Goal: Obtain resource: Download file/media

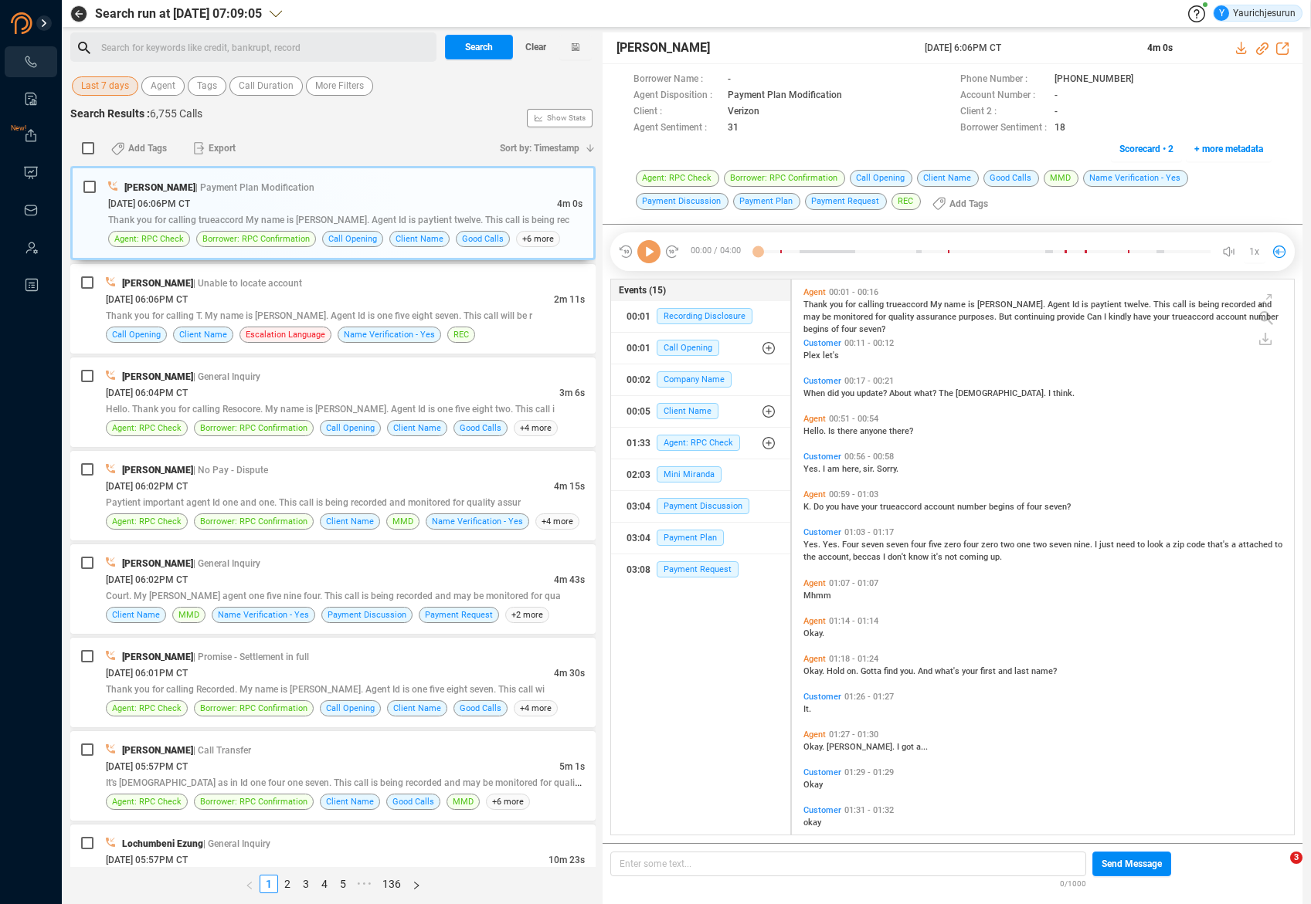
scroll to position [552, 494]
click at [90, 87] on span "Last 7 days" at bounding box center [105, 85] width 48 height 19
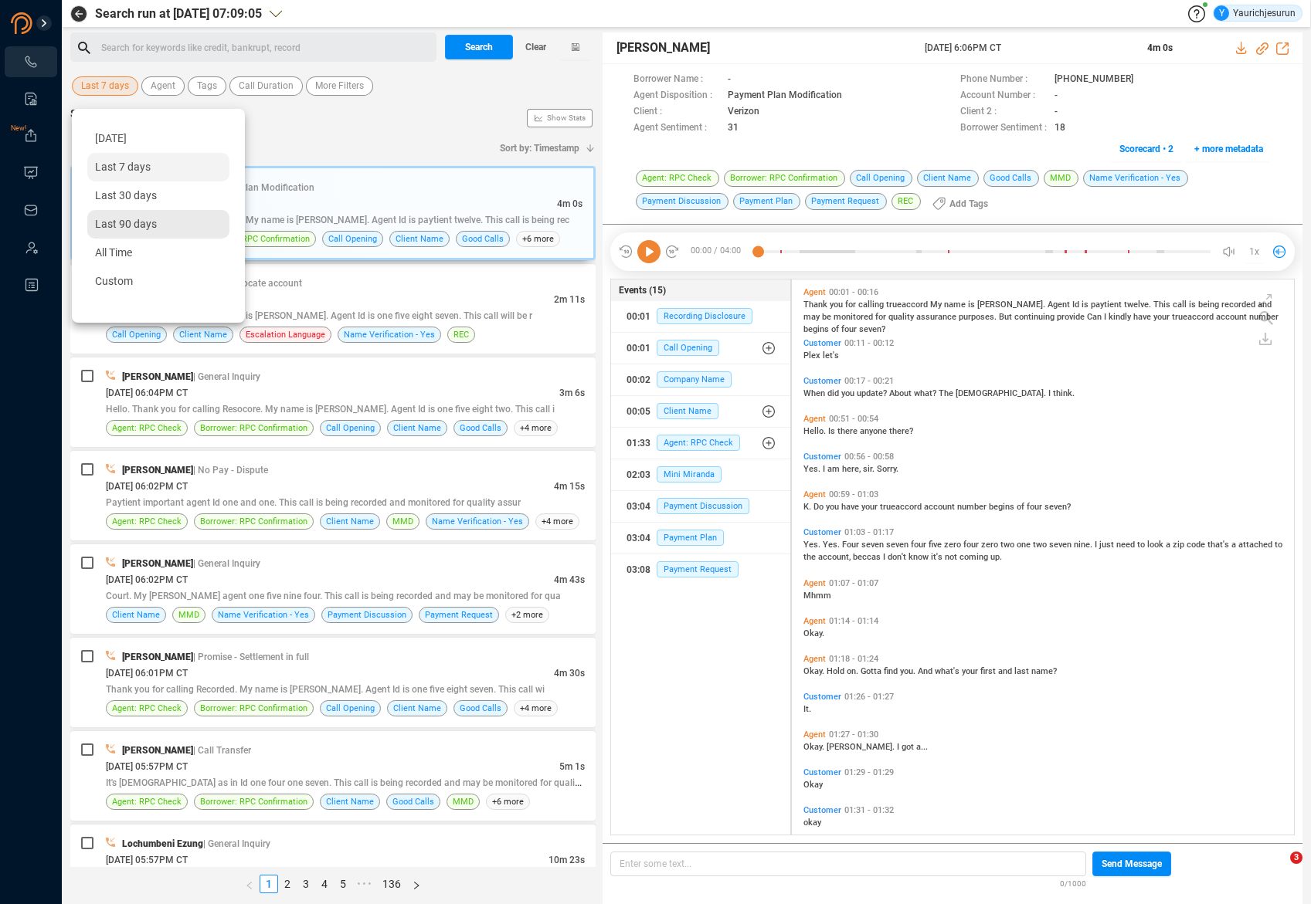
click at [127, 222] on span "Last 90 days" at bounding box center [126, 224] width 62 height 12
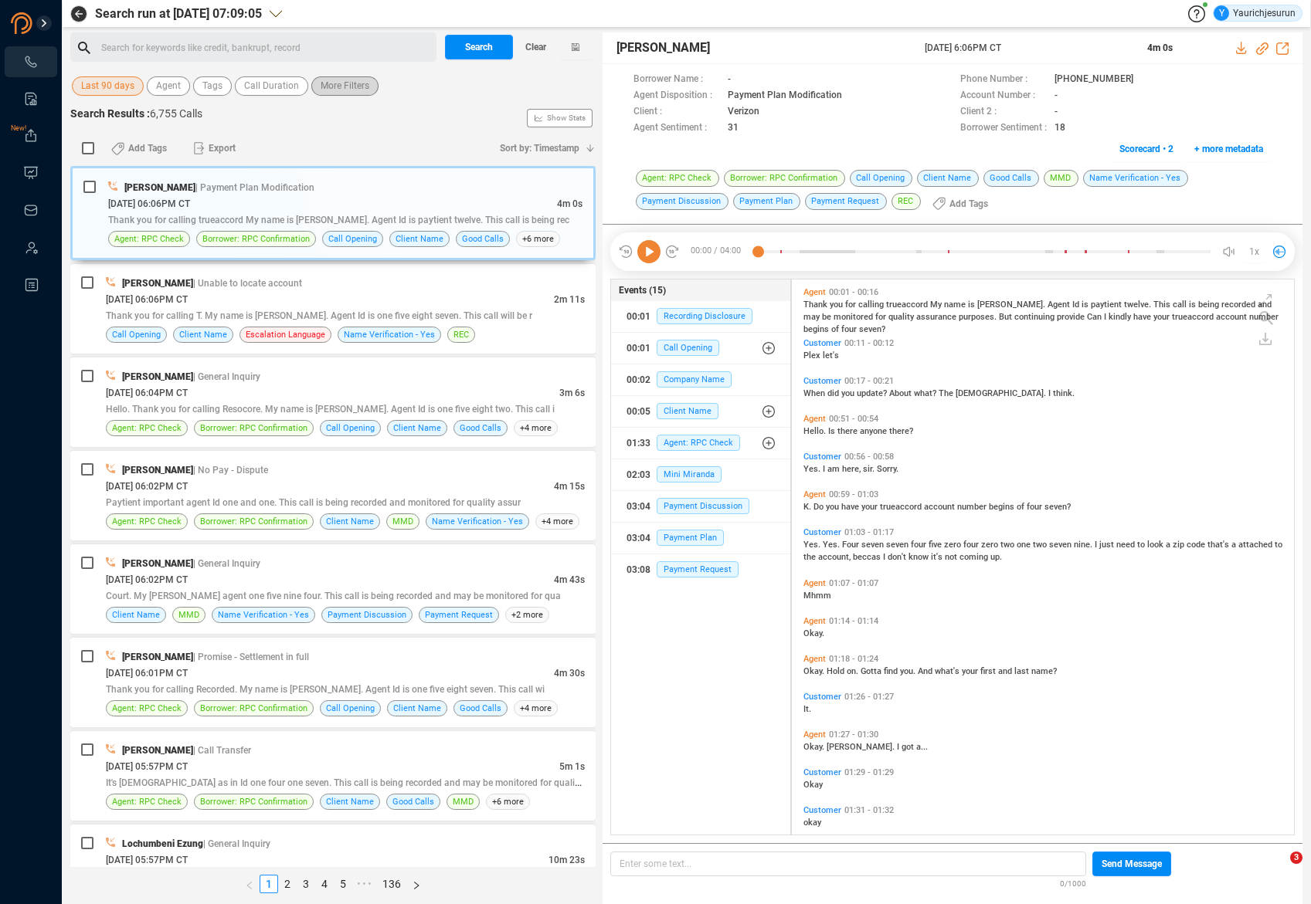
click at [365, 82] on span "More Filters" at bounding box center [345, 85] width 49 height 19
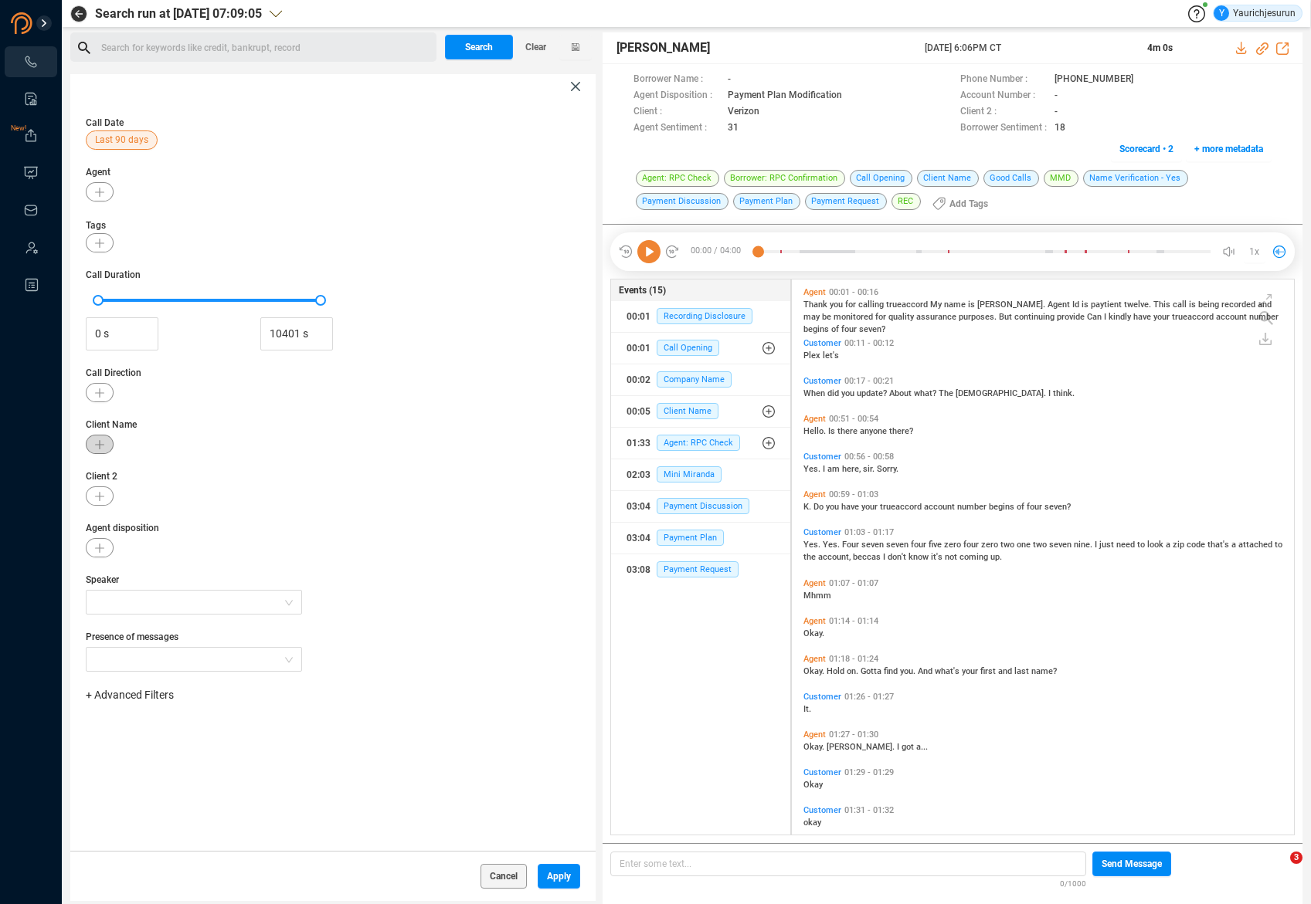
click at [107, 439] on button "button" at bounding box center [100, 444] width 28 height 19
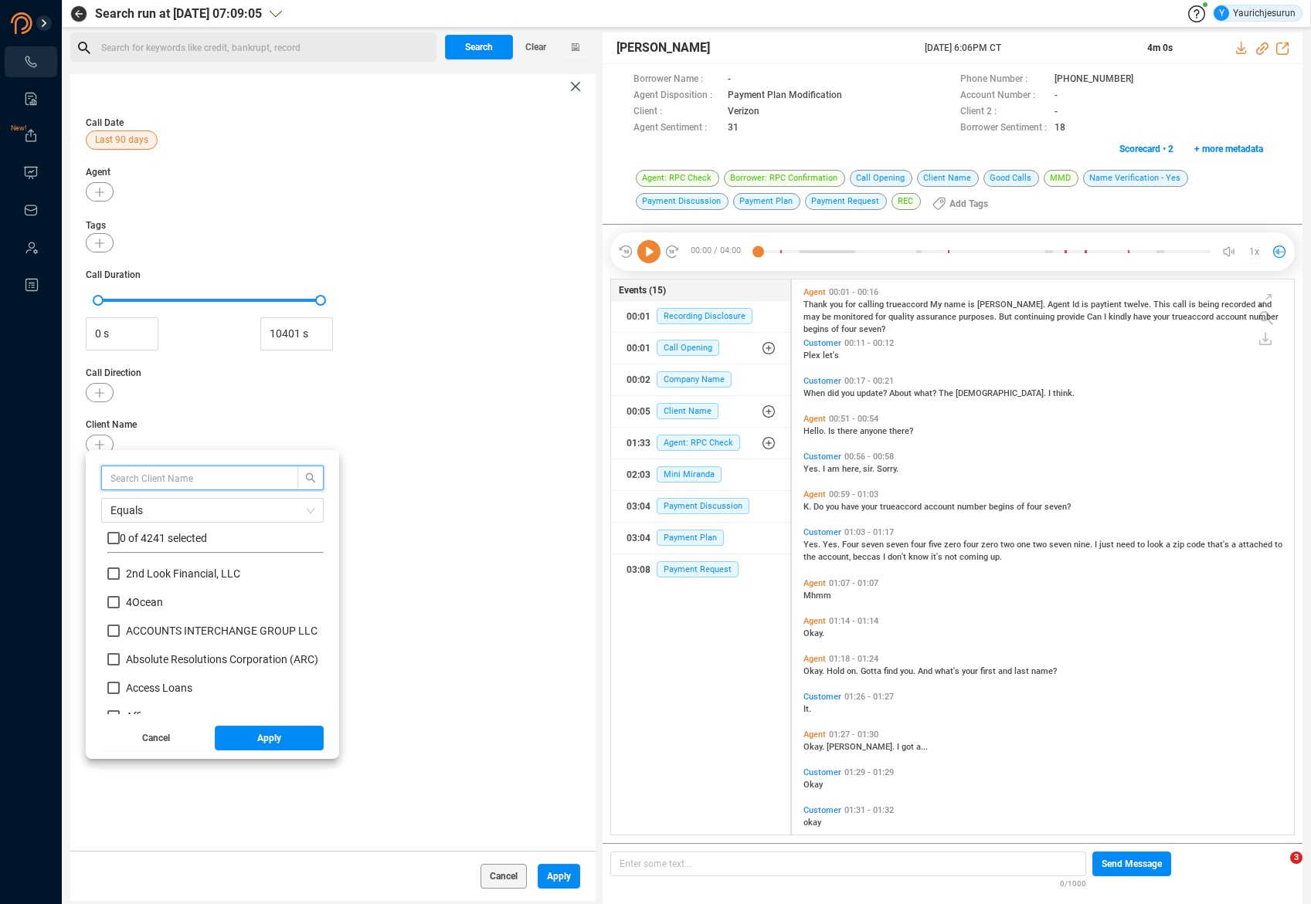
scroll to position [144, 209]
click at [186, 477] on input "text" at bounding box center [192, 478] width 164 height 17
type input "verizon"
click at [112, 606] on input "Verizon" at bounding box center [113, 602] width 12 height 12
checkbox input "true"
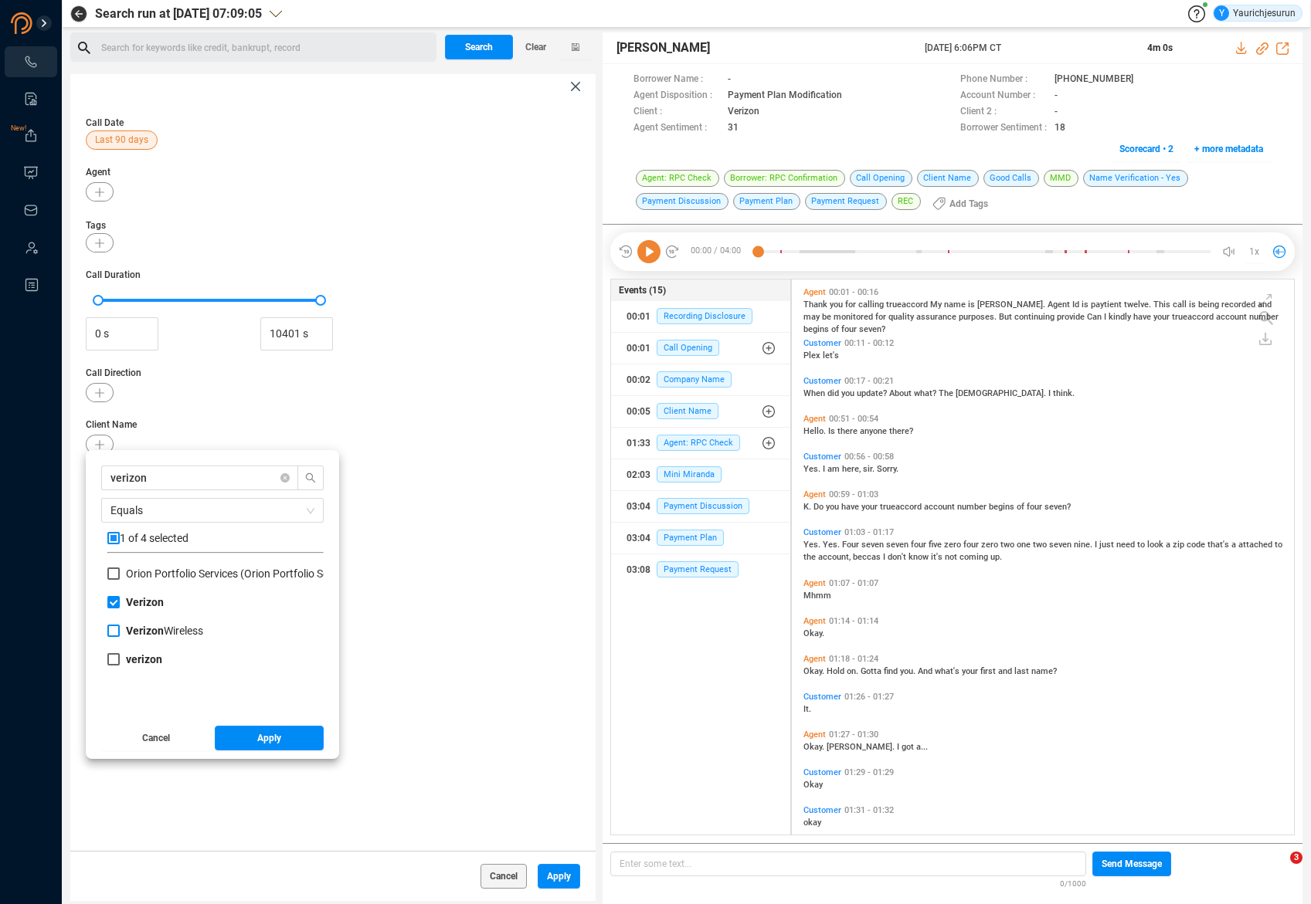
click at [110, 629] on input "Verizon Wireless" at bounding box center [113, 631] width 12 height 12
checkbox input "true"
click at [109, 655] on input "verizon" at bounding box center [113, 659] width 12 height 12
checkbox input "true"
click at [258, 738] on span "Apply" at bounding box center [269, 738] width 24 height 25
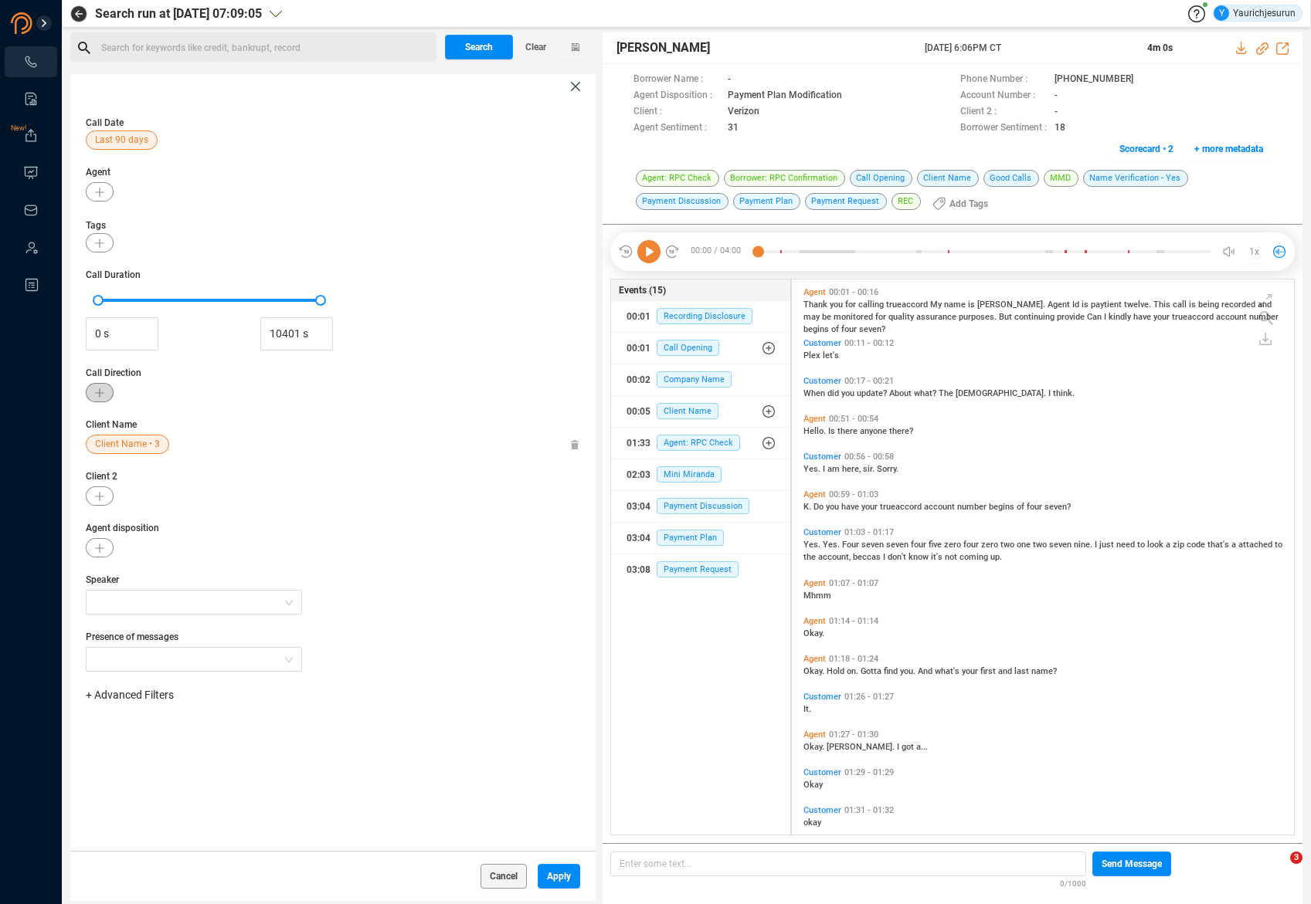
click at [96, 395] on icon "button" at bounding box center [99, 392] width 9 height 9
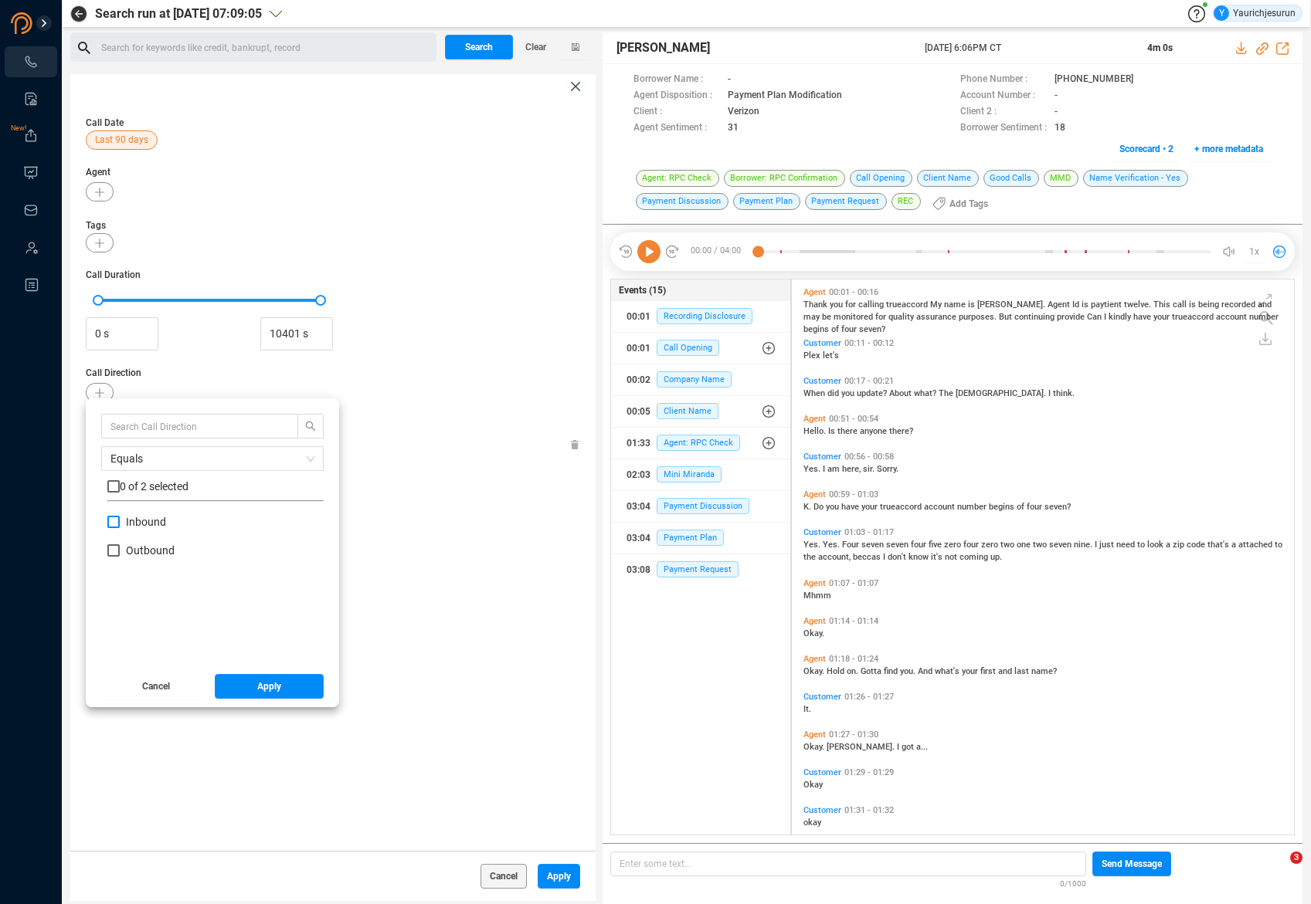
drag, startPoint x: 146, startPoint y: 524, endPoint x: 168, endPoint y: 529, distance: 22.1
click at [151, 524] on span "Inbound" at bounding box center [146, 522] width 40 height 12
click at [112, 524] on input "Inbound" at bounding box center [113, 522] width 12 height 12
checkbox input "true"
click at [272, 692] on span "Apply" at bounding box center [269, 686] width 24 height 25
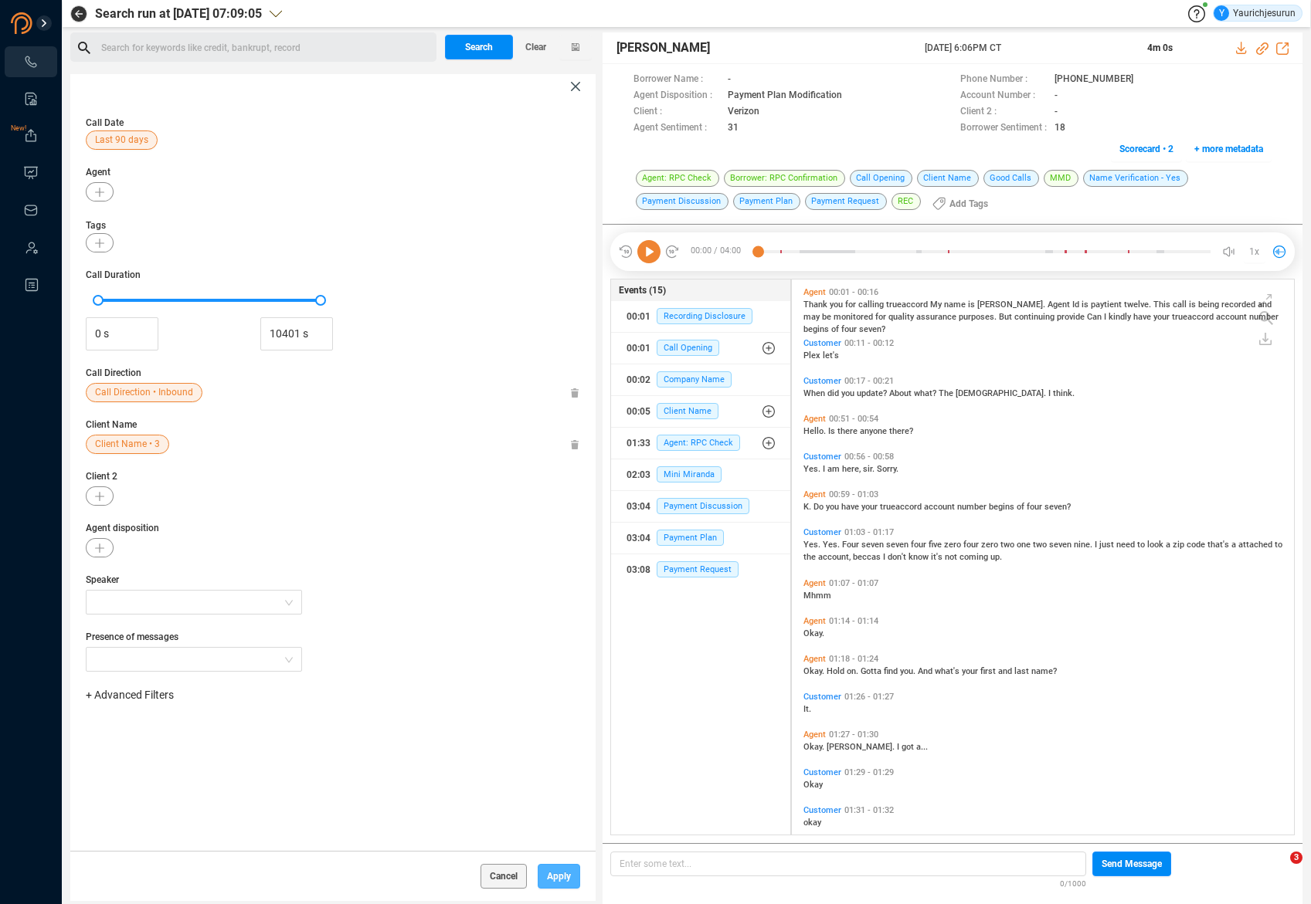
click at [551, 872] on span "Apply" at bounding box center [559, 876] width 24 height 25
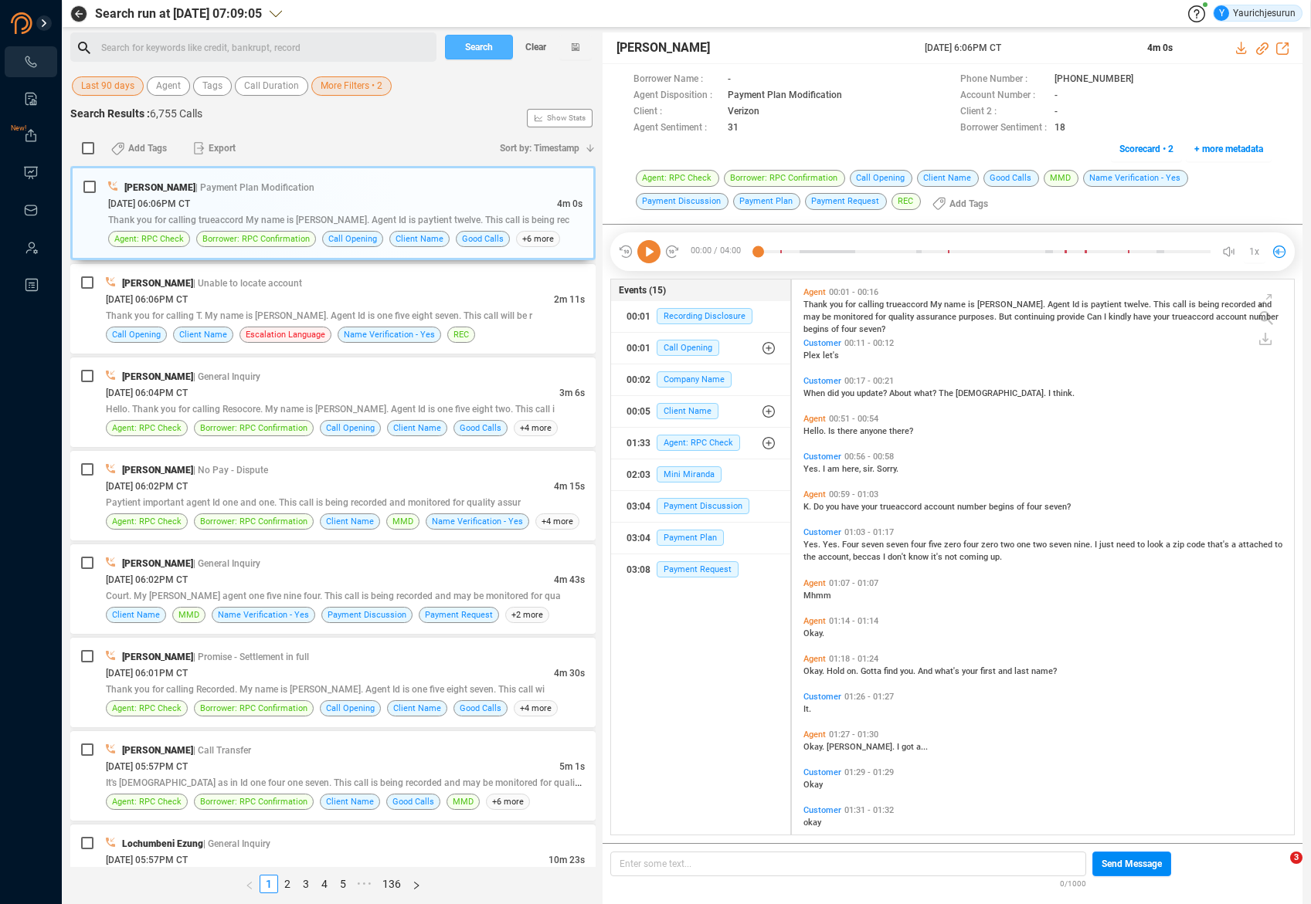
click at [483, 49] on span "Search" at bounding box center [479, 47] width 28 height 25
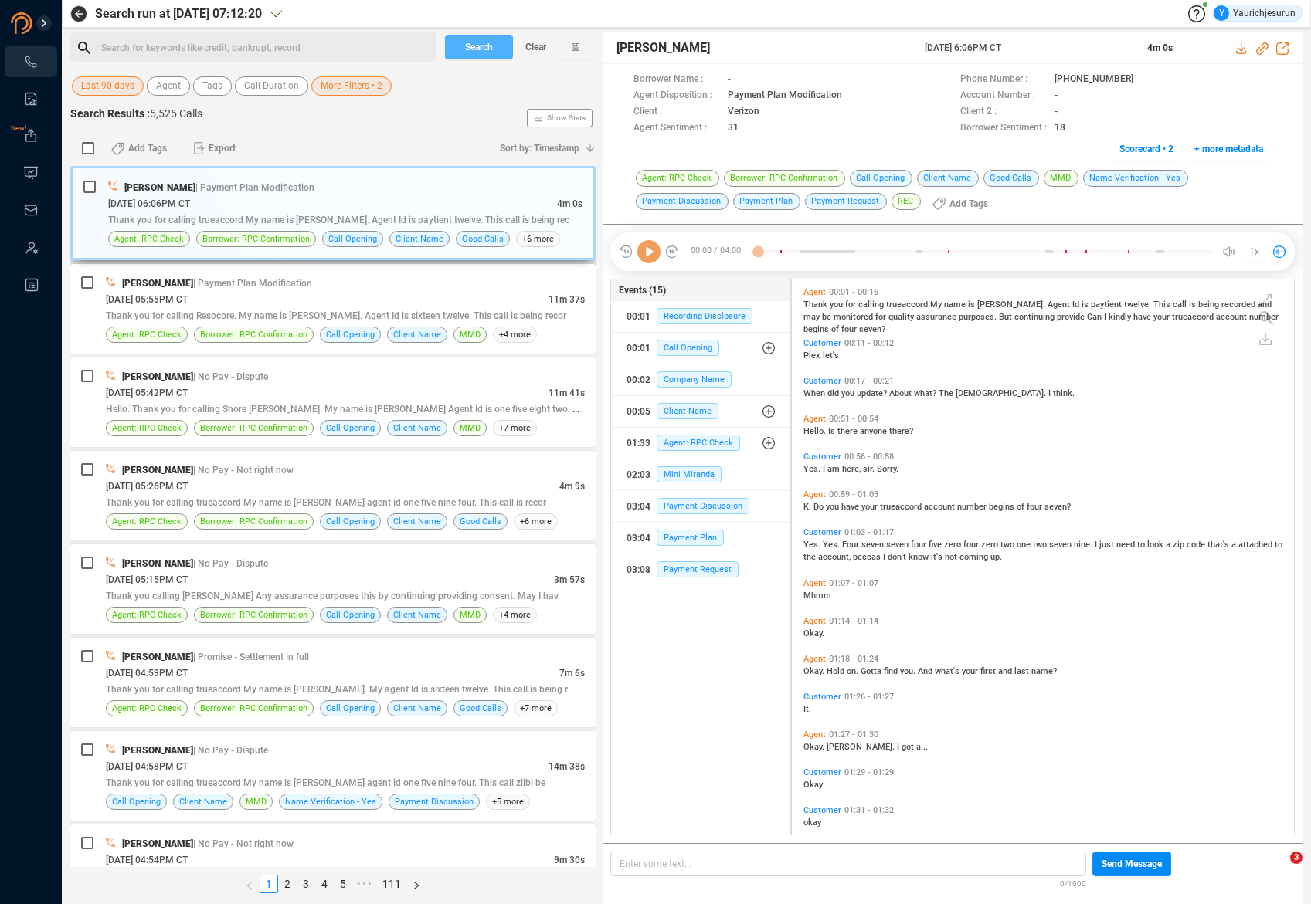
scroll to position [552, 494]
click at [324, 86] on span "More Filters • 2" at bounding box center [352, 85] width 62 height 19
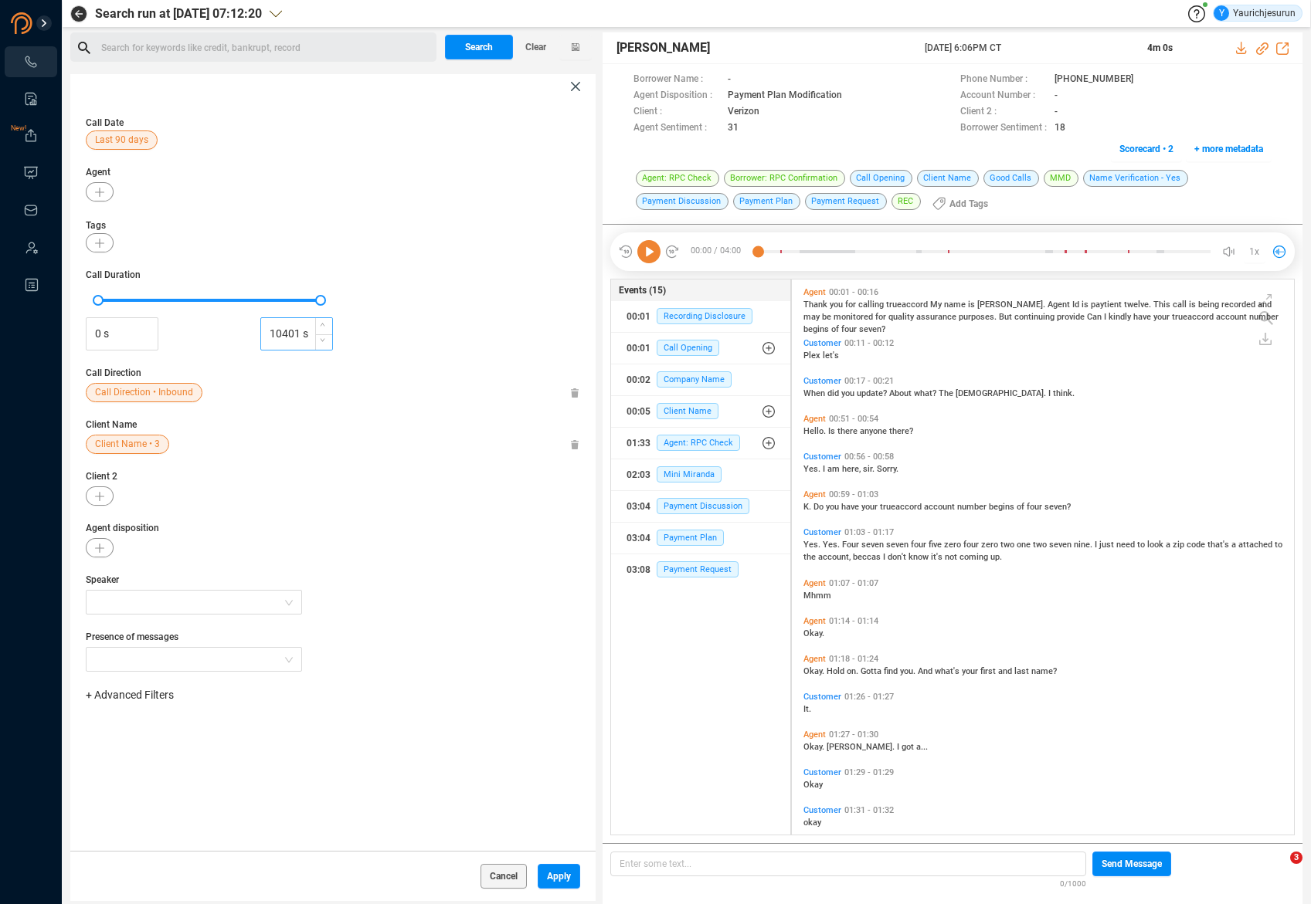
click at [267, 333] on input "10401 s" at bounding box center [296, 334] width 71 height 23
click at [287, 341] on input "10401 s" at bounding box center [296, 334] width 71 height 23
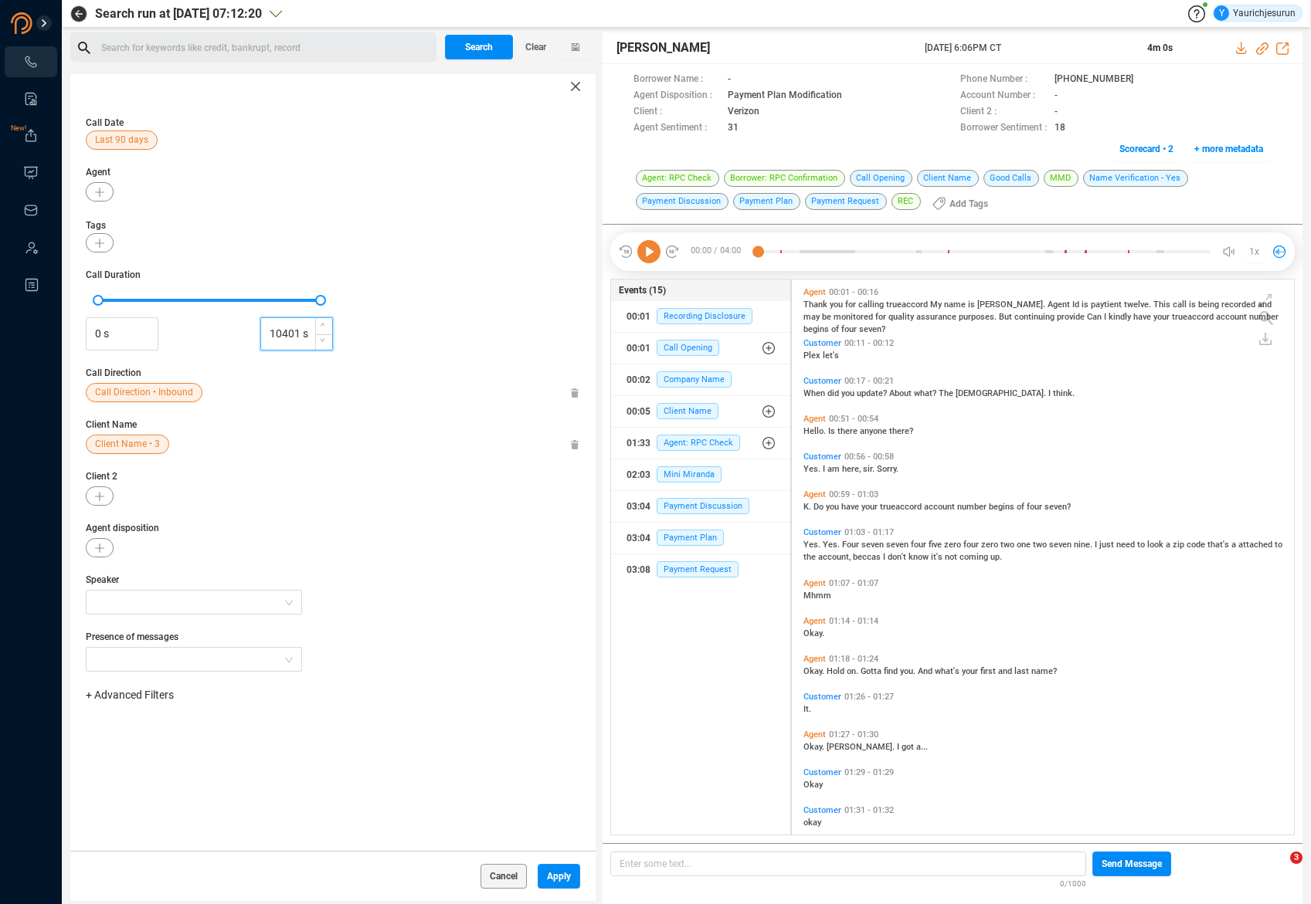
click at [287, 341] on input "10401 s" at bounding box center [296, 334] width 71 height 23
type input "520 s"
click at [426, 785] on div "Call Date Last 90 days Agent Tags Call Duration 0 s 520 s Call Direction Call D…" at bounding box center [332, 475] width 525 height 752
click at [134, 341] on input "0 s" at bounding box center [122, 334] width 71 height 23
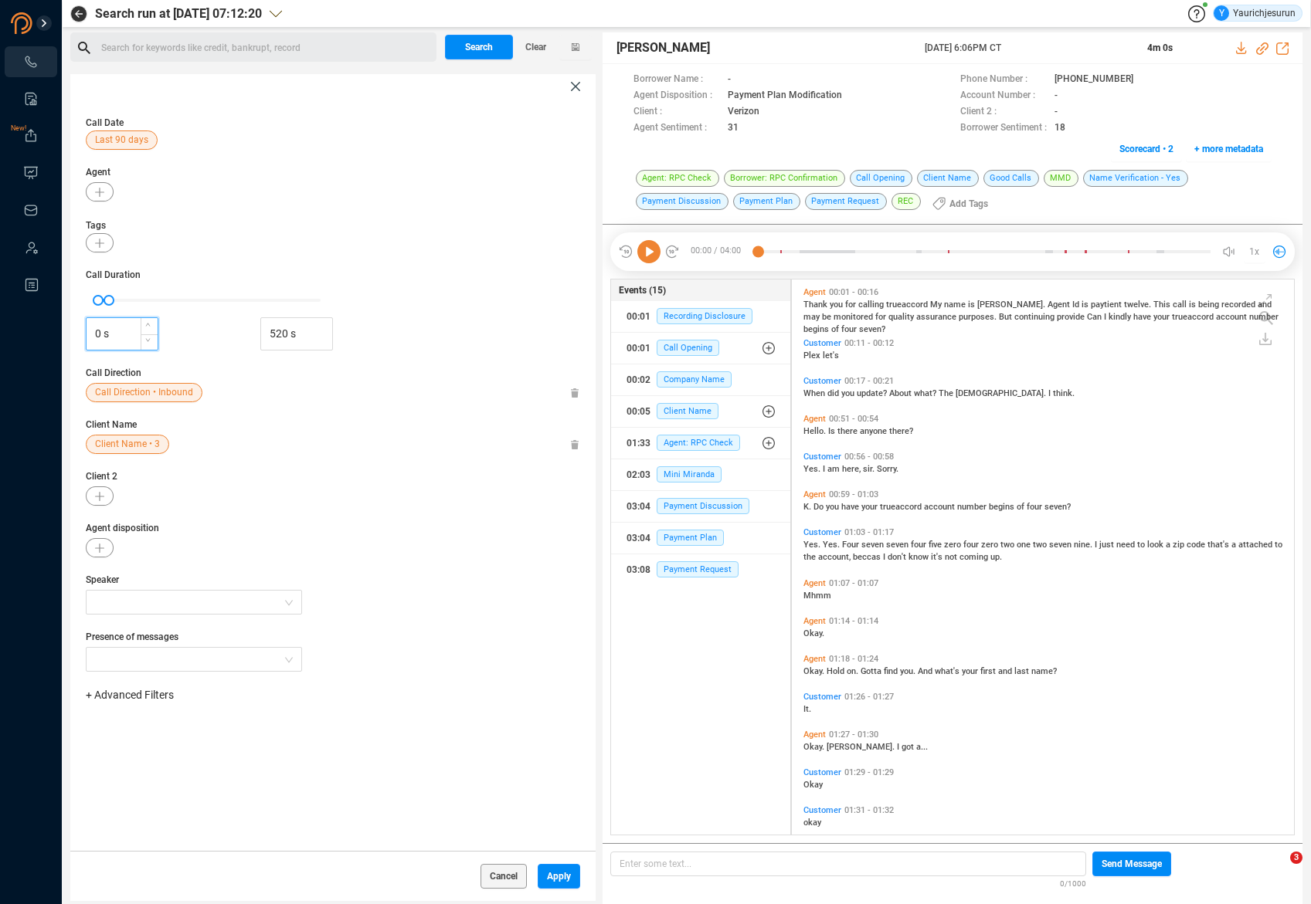
click at [134, 341] on input "0 s" at bounding box center [122, 334] width 71 height 23
type input "60 s"
click at [558, 874] on span "Apply" at bounding box center [559, 876] width 24 height 25
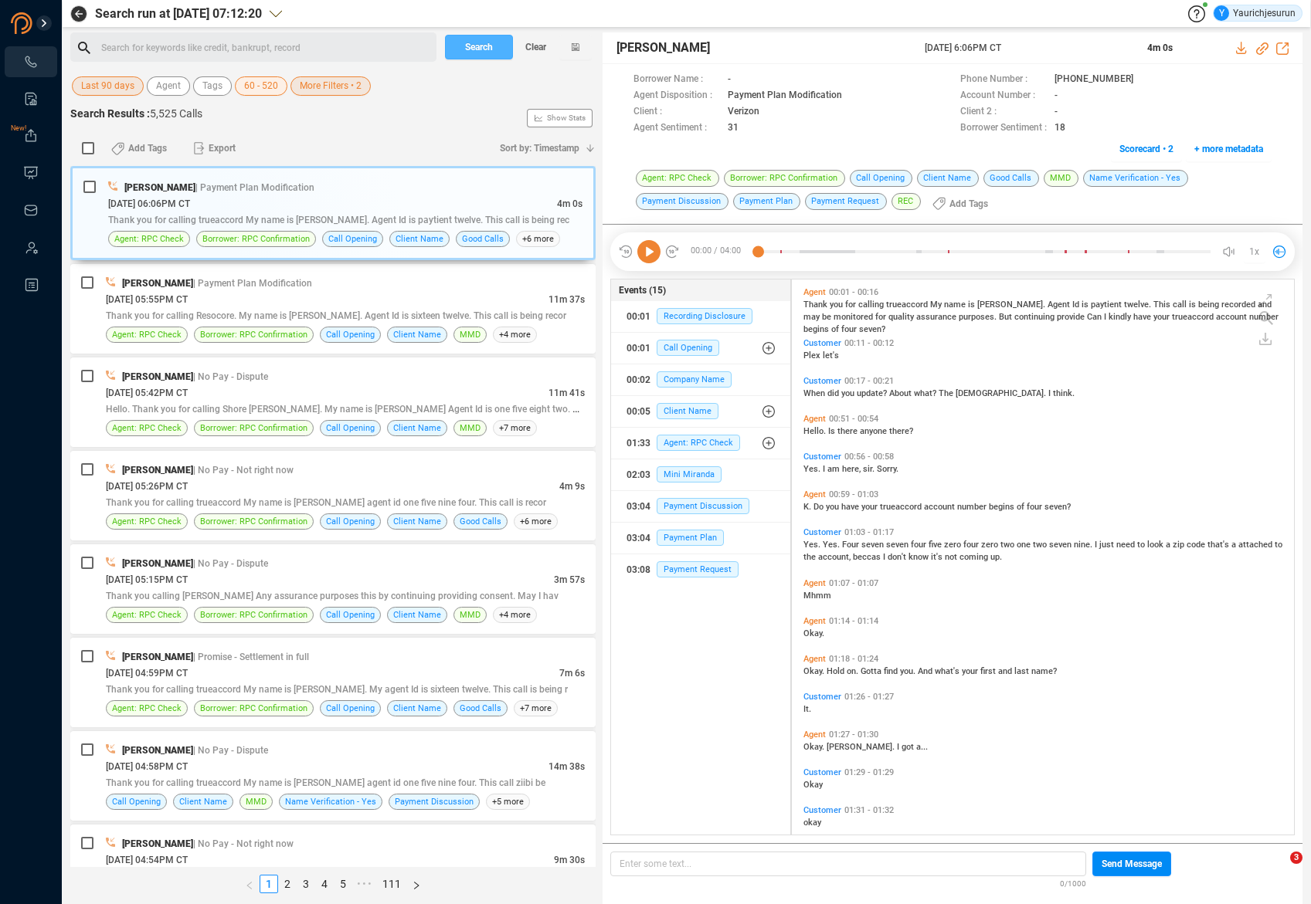
click at [483, 52] on span "Search" at bounding box center [479, 47] width 28 height 25
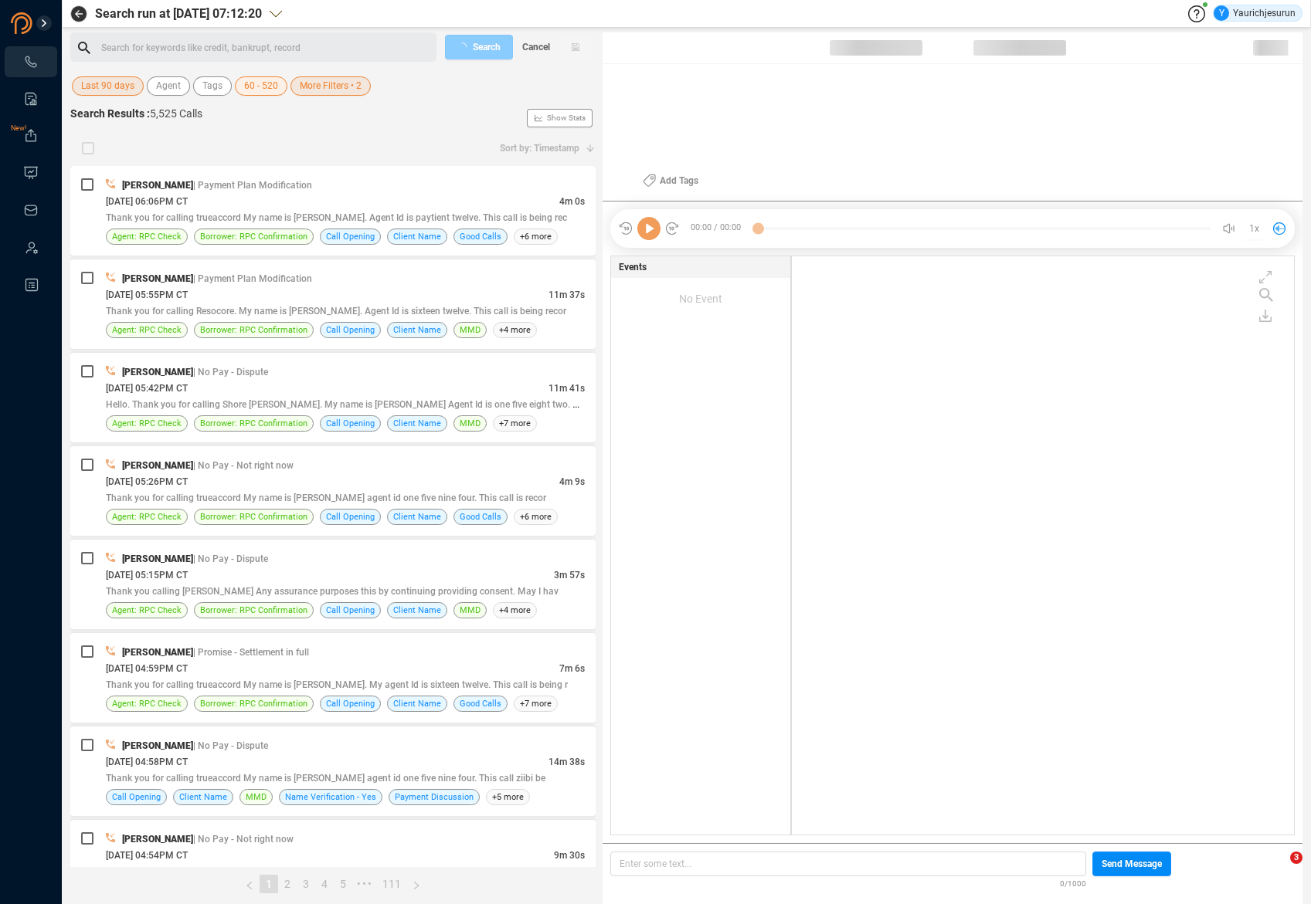
scroll to position [575, 494]
click at [267, 180] on span "| Payment Plan Modification" at bounding box center [252, 185] width 119 height 11
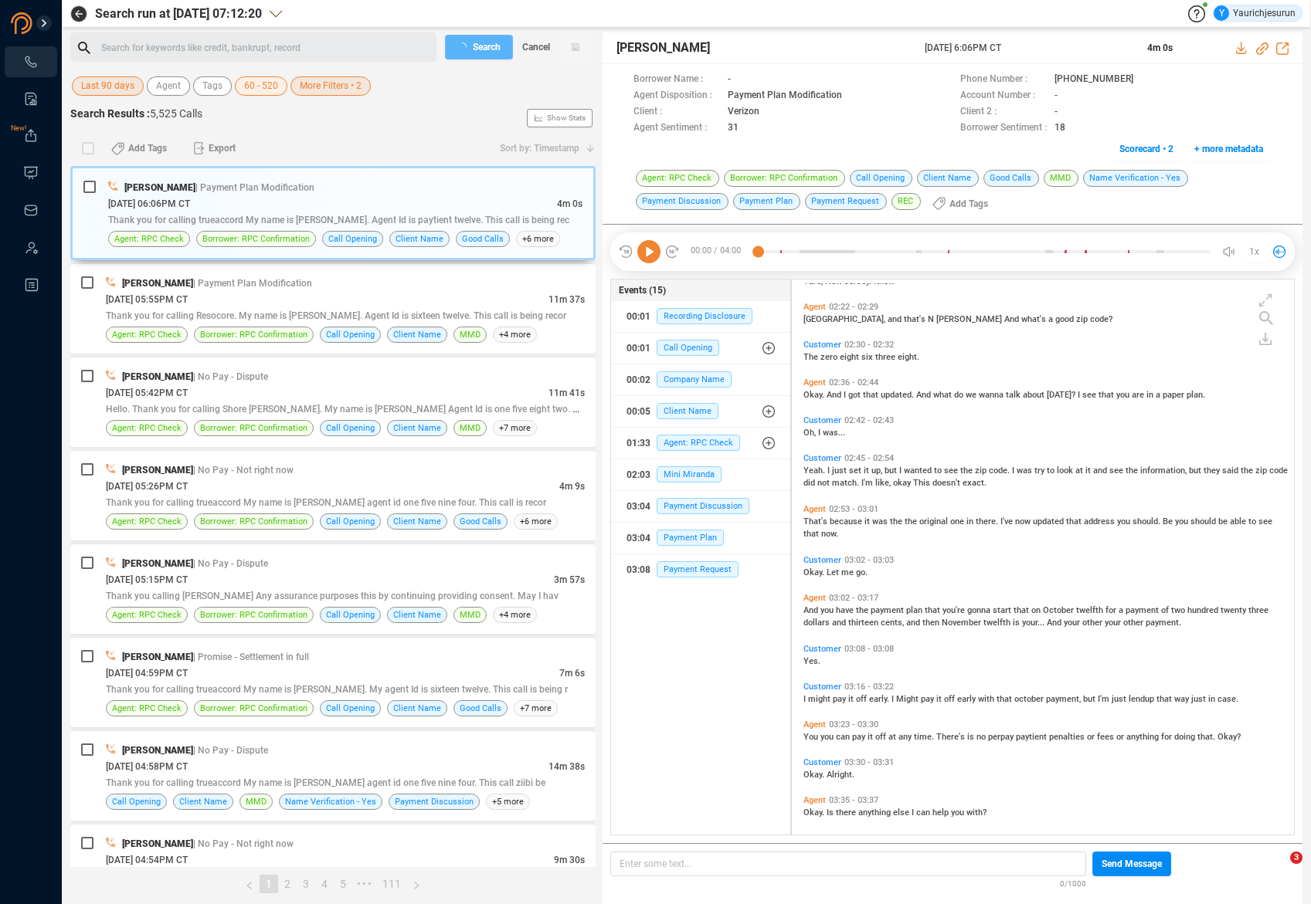
scroll to position [1271, 0]
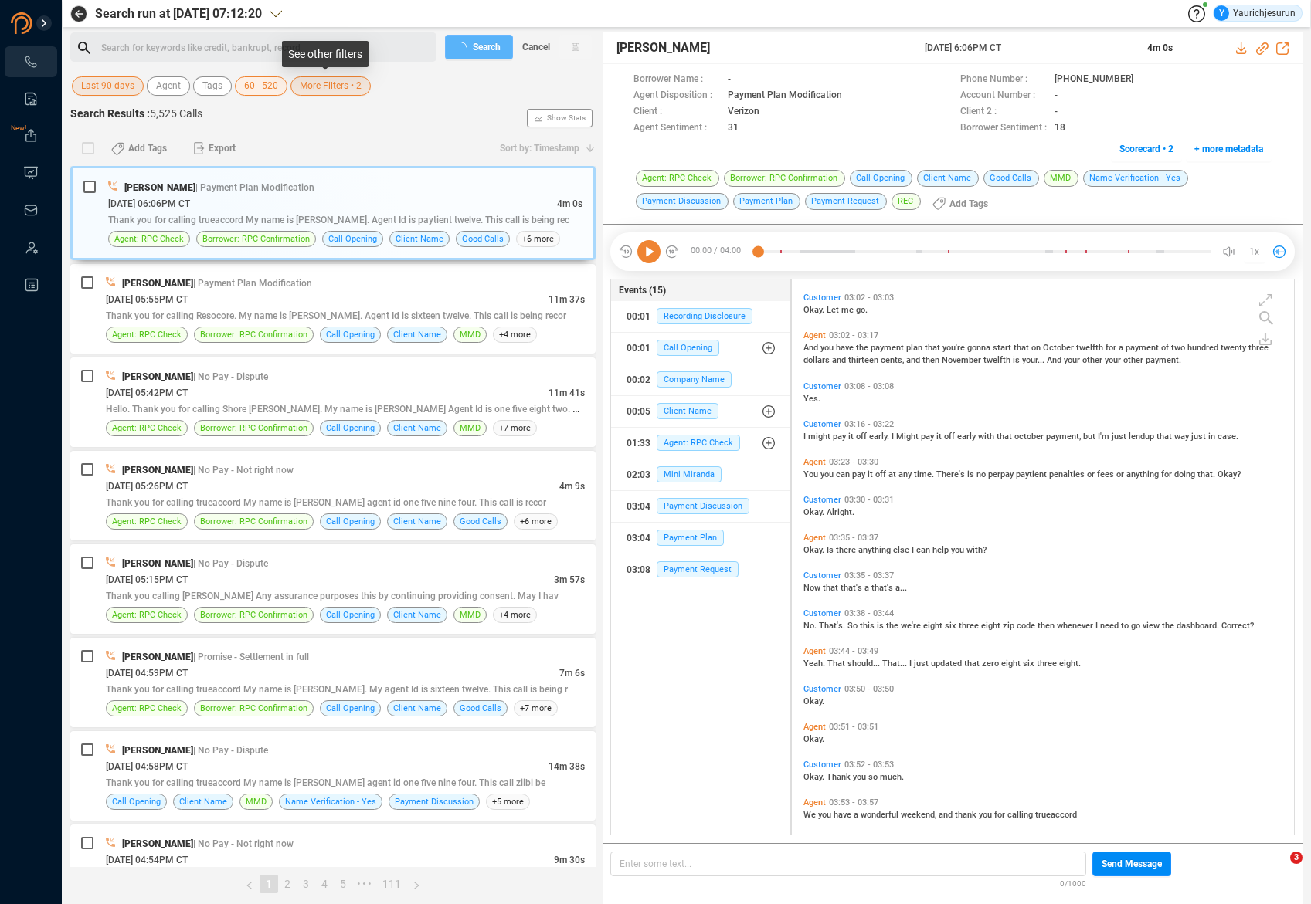
click at [327, 90] on span "More Filters • 2" at bounding box center [331, 85] width 62 height 19
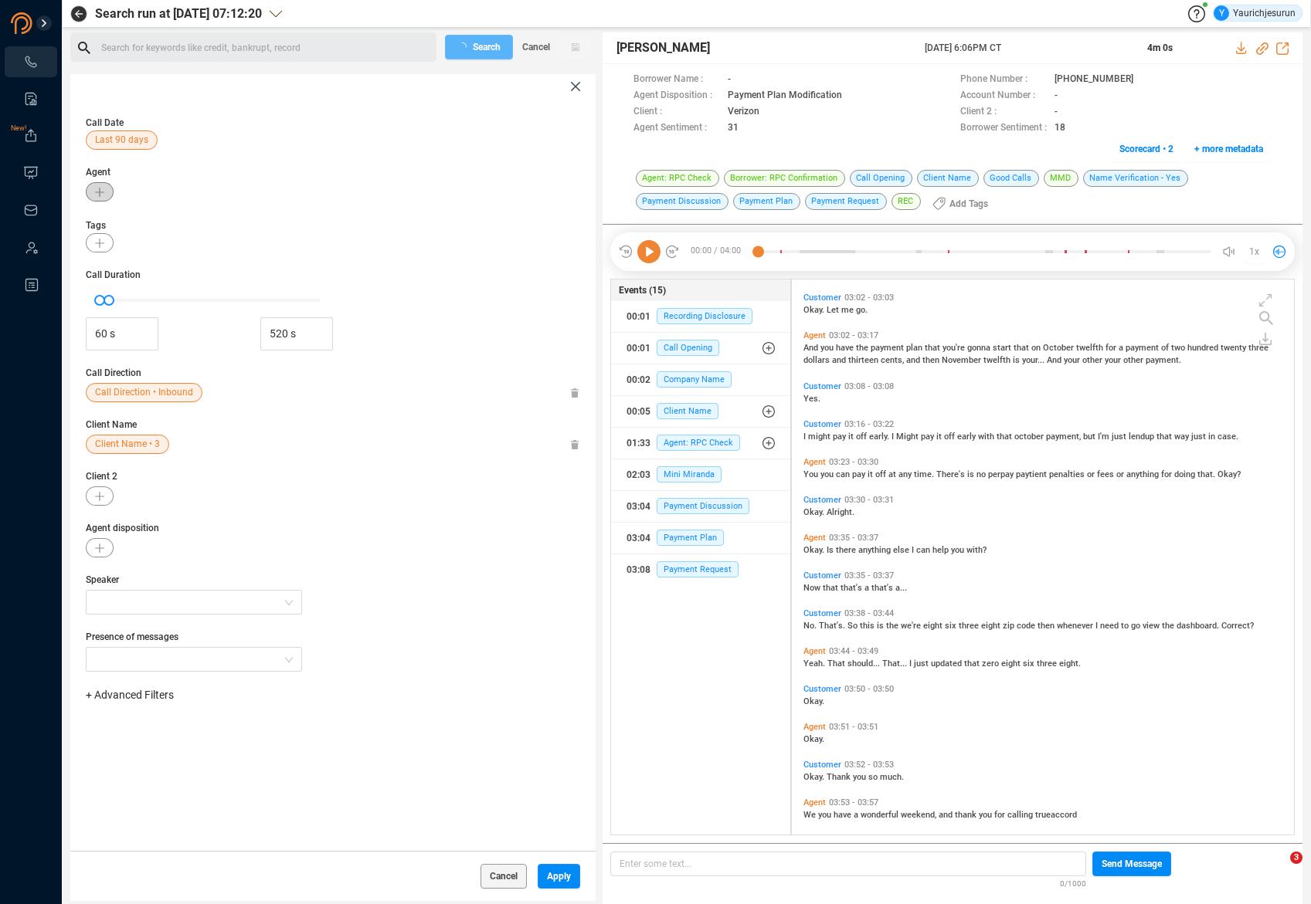
click at [103, 190] on icon "button" at bounding box center [99, 192] width 9 height 9
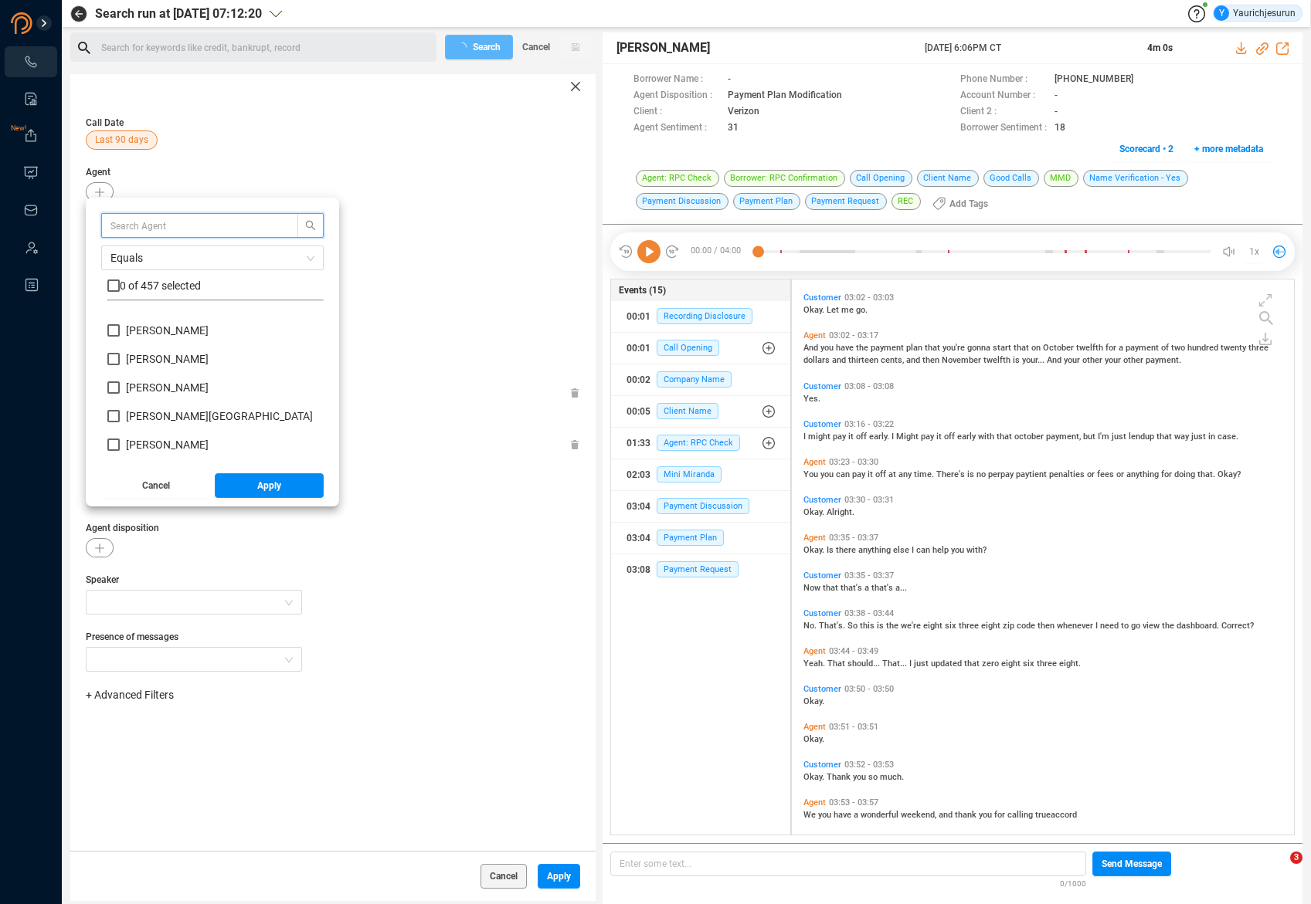
scroll to position [221, 0]
click at [160, 357] on span "[PERSON_NAME]" at bounding box center [167, 357] width 83 height 12
click at [120, 357] on input "[PERSON_NAME]" at bounding box center [113, 357] width 12 height 12
checkbox input "true"
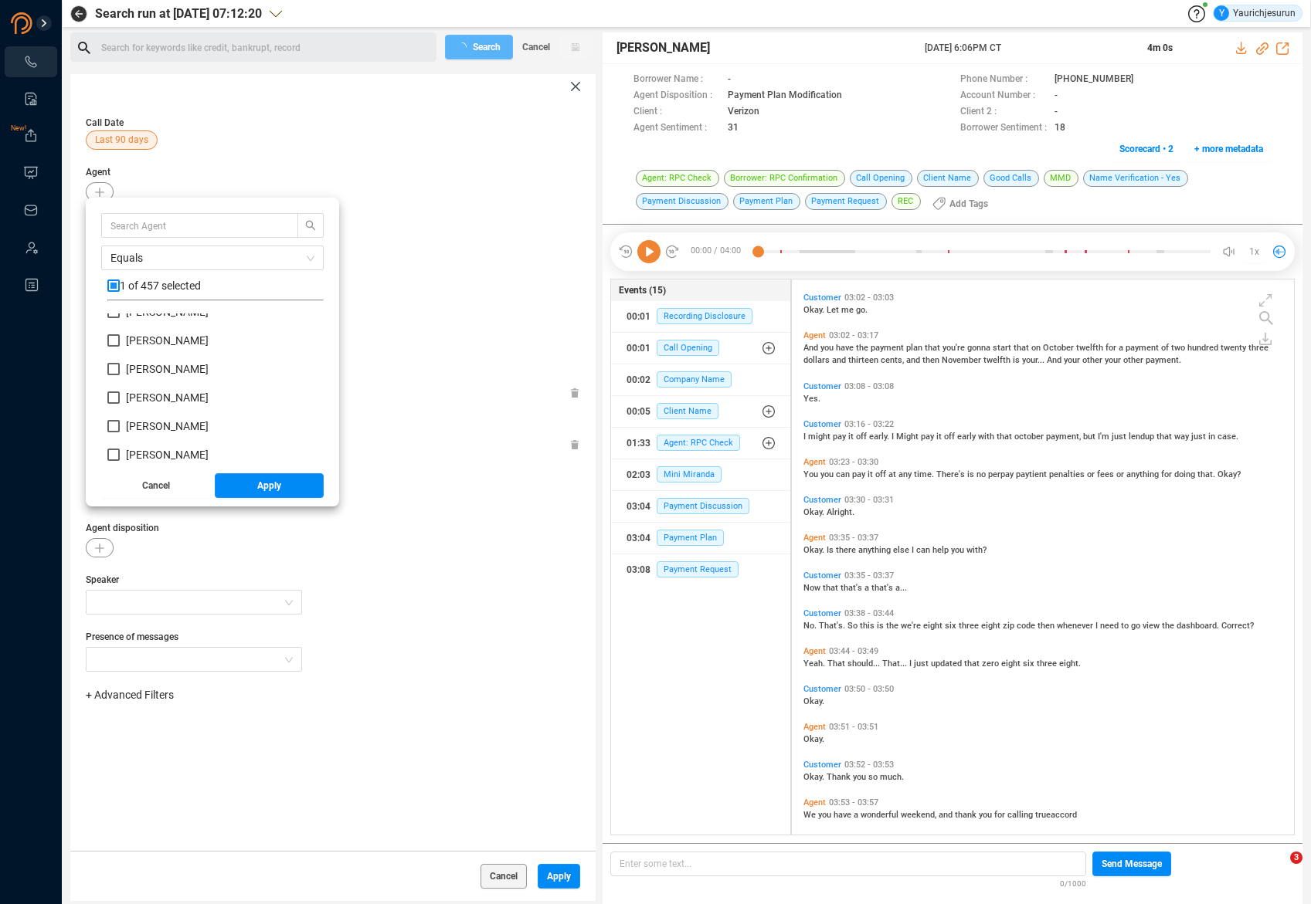
scroll to position [439, 0]
click at [151, 482] on span "Cancel" at bounding box center [156, 485] width 28 height 25
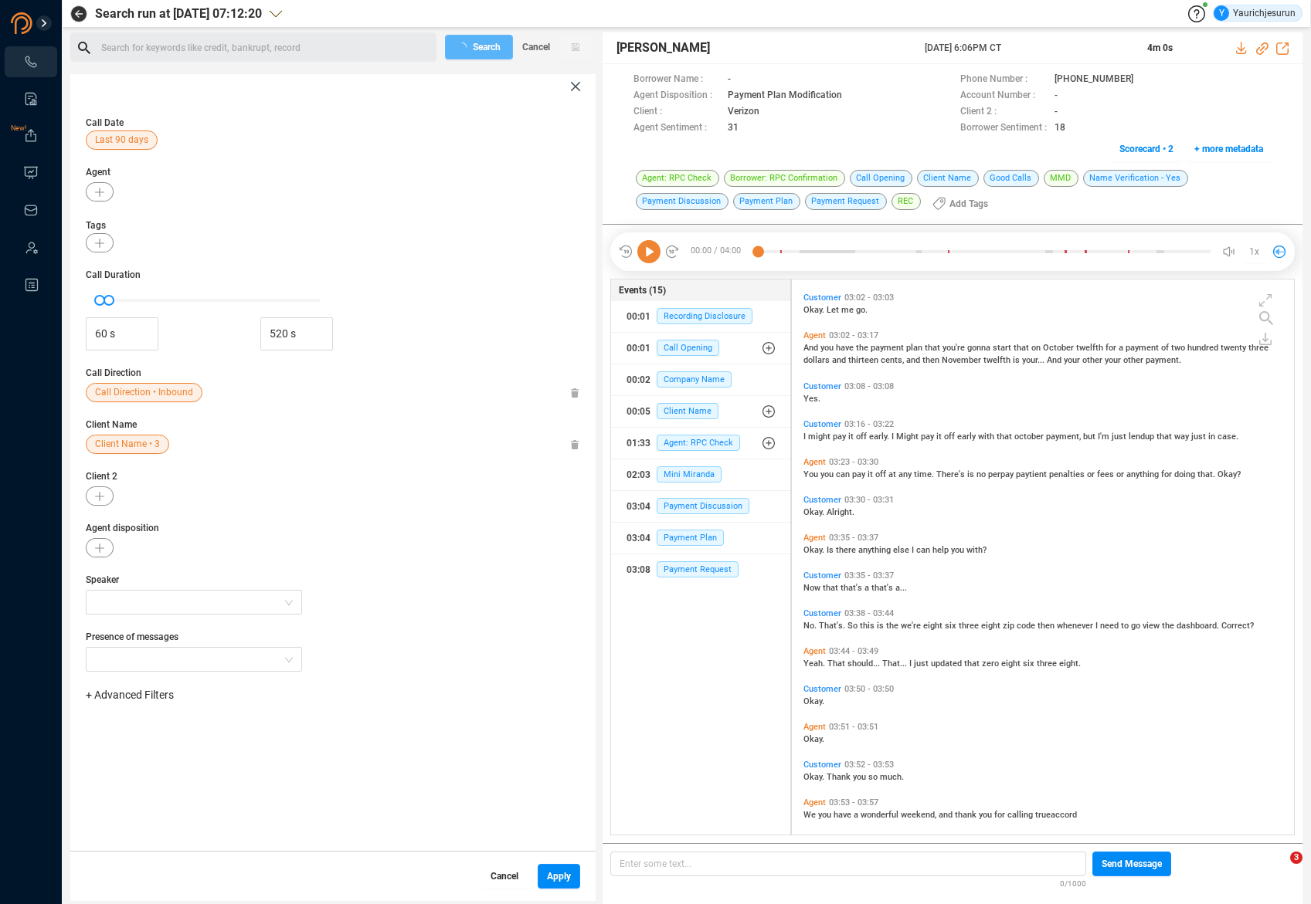
click at [500, 884] on span "Cancel" at bounding box center [504, 876] width 28 height 25
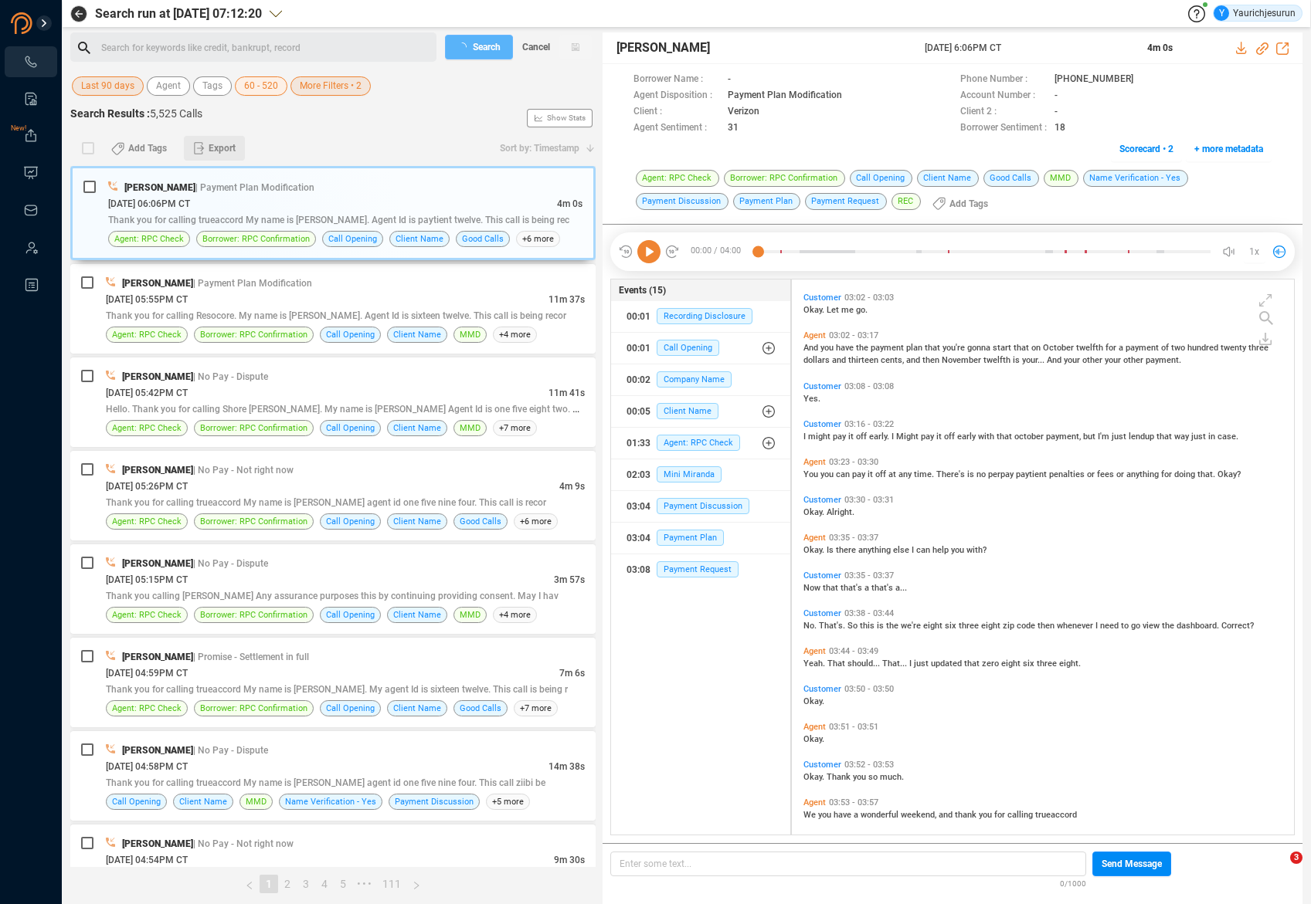
click at [219, 153] on span "Export" at bounding box center [222, 148] width 27 height 25
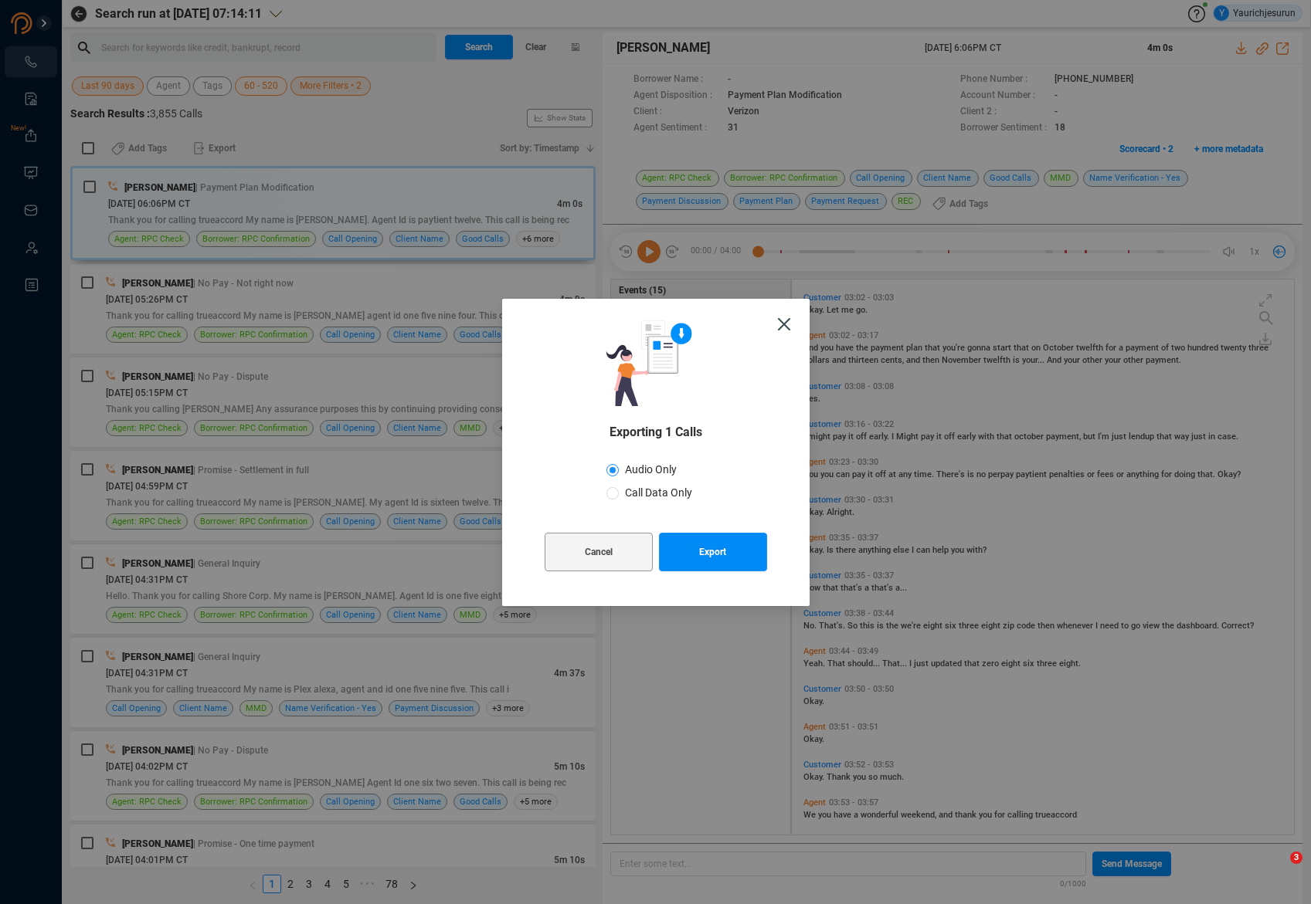
click at [672, 496] on span "Call Data Only" at bounding box center [659, 493] width 80 height 12
click at [619, 496] on input "Call Data Only" at bounding box center [612, 493] width 12 height 12
radio input "true"
radio input "false"
click at [609, 540] on span "Cancel" at bounding box center [599, 552] width 28 height 39
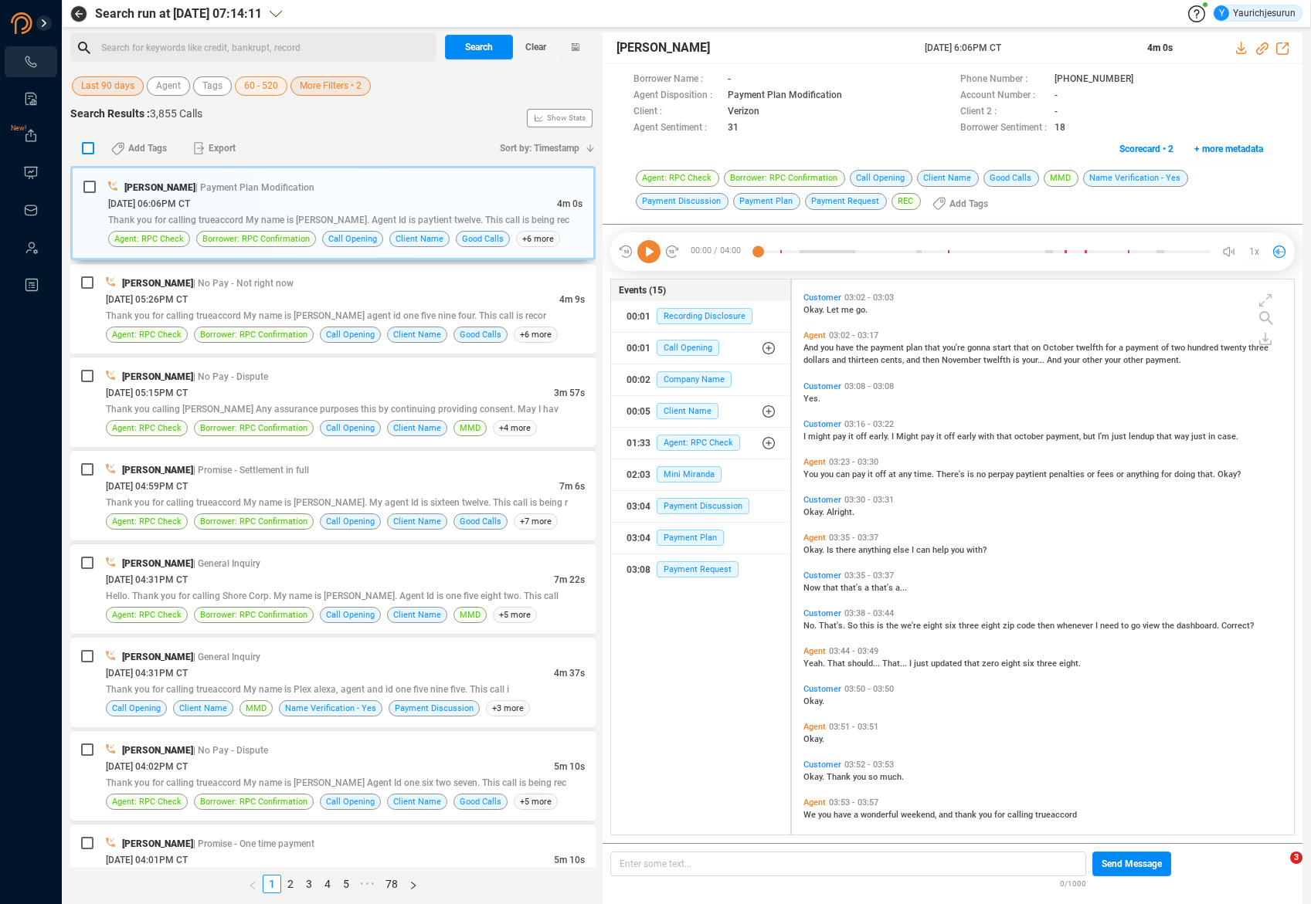
click at [89, 145] on input "checkbox" at bounding box center [88, 148] width 12 height 12
checkbox input "true"
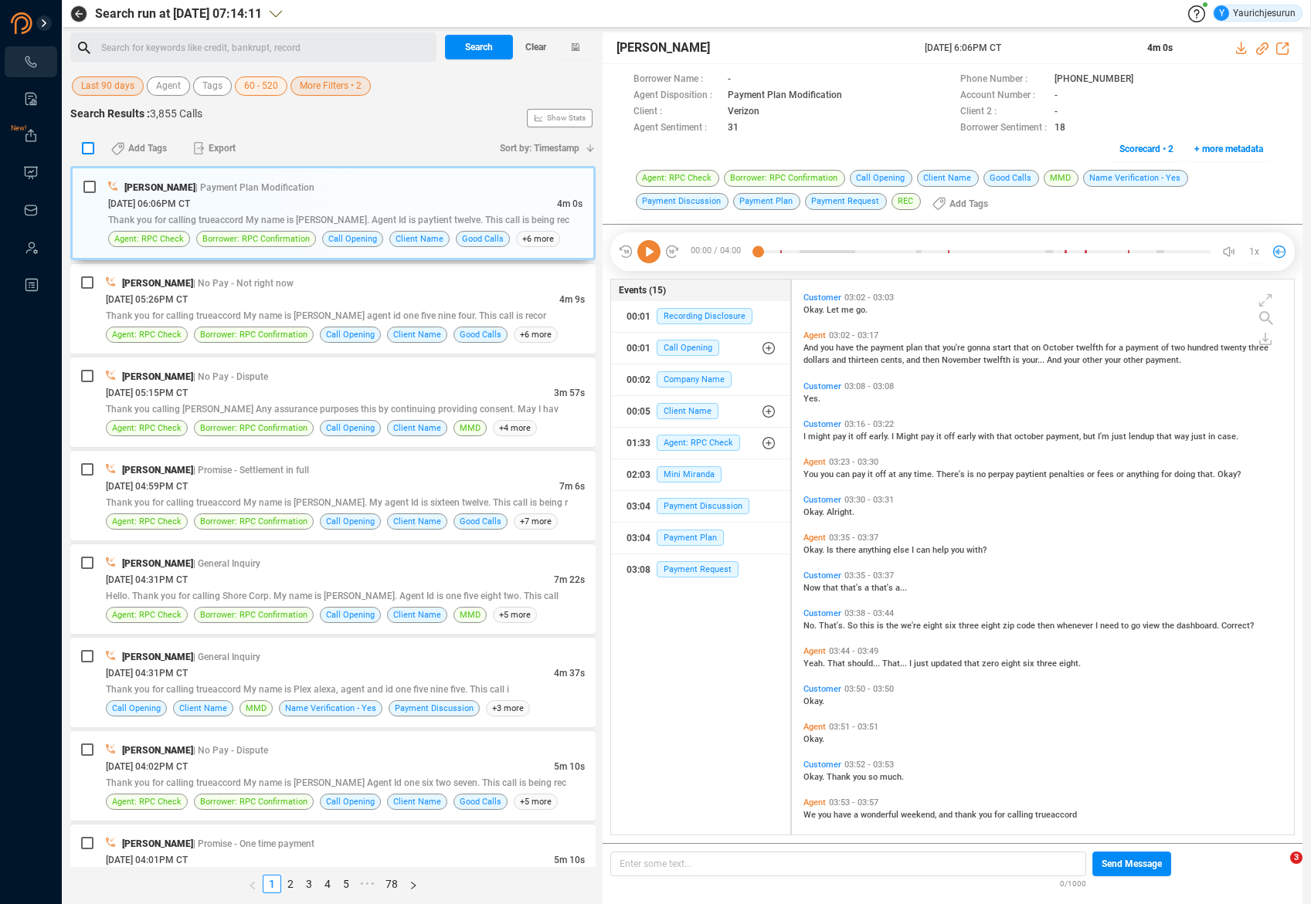
checkbox input "true"
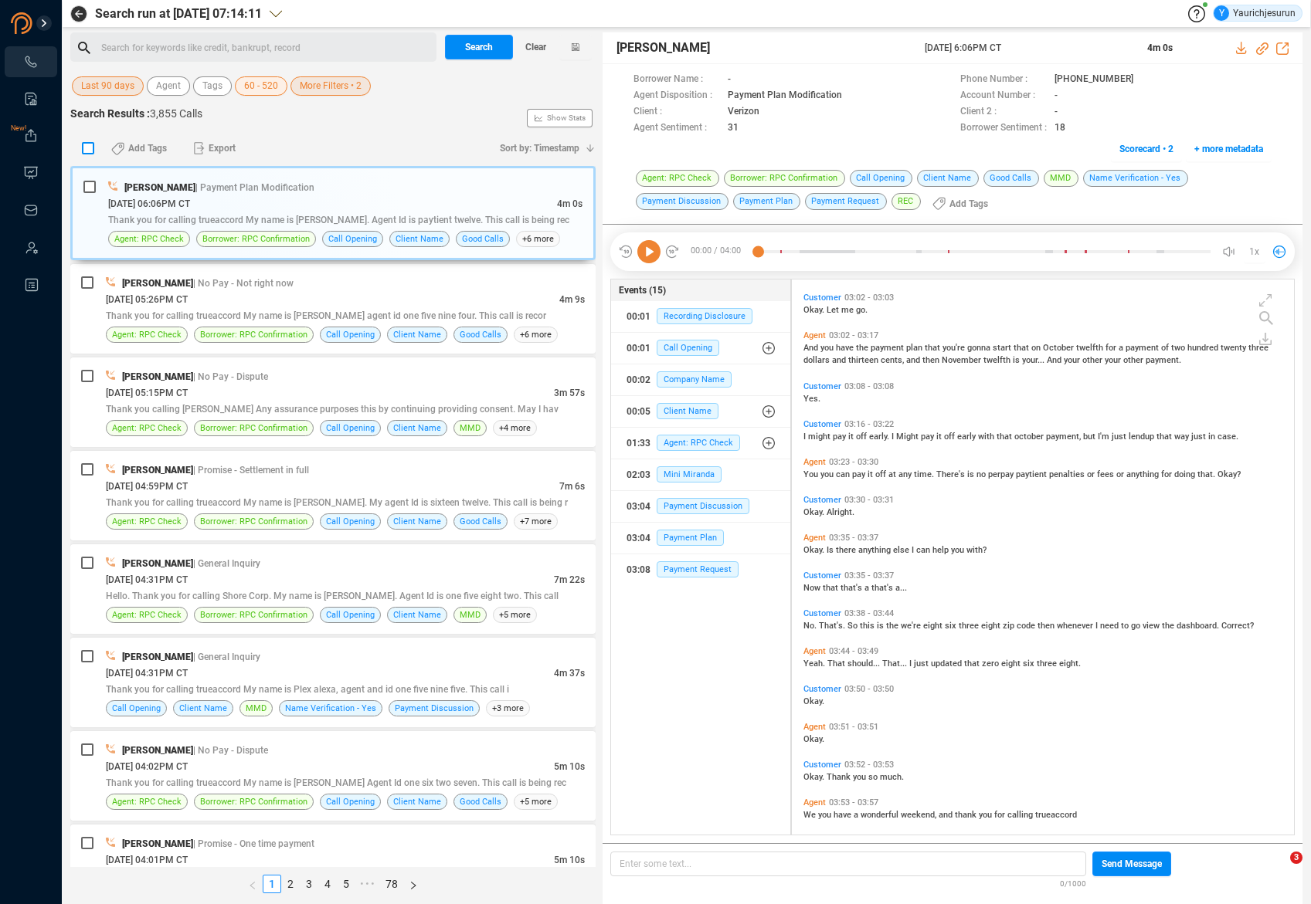
checkbox input "true"
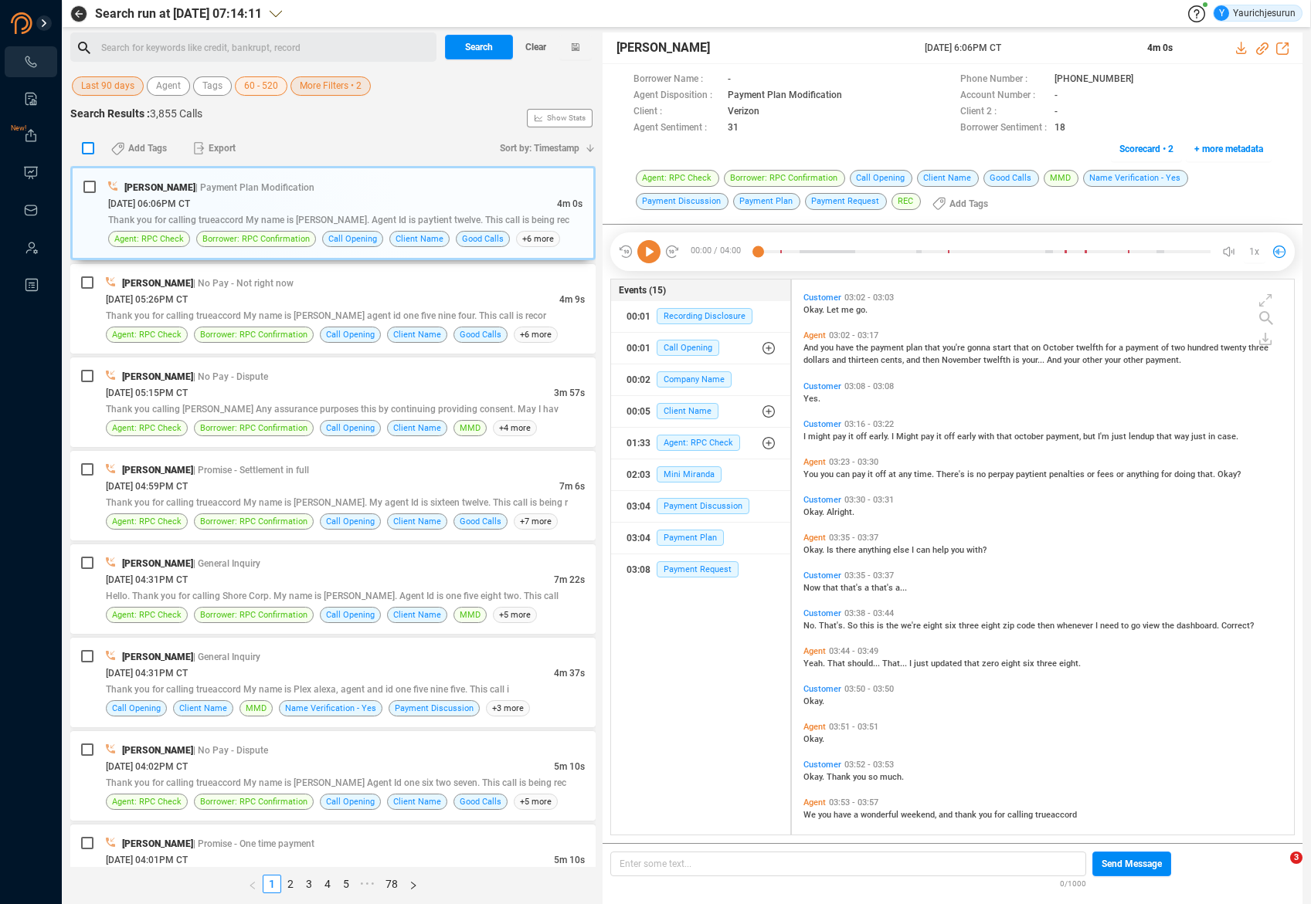
checkbox input "true"
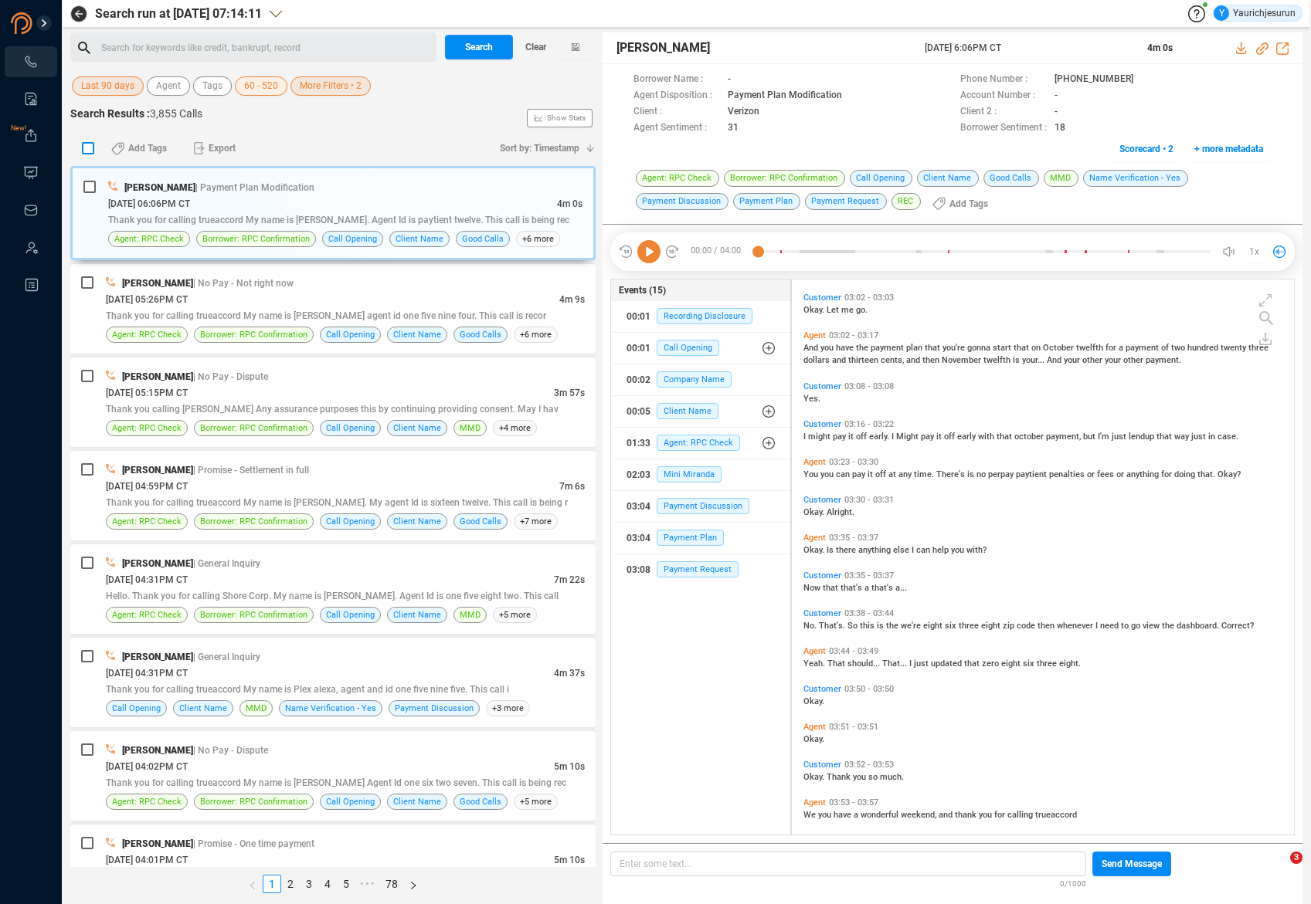
checkbox input "true"
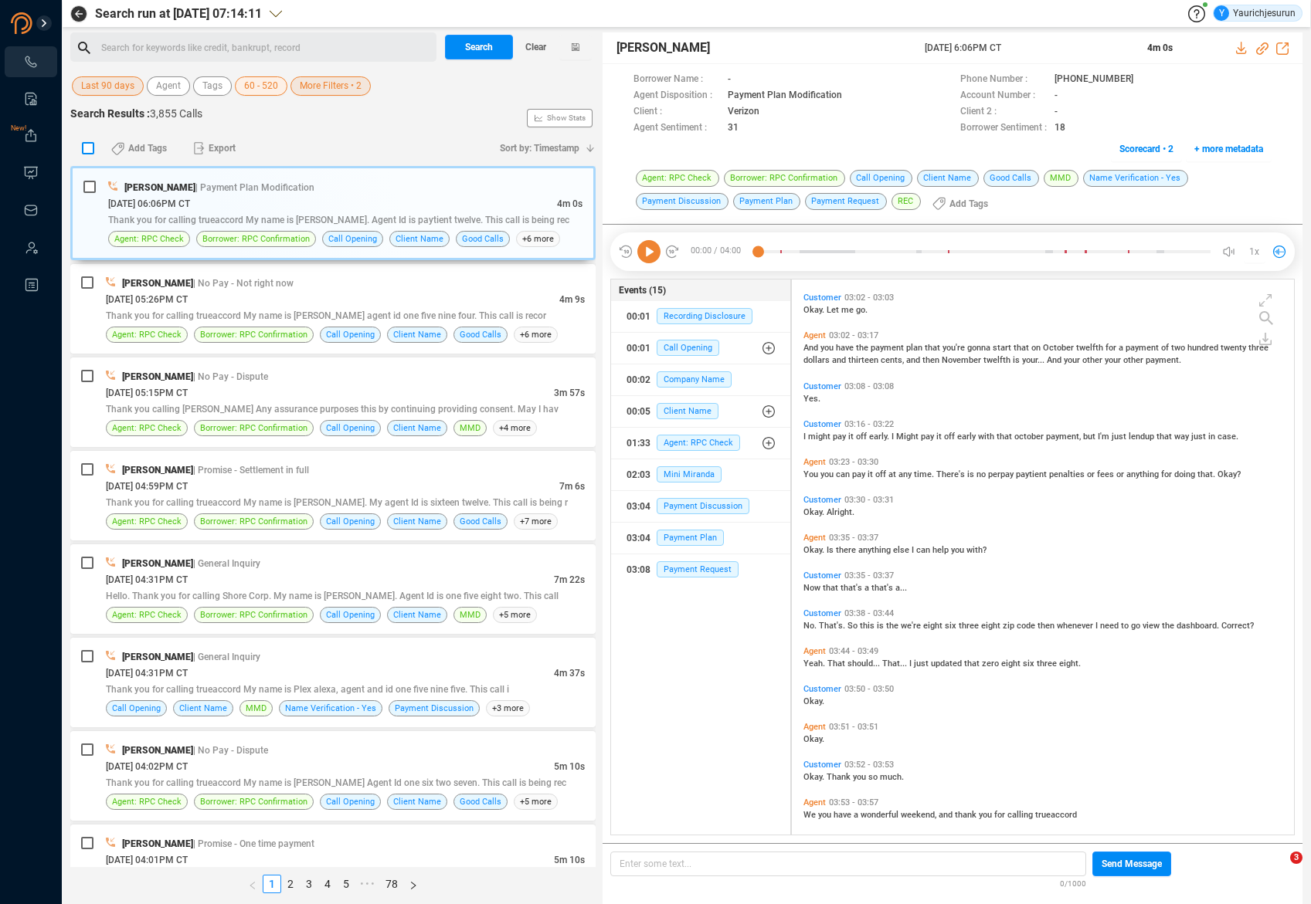
checkbox input "true"
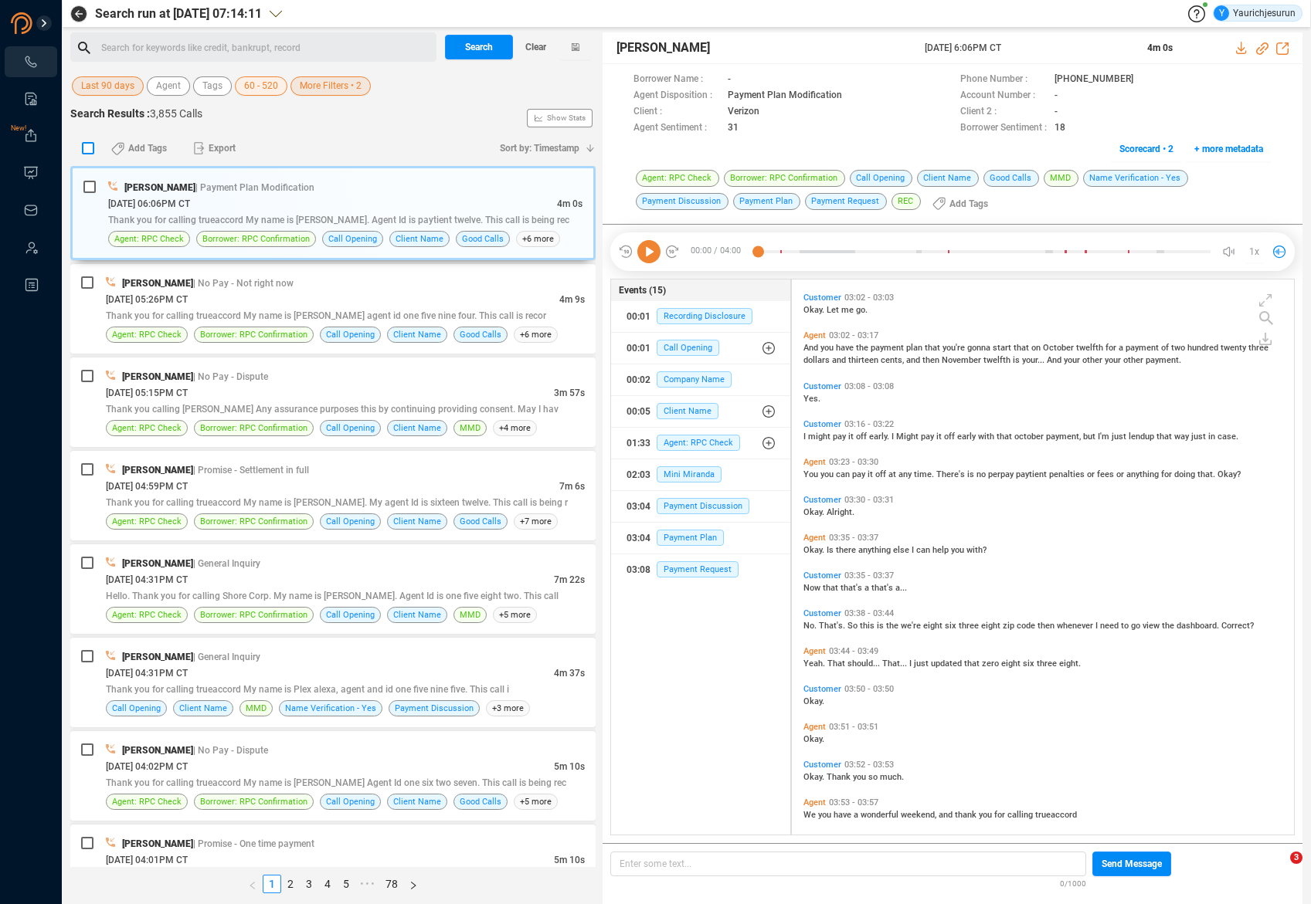
checkbox input "true"
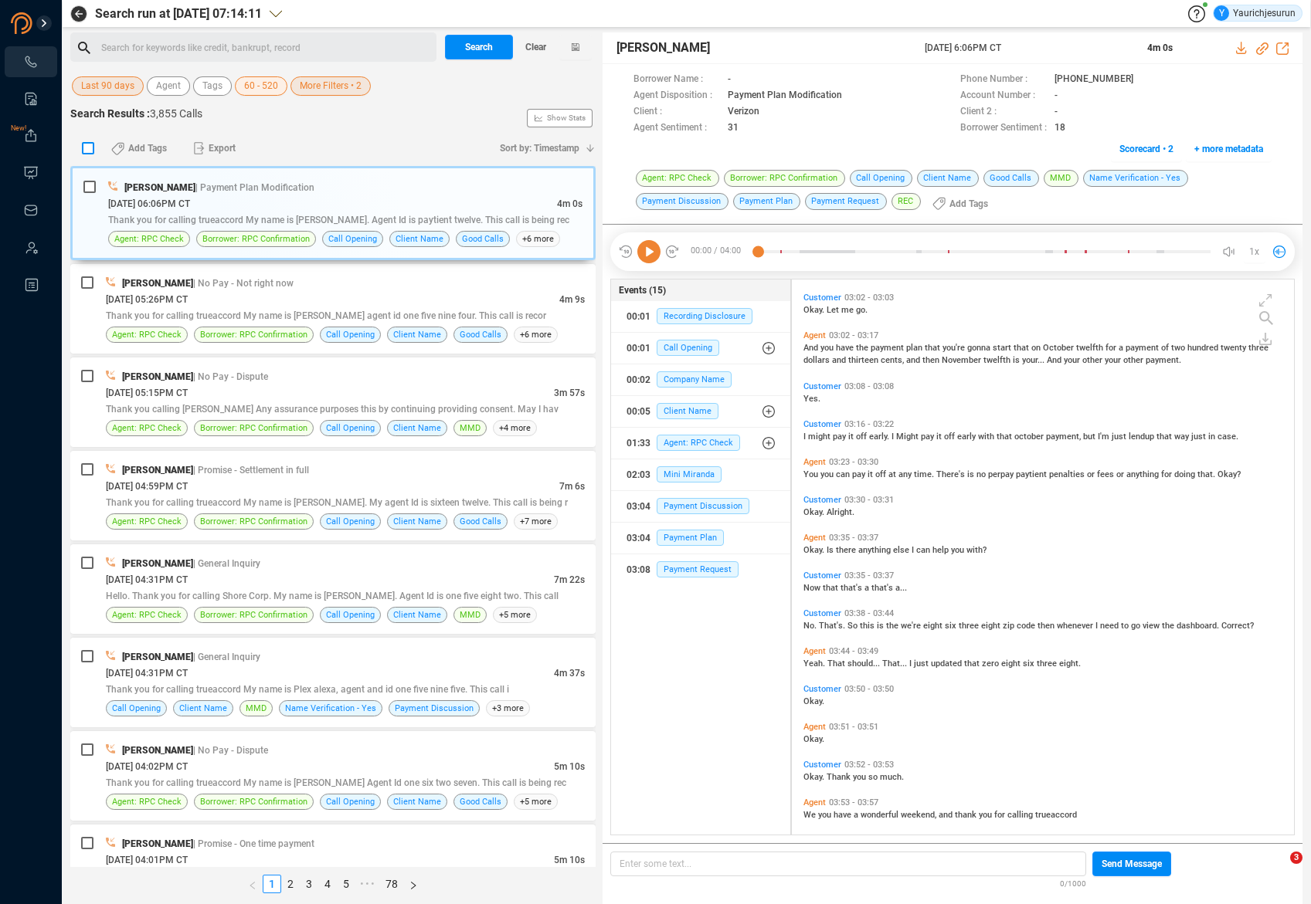
checkbox input "true"
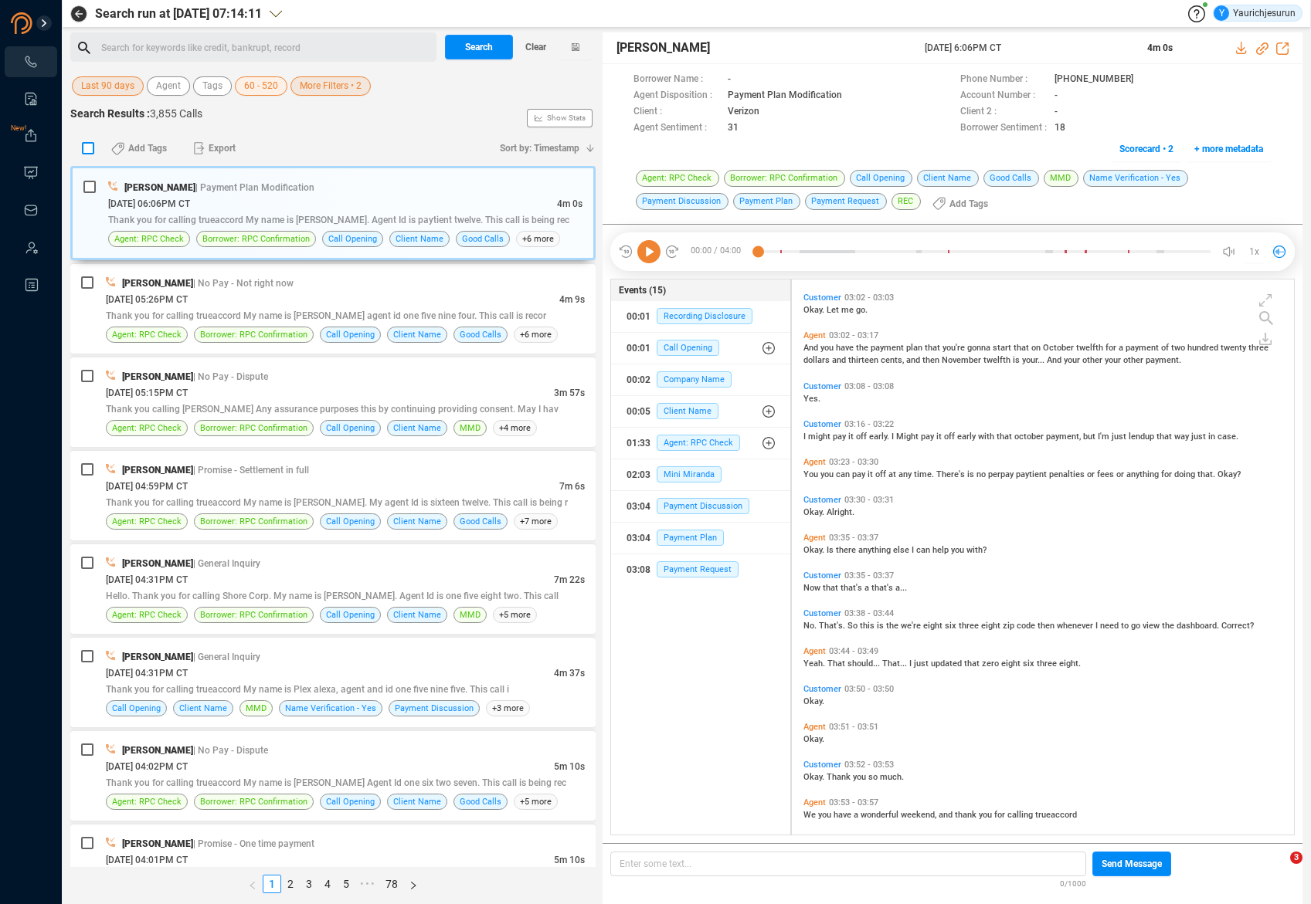
checkbox input "true"
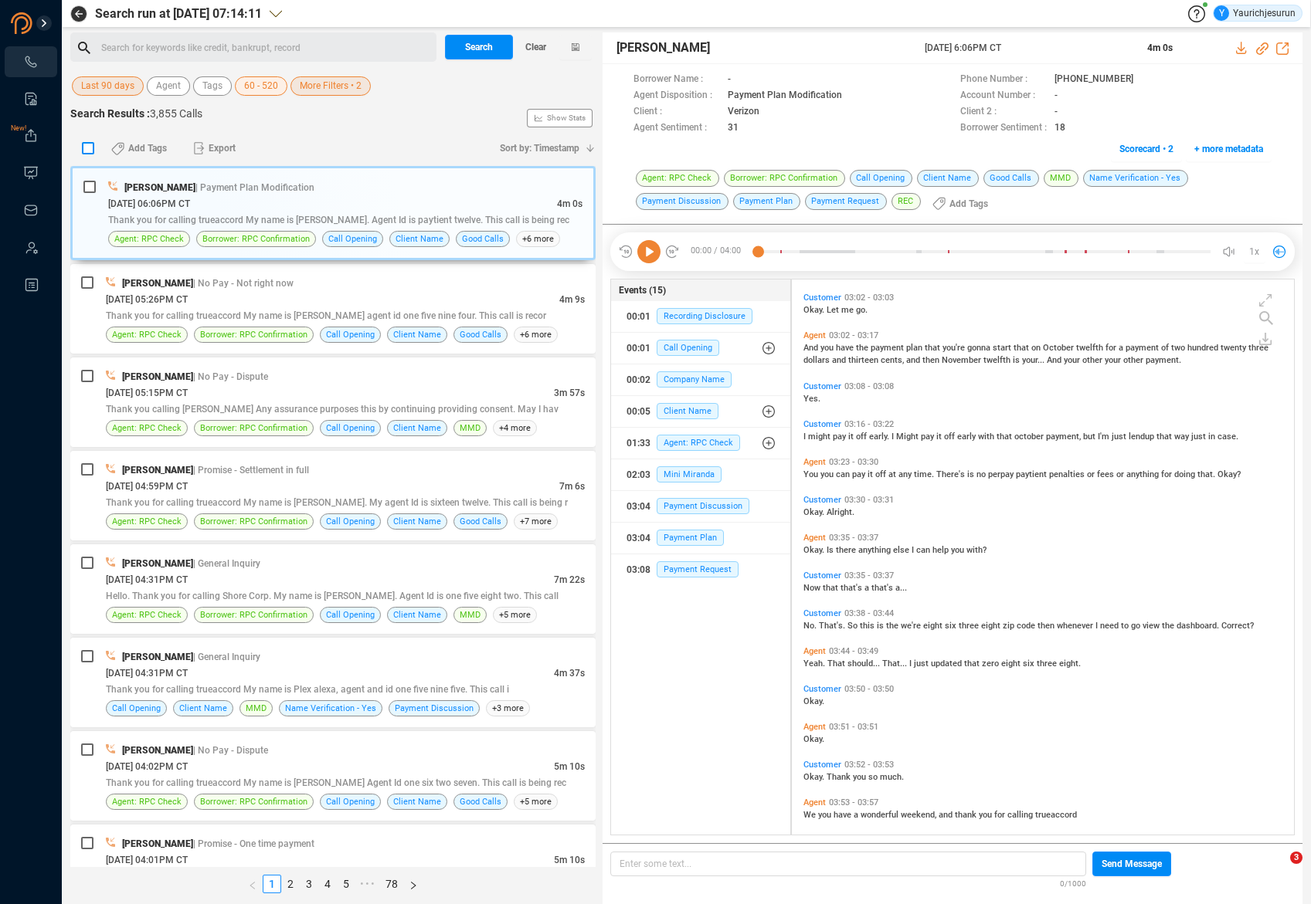
checkbox input "true"
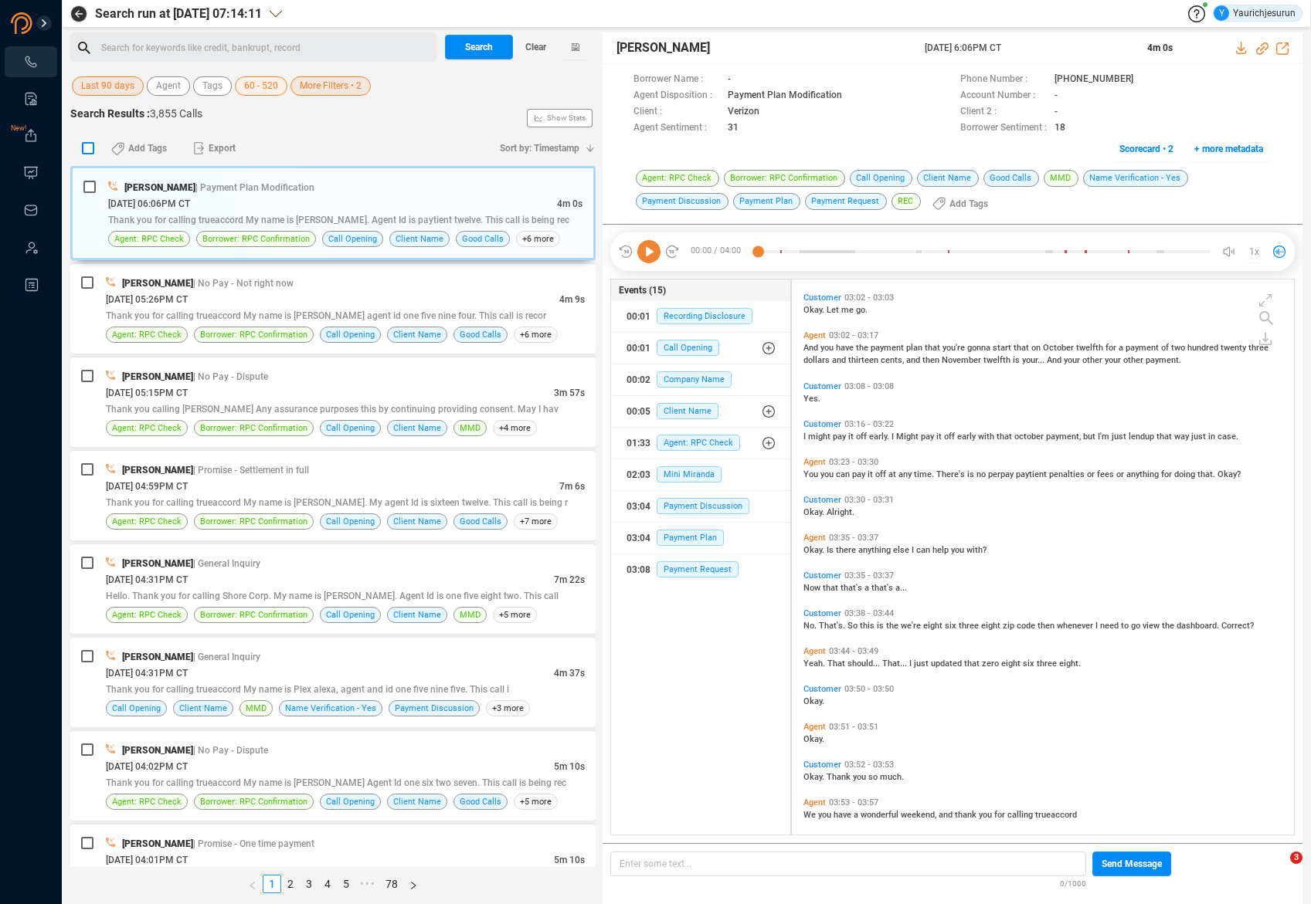
checkbox input "true"
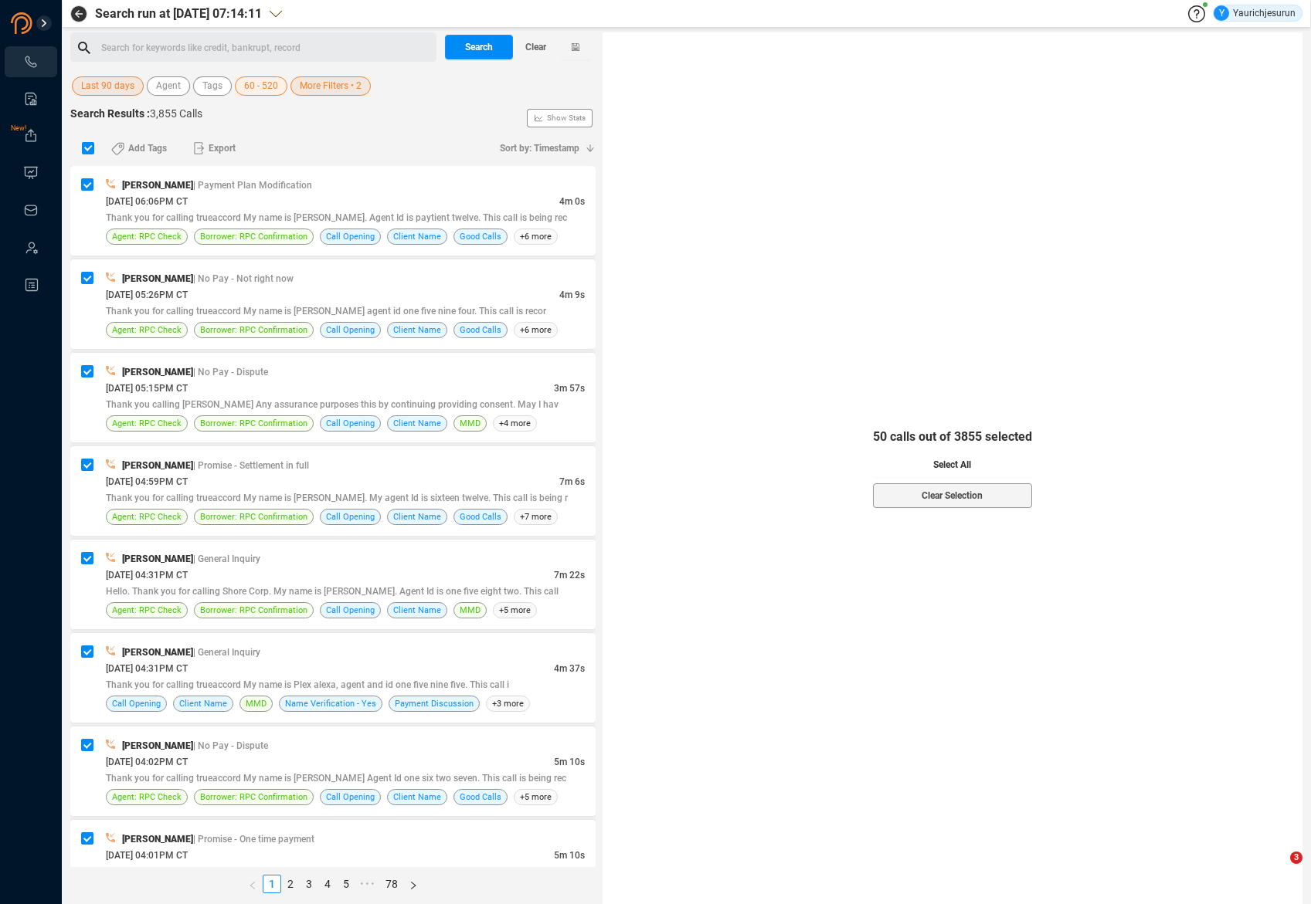
click at [925, 458] on button "Select All" at bounding box center [952, 465] width 159 height 25
click at [215, 150] on span "Export" at bounding box center [222, 148] width 27 height 25
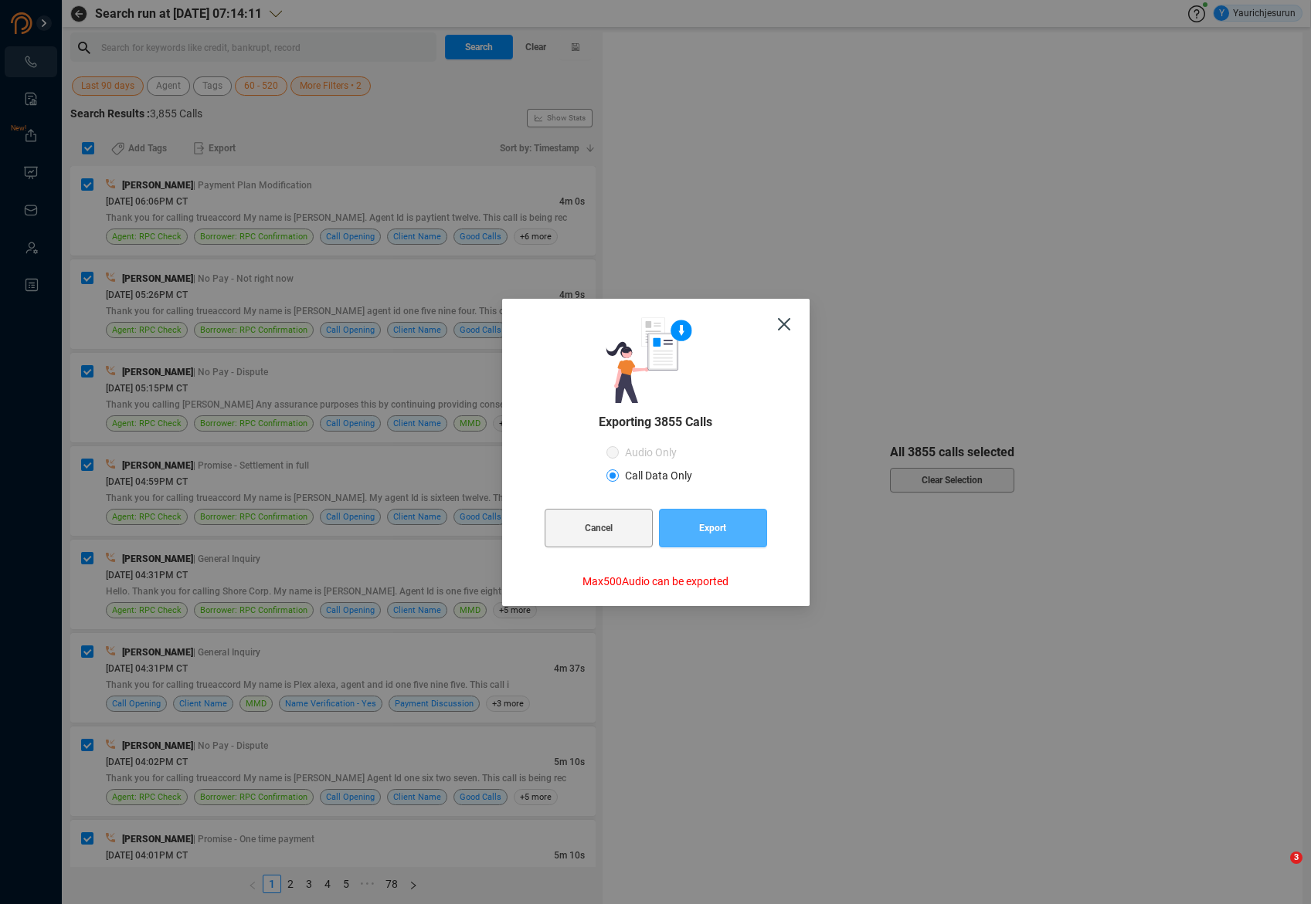
click at [670, 530] on button "Export" at bounding box center [713, 528] width 108 height 39
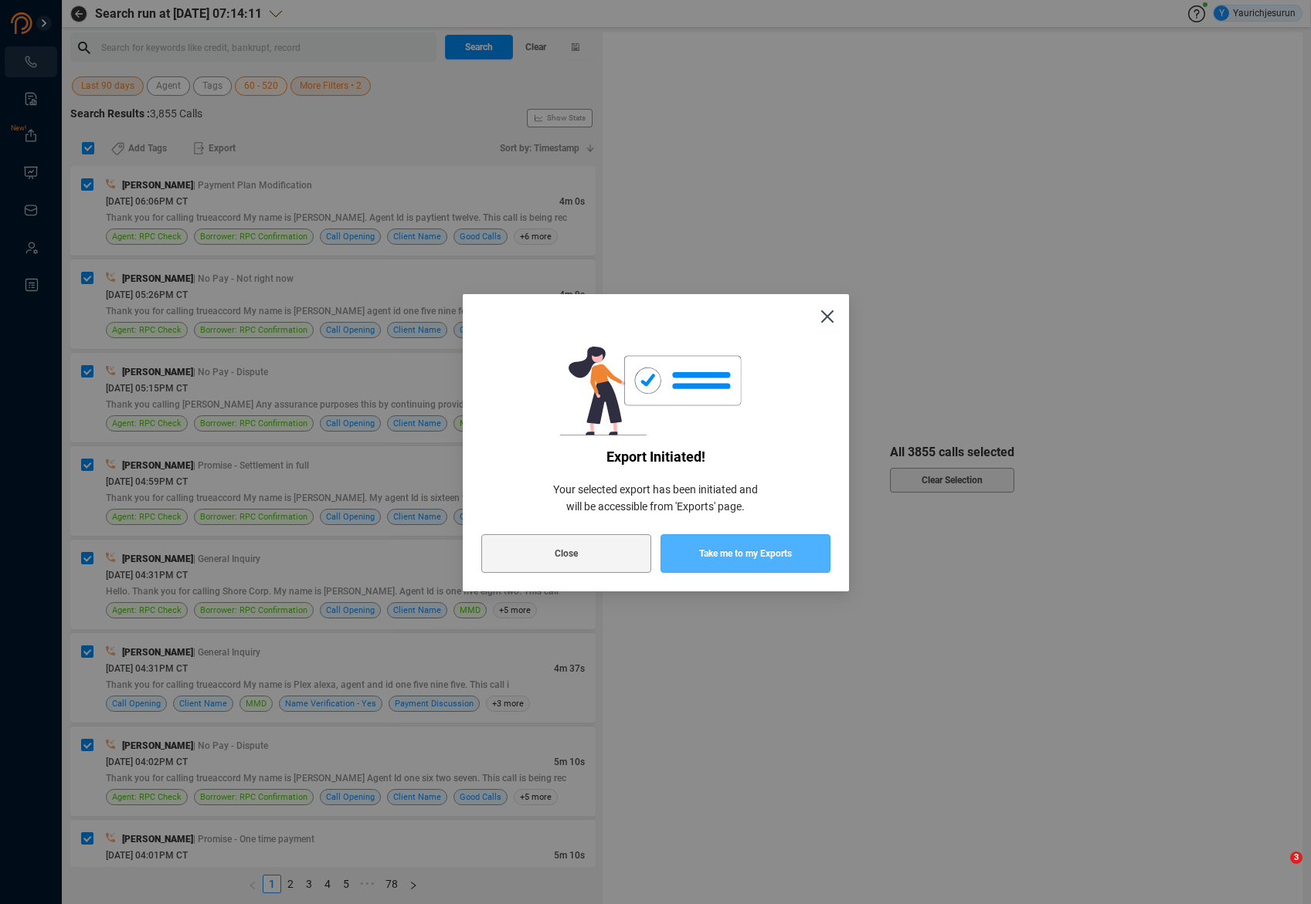
click at [770, 558] on span "Take me to my Exports" at bounding box center [745, 553] width 93 height 39
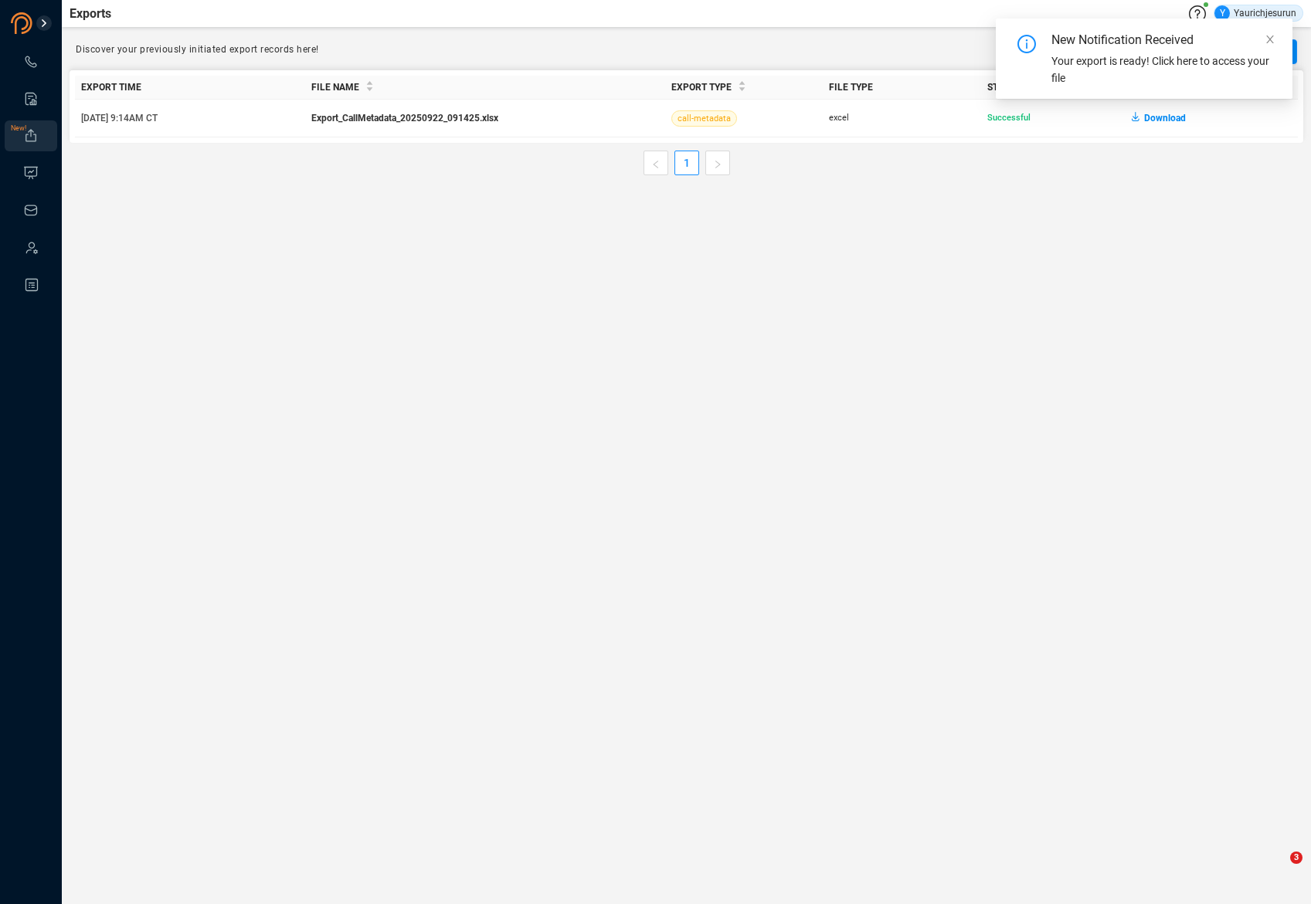
click at [687, 175] on main "Exports Y Yaurichjesurun Discover your previously initiated export records here…" at bounding box center [686, 452] width 1249 height 904
click at [1027, 218] on main "Exports Y Yaurichjesurun Discover your previously initiated export records here…" at bounding box center [686, 452] width 1249 height 904
click at [1157, 113] on span "Download" at bounding box center [1165, 118] width 42 height 25
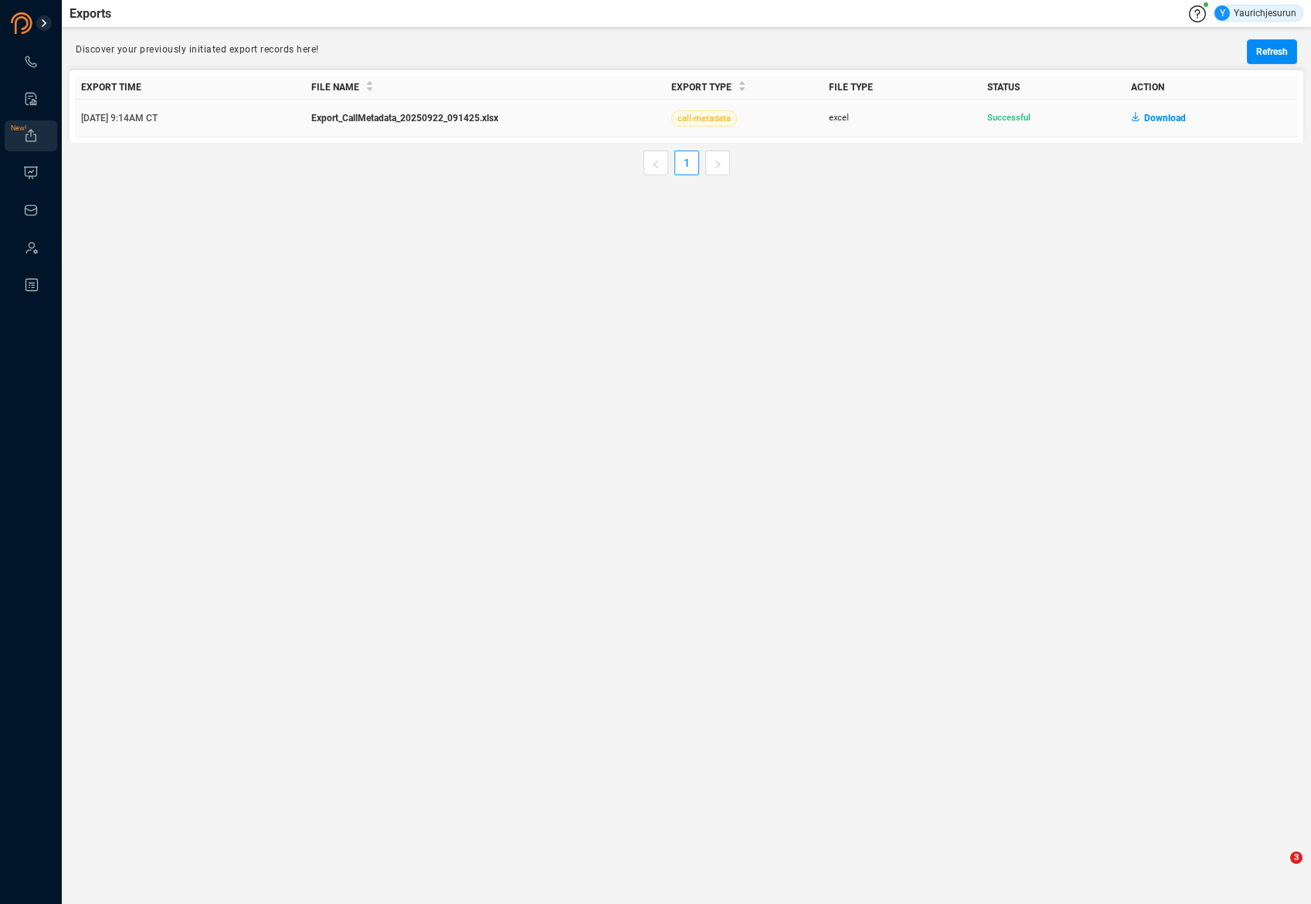
click at [431, 210] on main "Exports Y Yaurichjesurun Discover your previously initiated export records here…" at bounding box center [686, 452] width 1249 height 904
click at [28, 64] on icon at bounding box center [30, 61] width 15 height 15
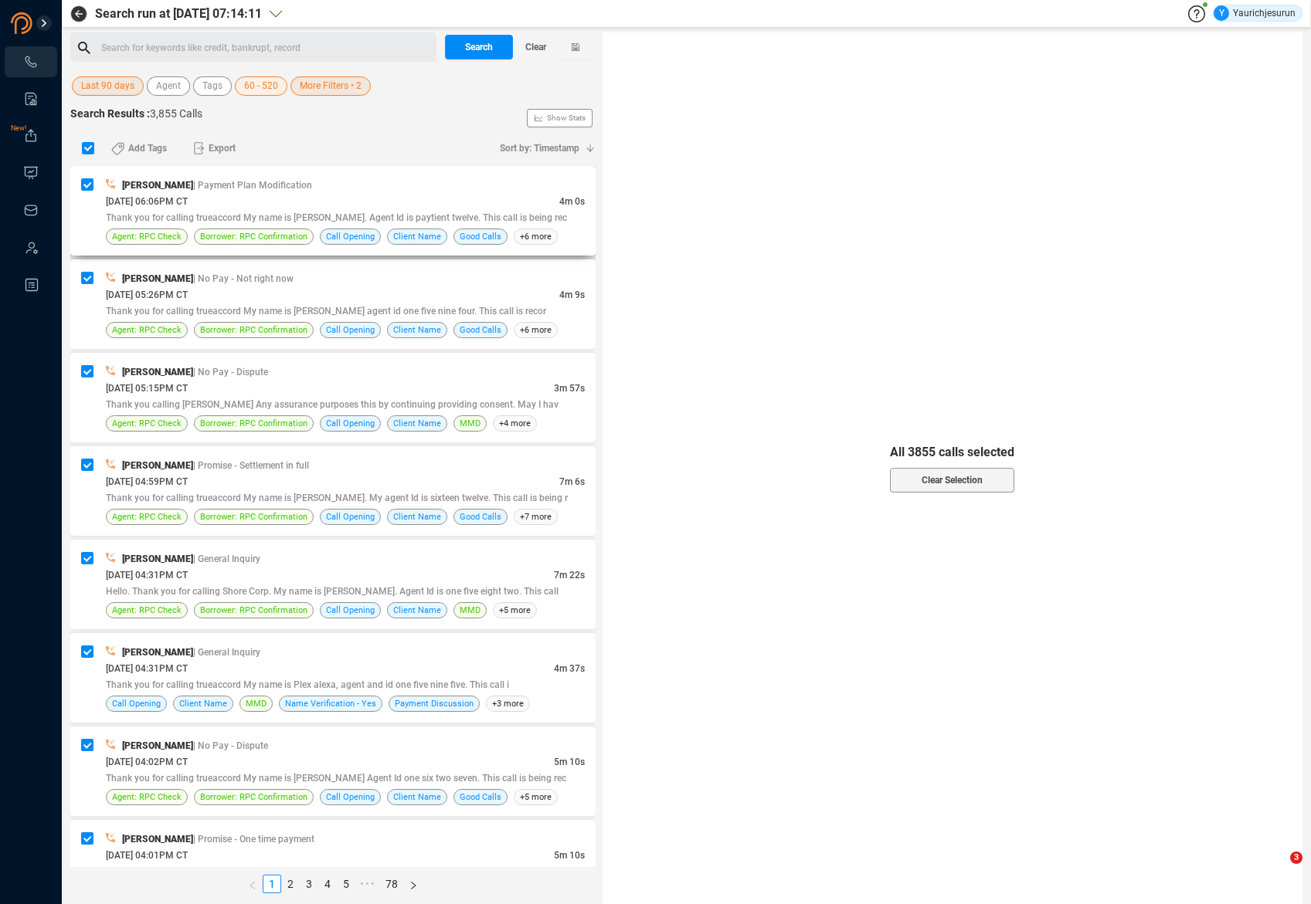
click at [416, 194] on div "[DATE] 06:06PM CT" at bounding box center [332, 201] width 453 height 16
checkbox input "false"
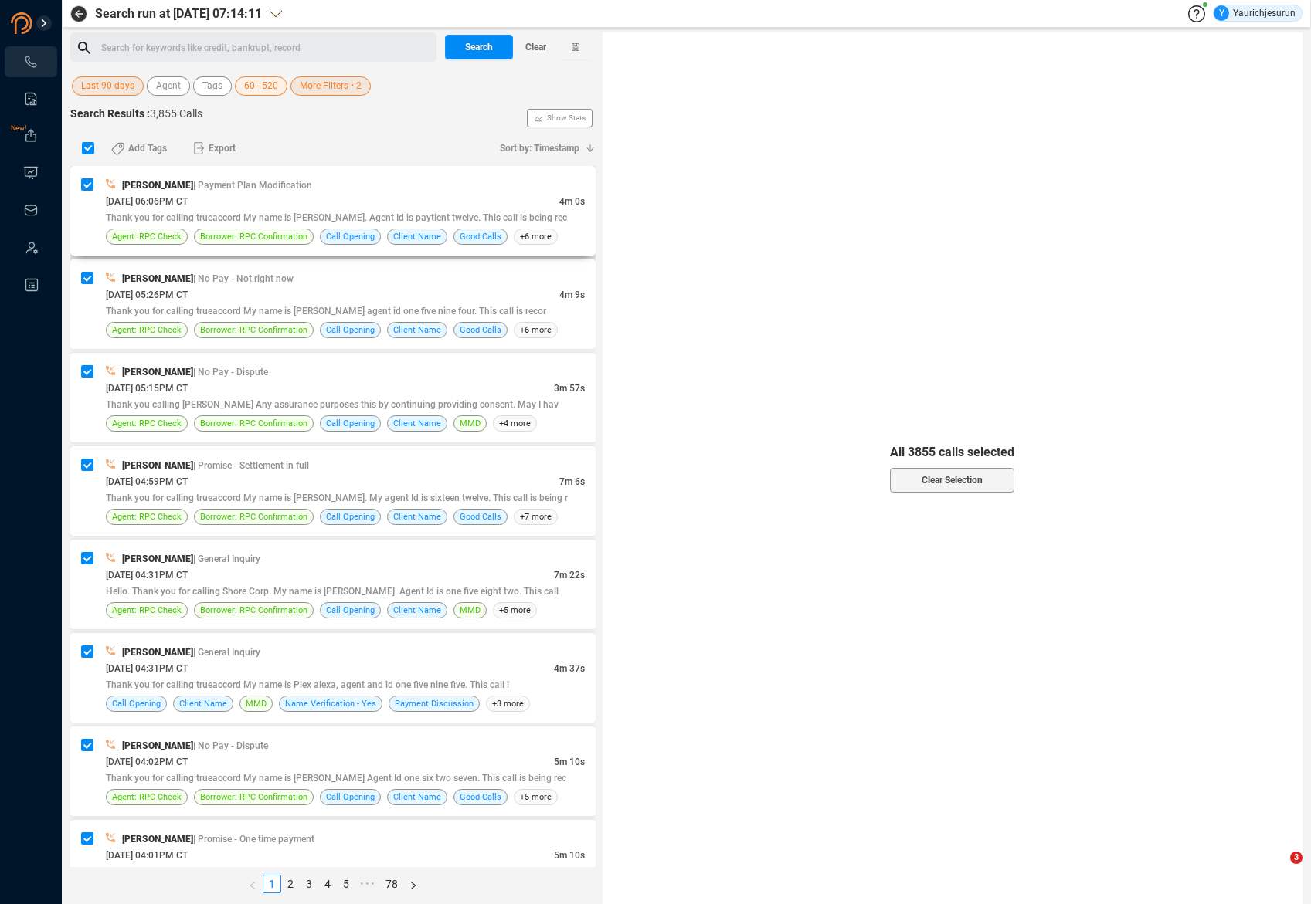
checkbox input "false"
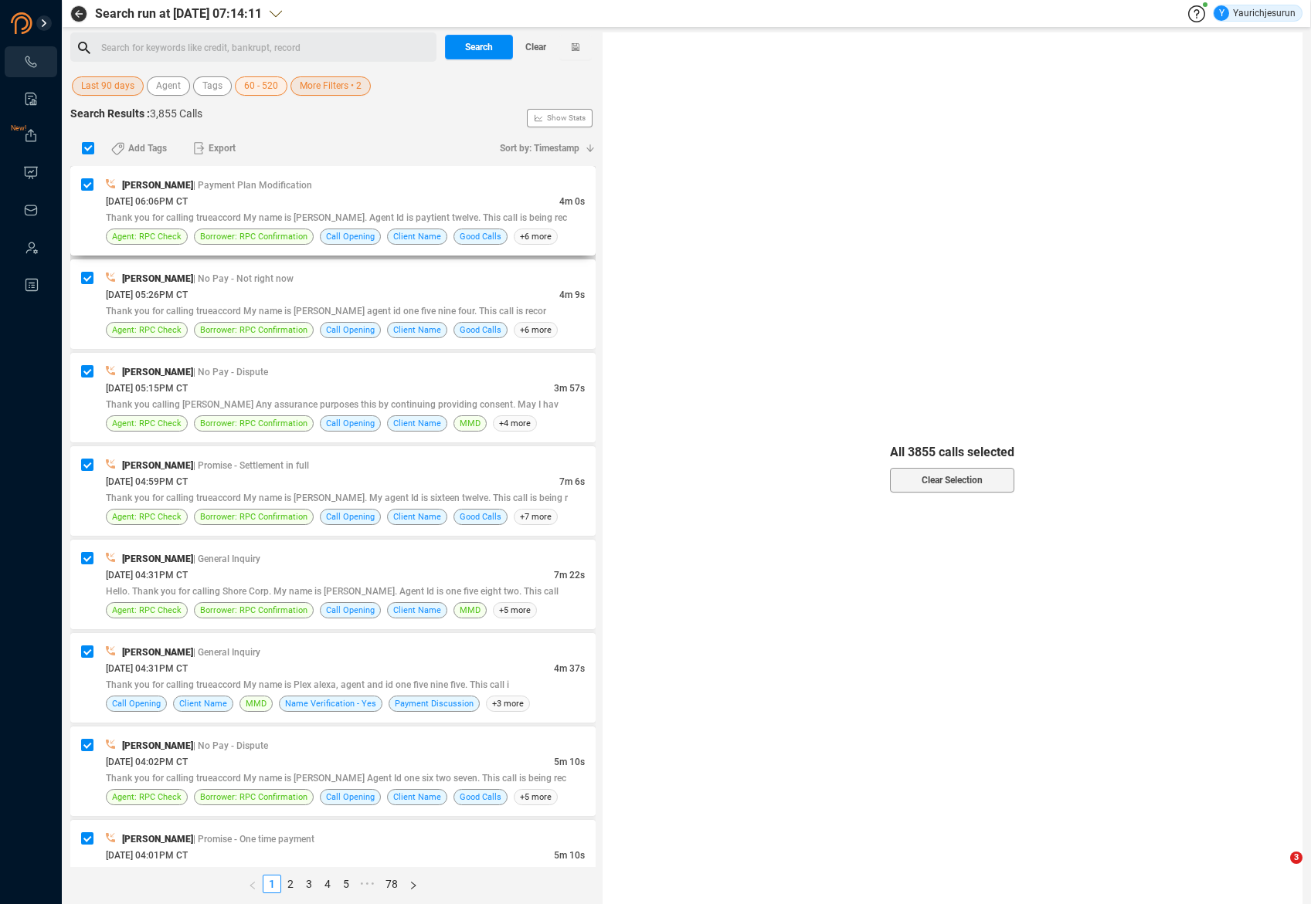
checkbox input "false"
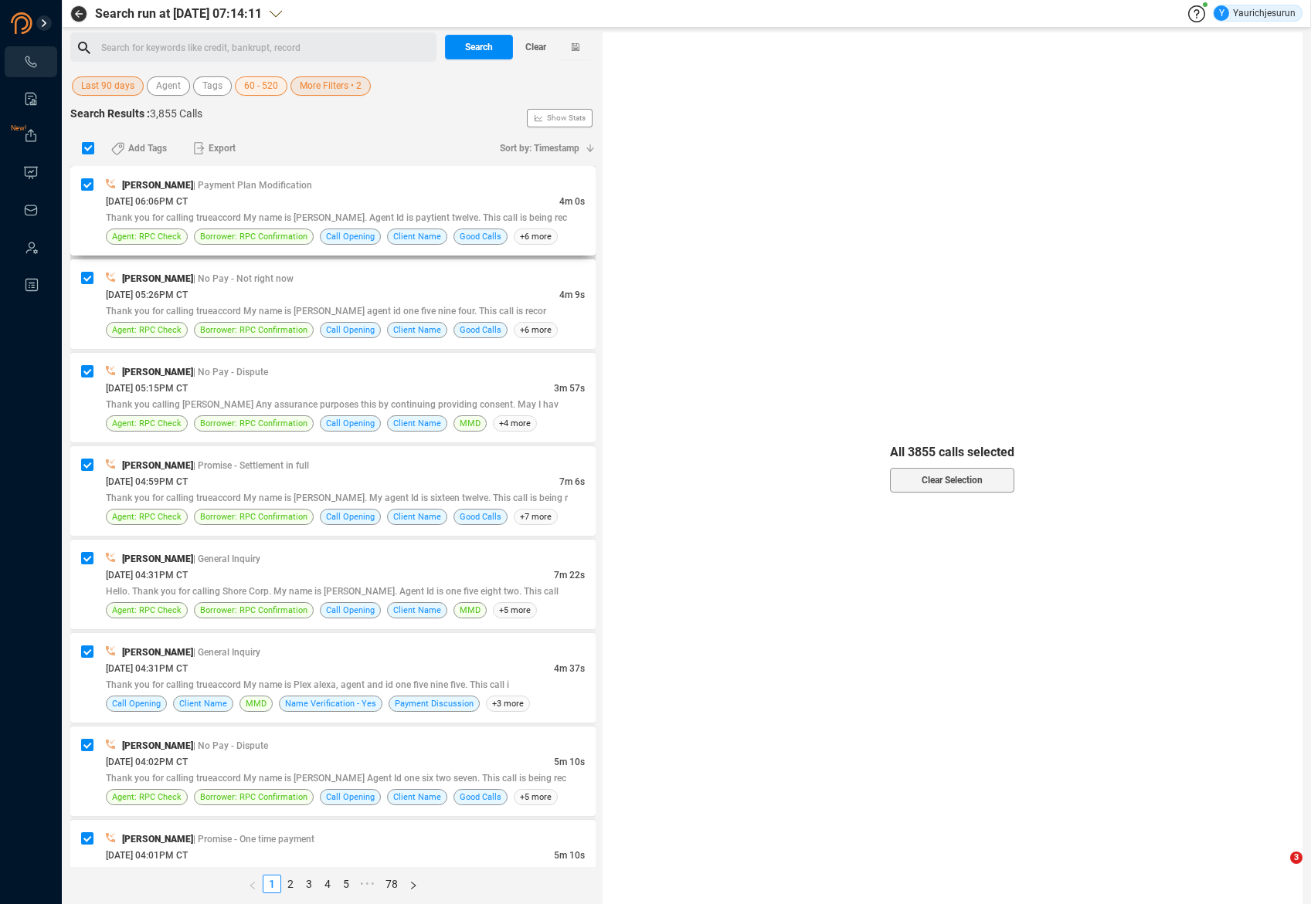
checkbox input "false"
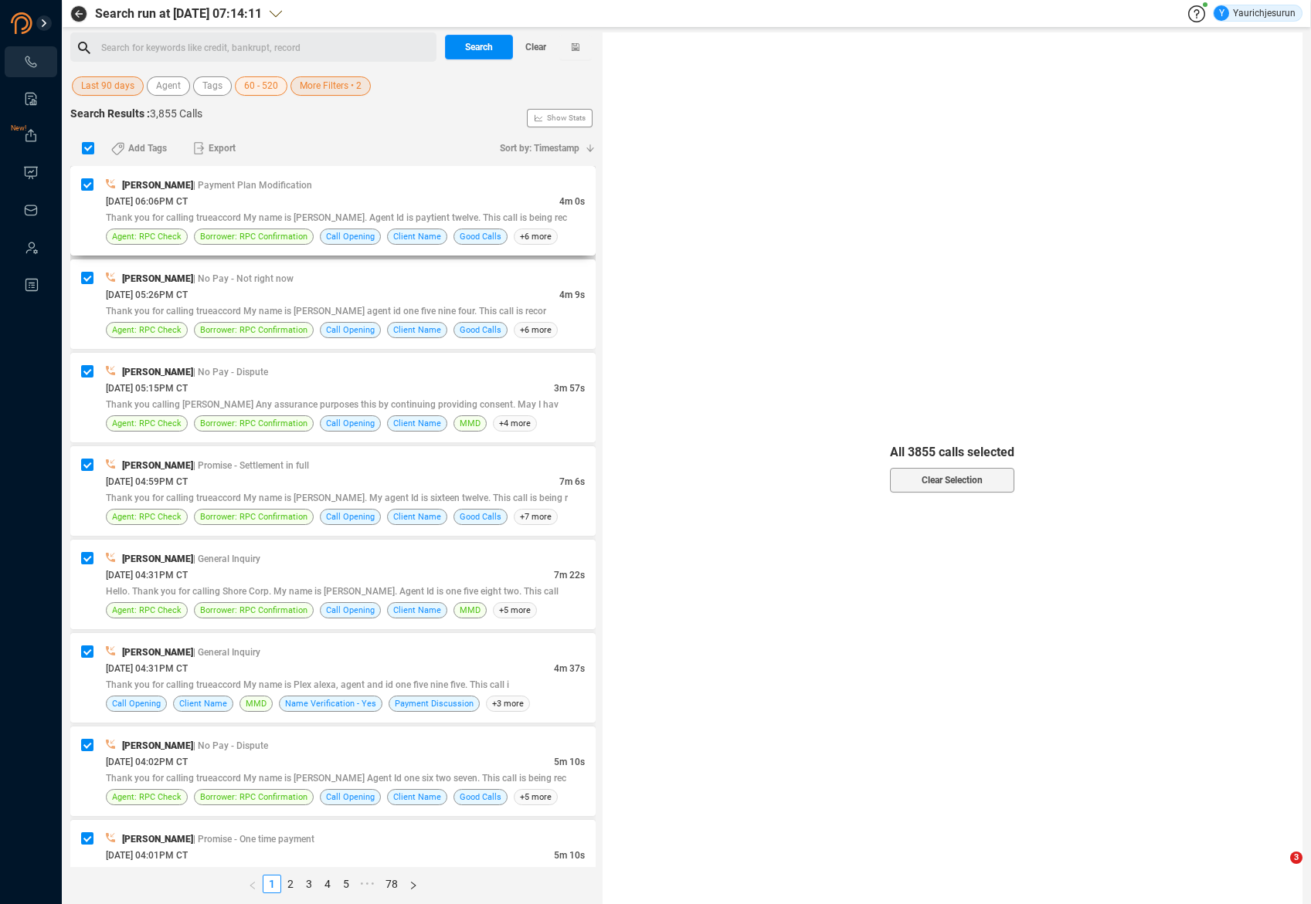
checkbox input "false"
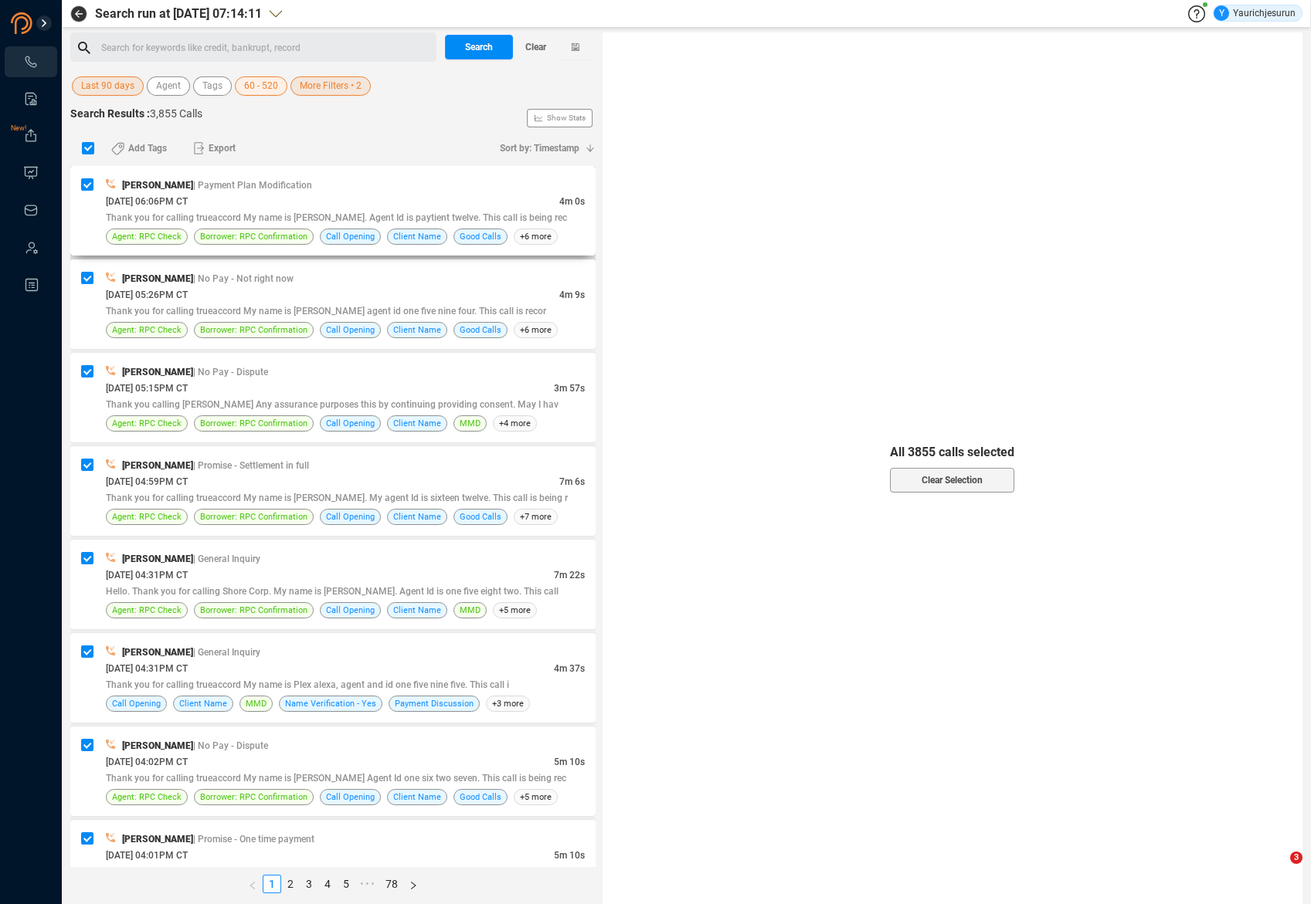
checkbox input "false"
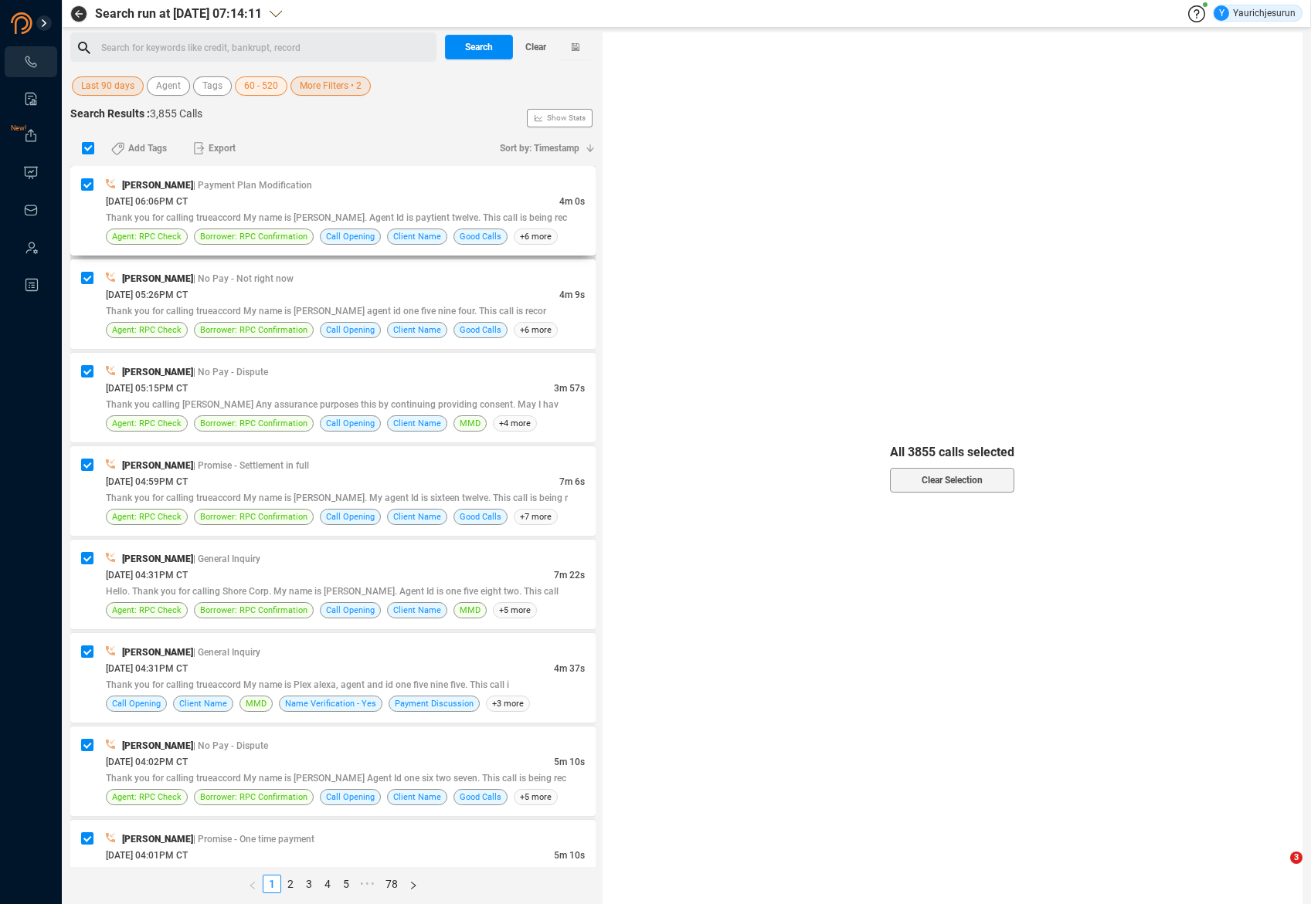
checkbox input "false"
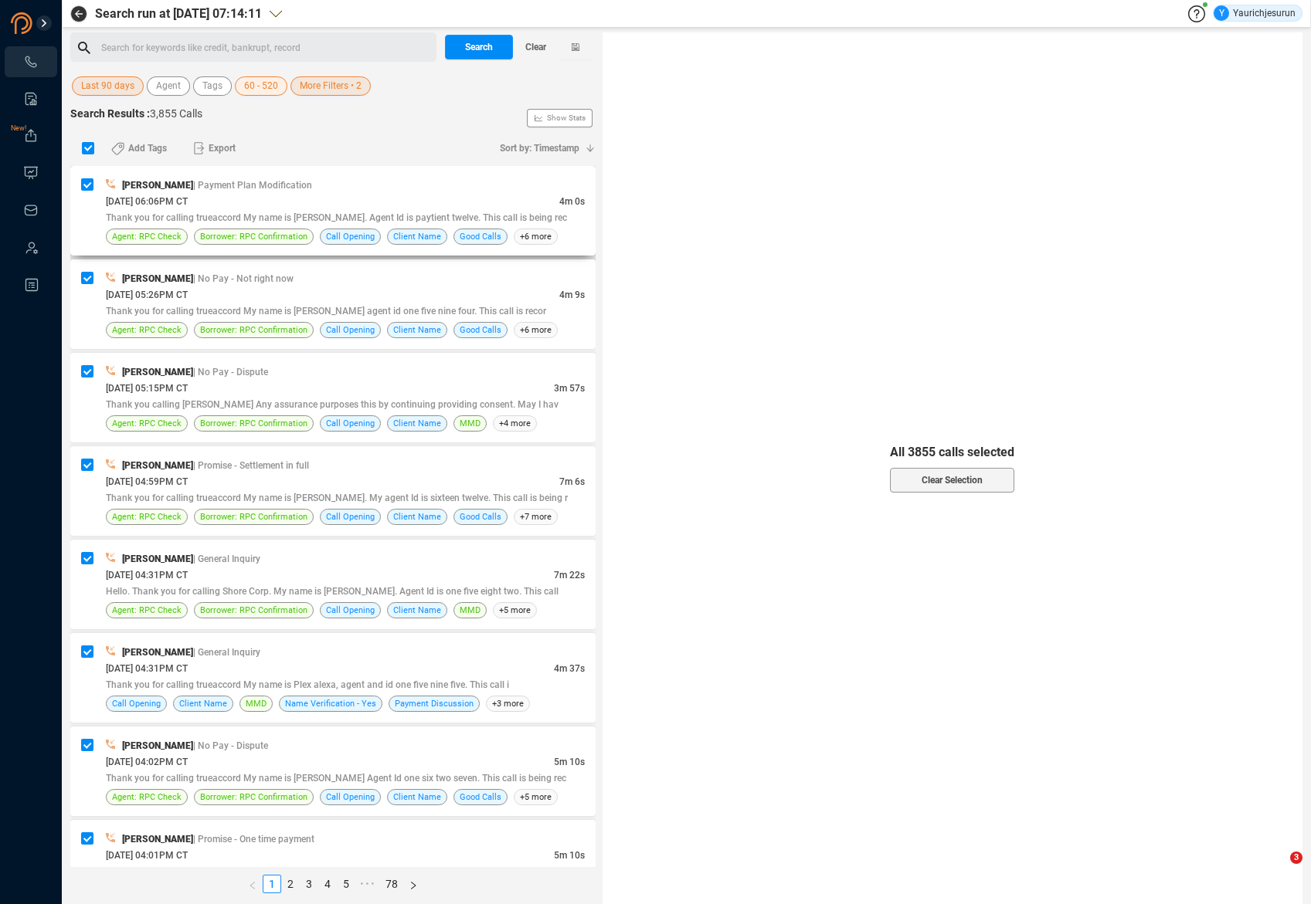
checkbox input "false"
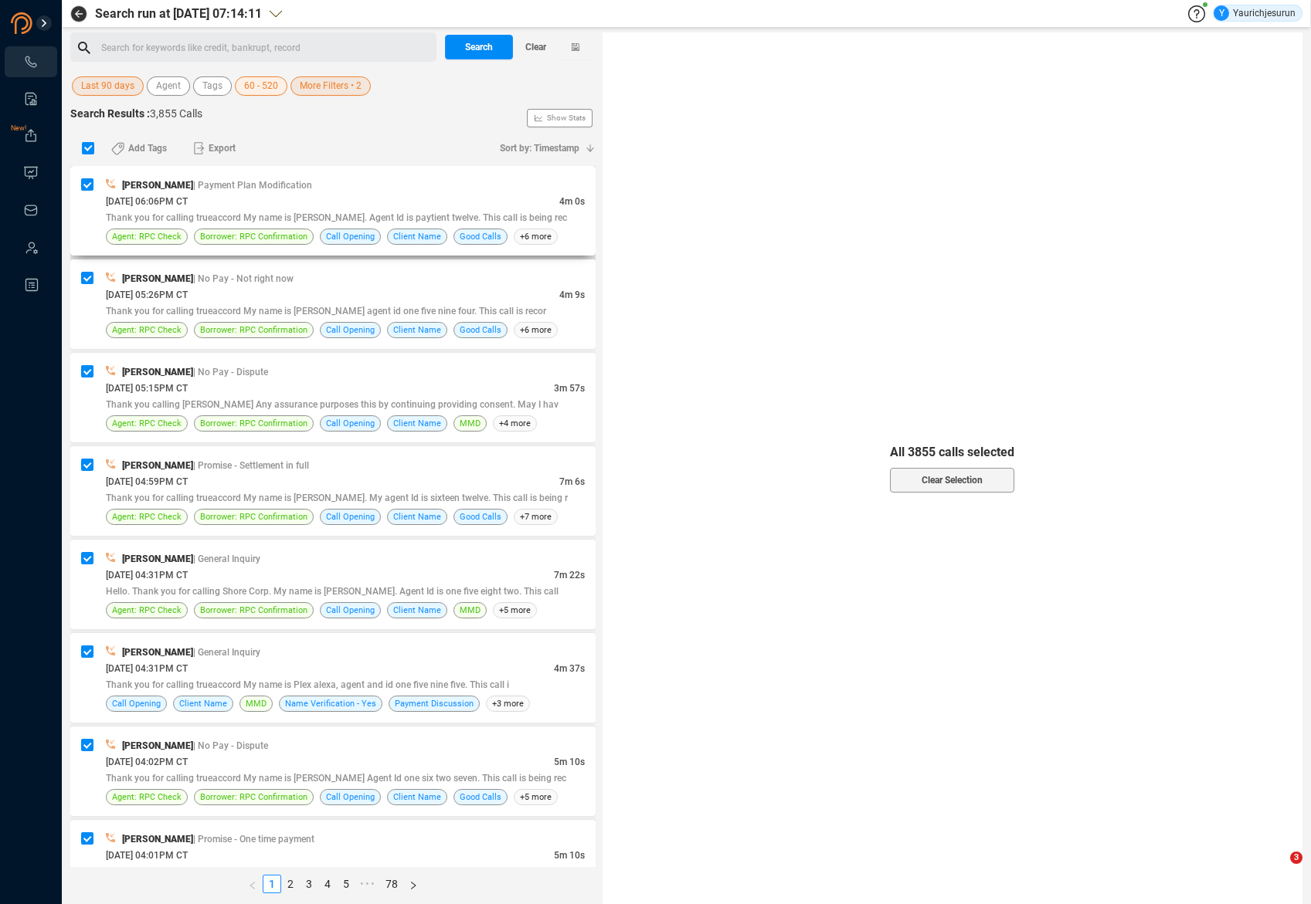
checkbox input "false"
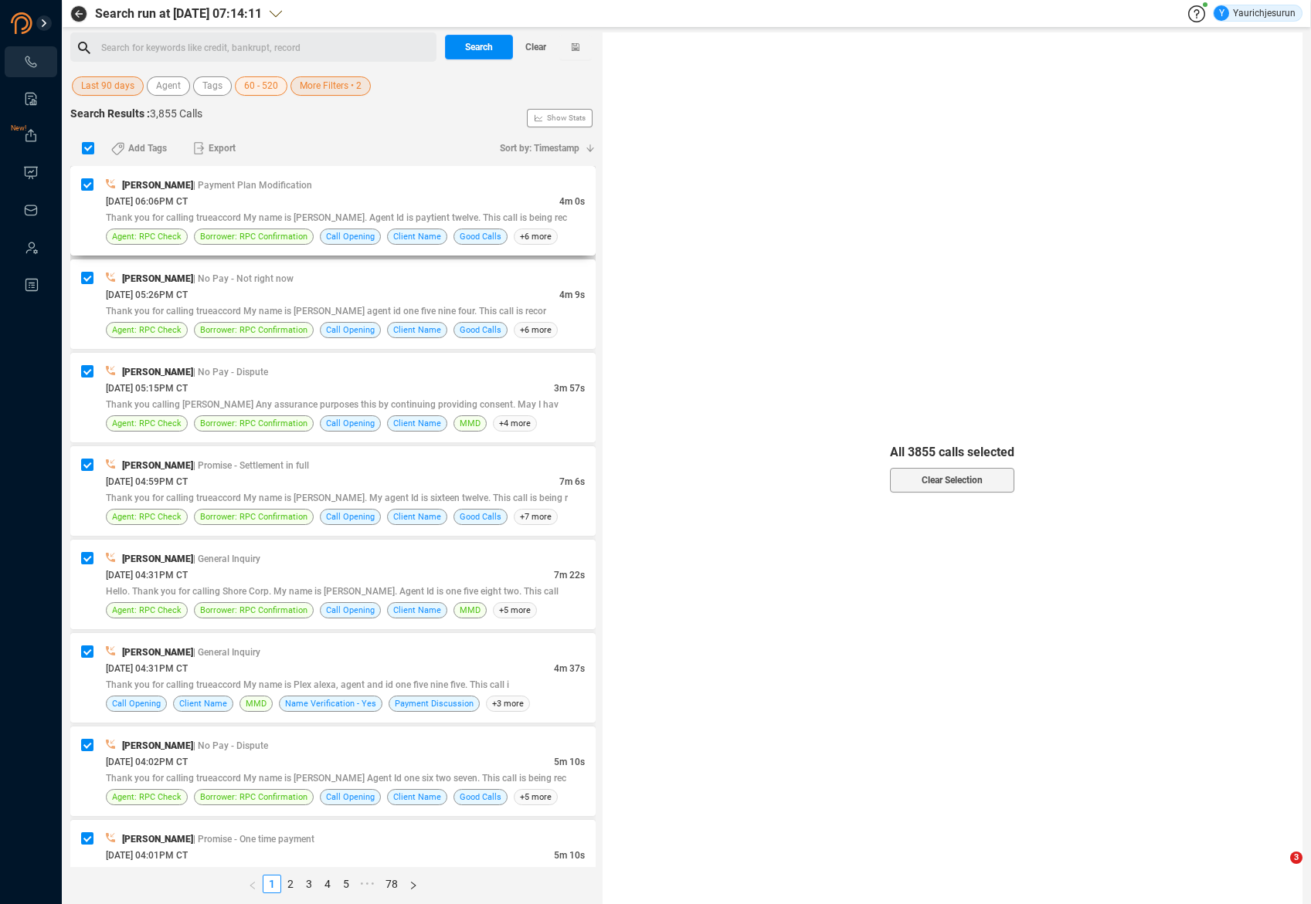
checkbox input "false"
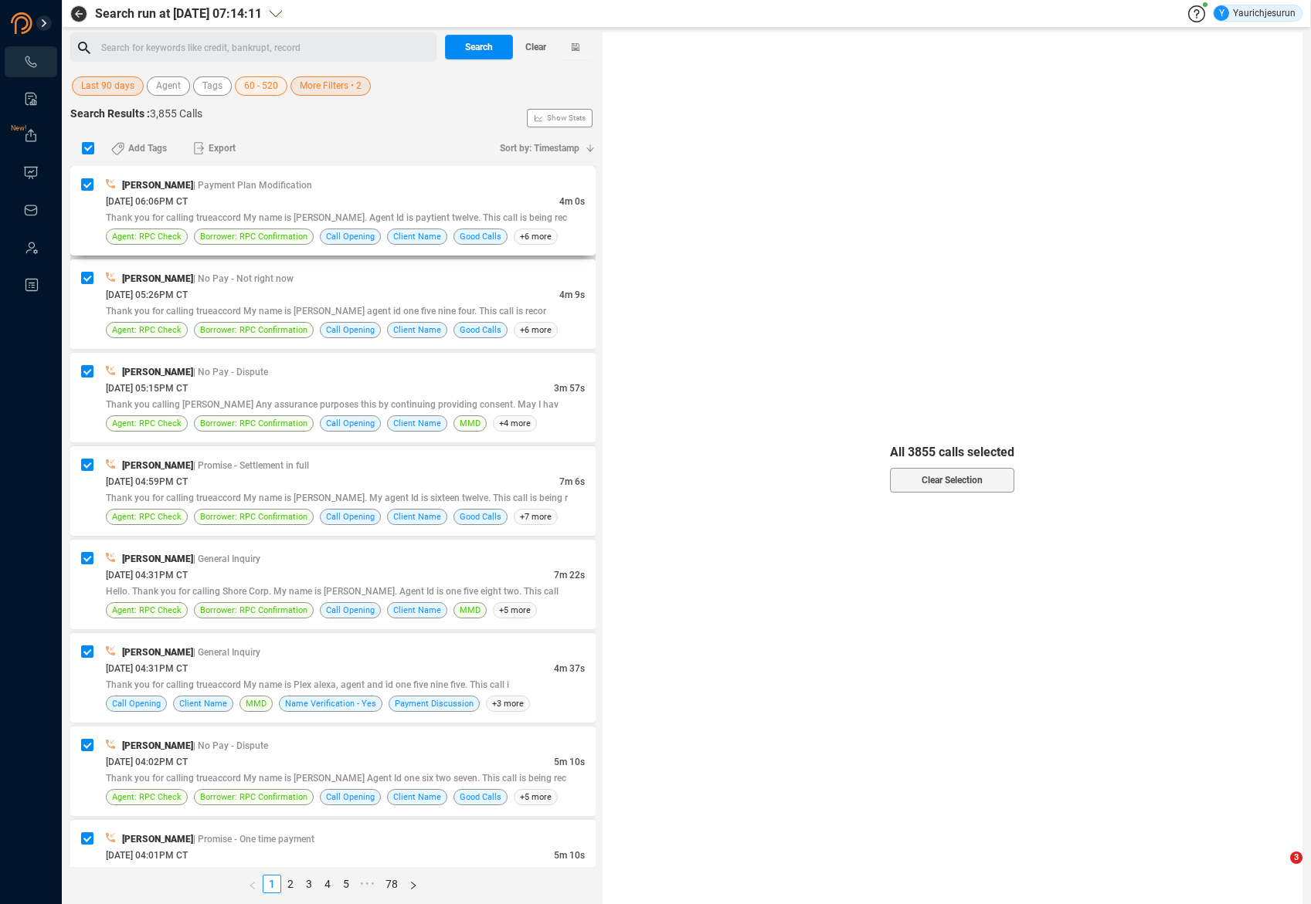
checkbox input "false"
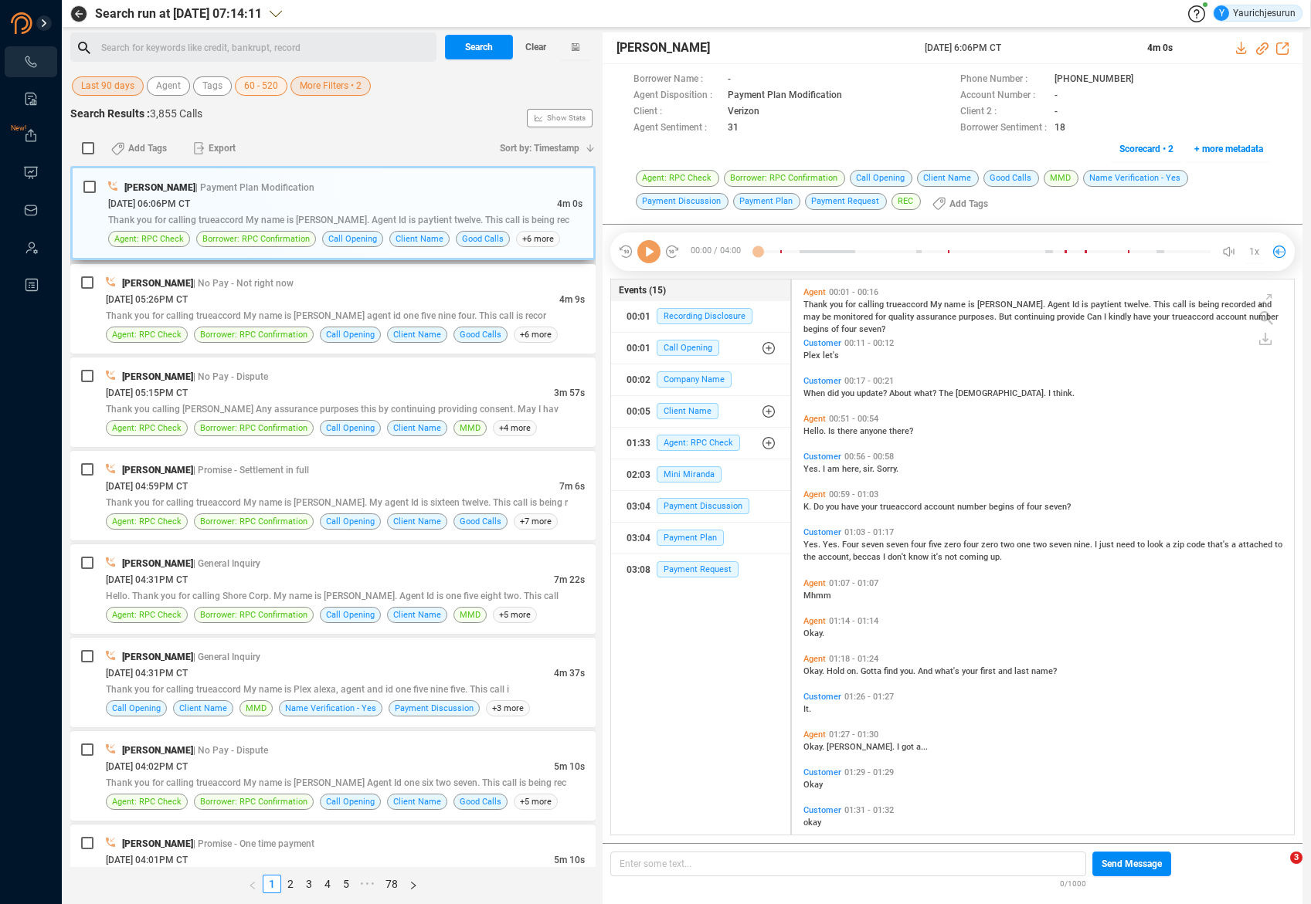
scroll to position [552, 494]
click at [646, 260] on icon at bounding box center [648, 251] width 23 height 23
click at [646, 249] on icon at bounding box center [648, 251] width 23 height 23
click at [649, 252] on icon at bounding box center [648, 251] width 23 height 23
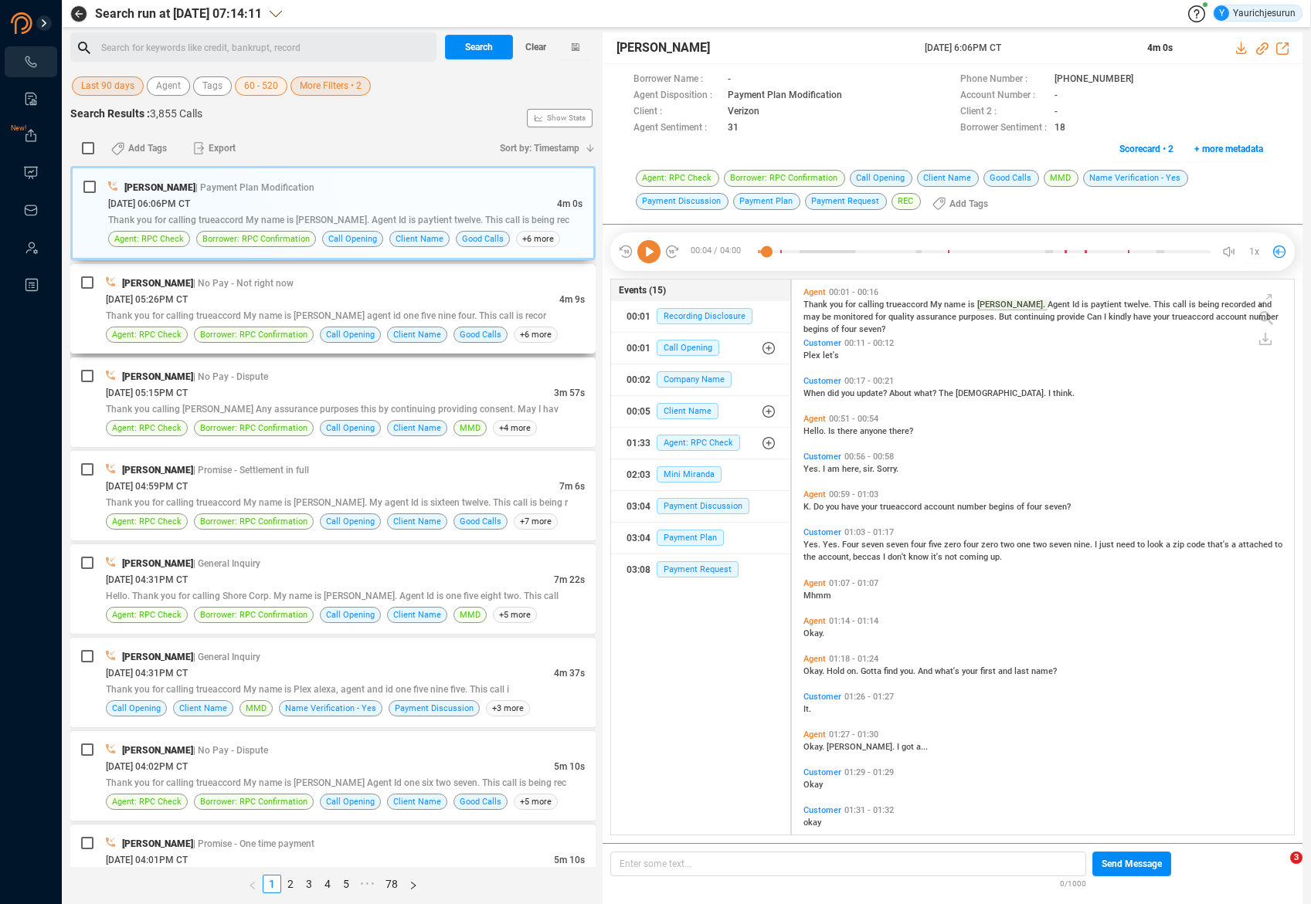
click at [334, 293] on div "[DATE] 05:26PM CT" at bounding box center [332, 299] width 453 height 16
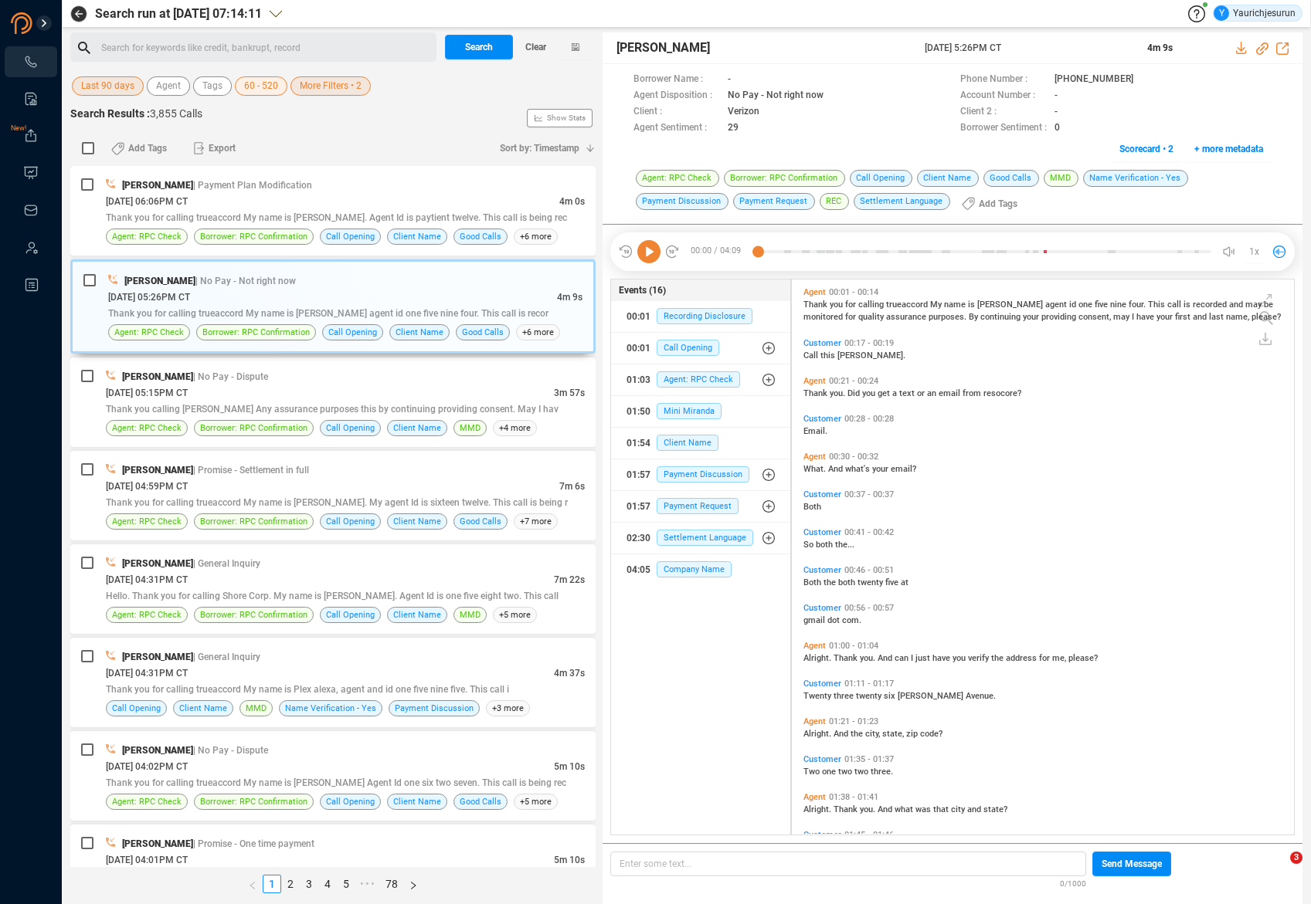
click at [652, 254] on icon at bounding box center [648, 251] width 23 height 23
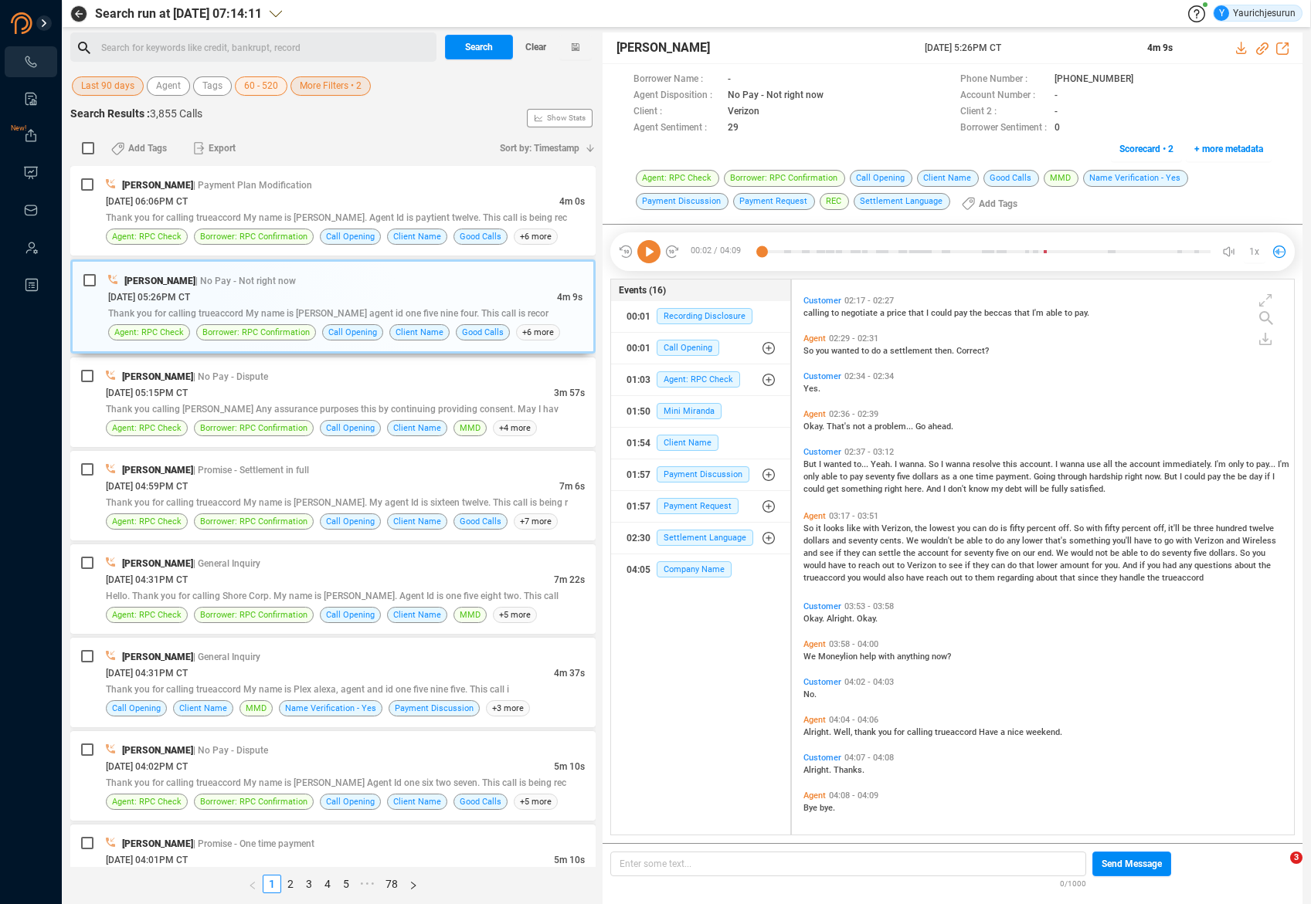
scroll to position [677, 0]
click at [285, 396] on div "[DATE] 05:15PM CT" at bounding box center [330, 393] width 448 height 16
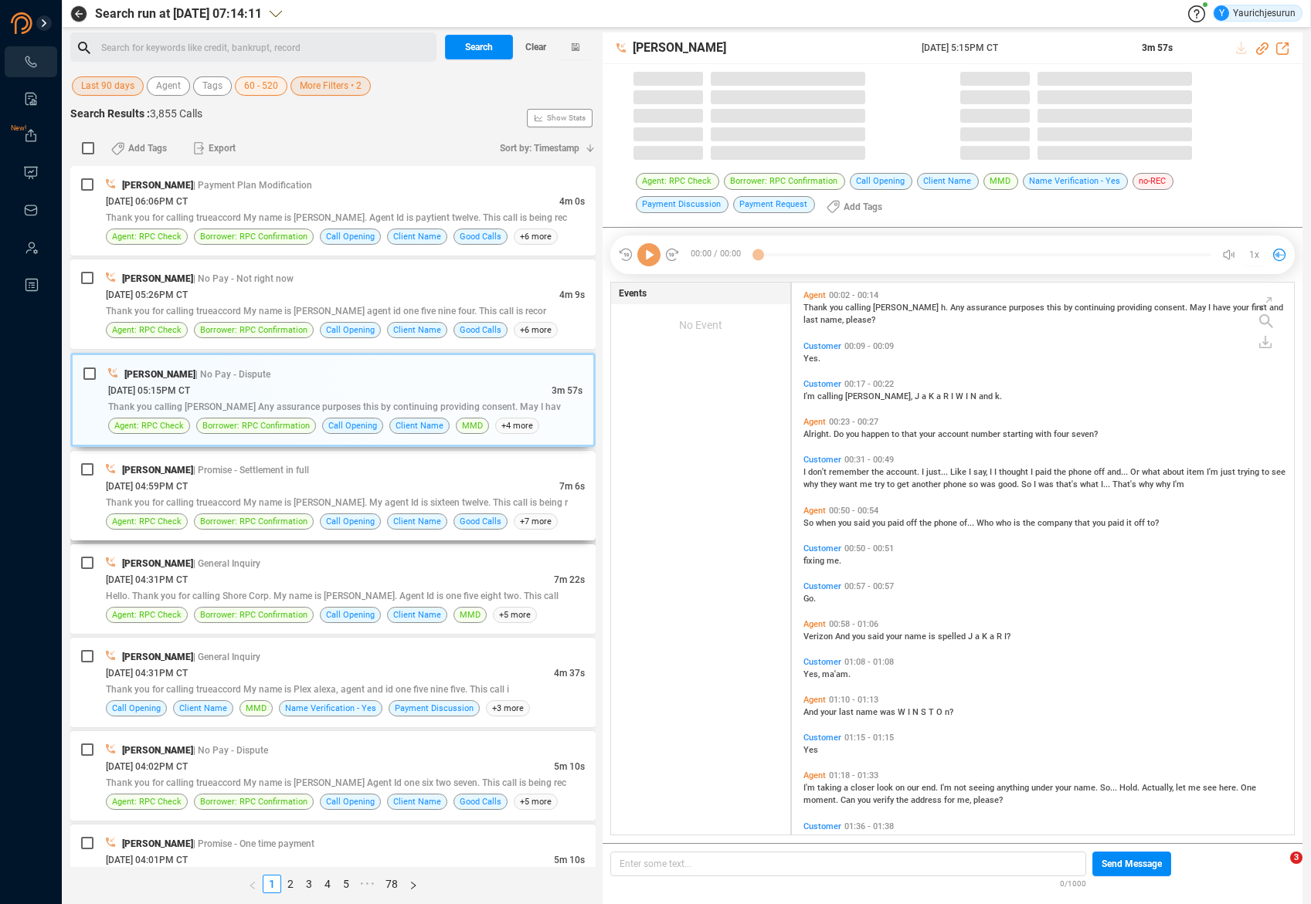
scroll to position [549, 494]
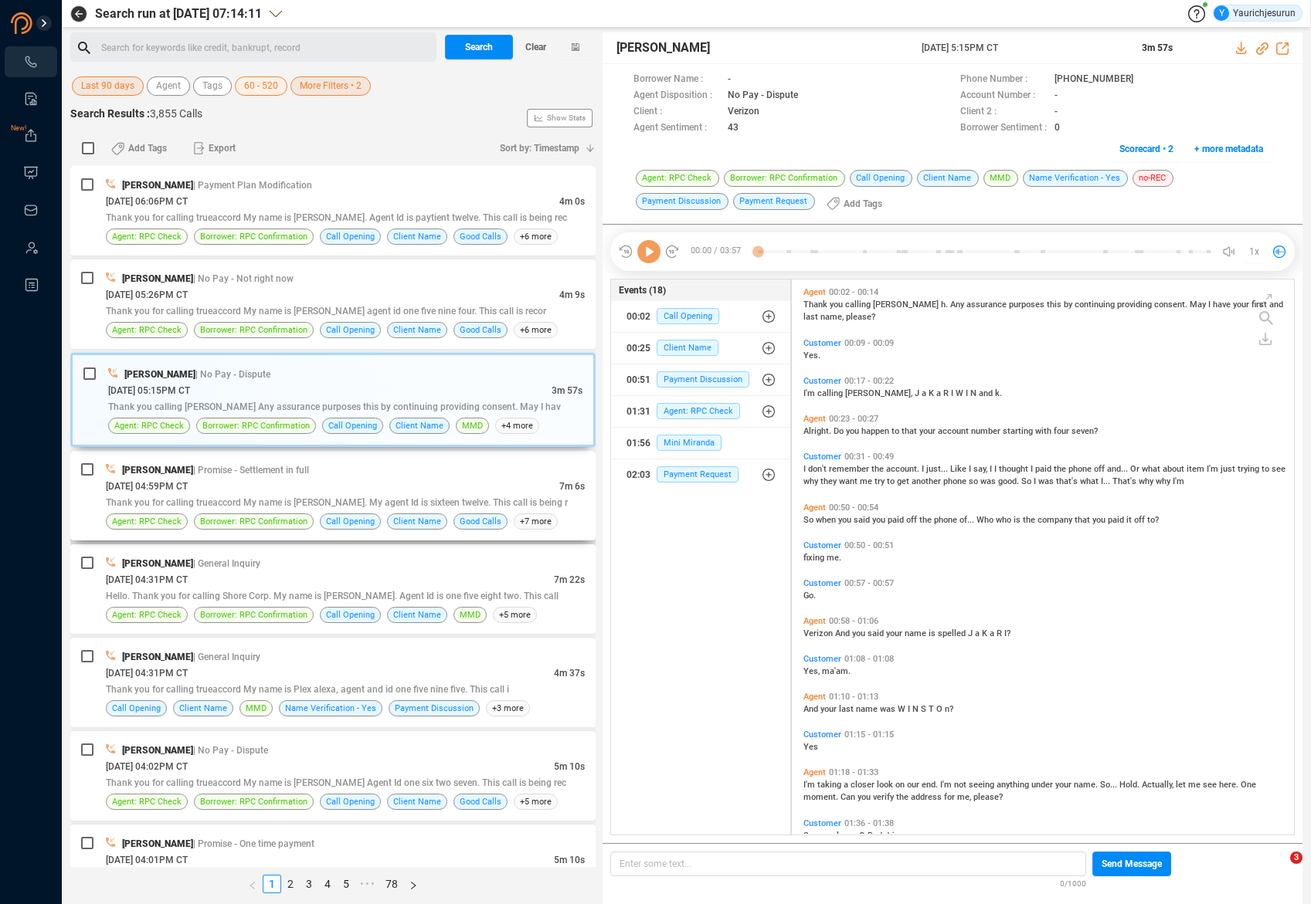
click at [273, 480] on div "[DATE] 04:59PM CT" at bounding box center [332, 486] width 453 height 16
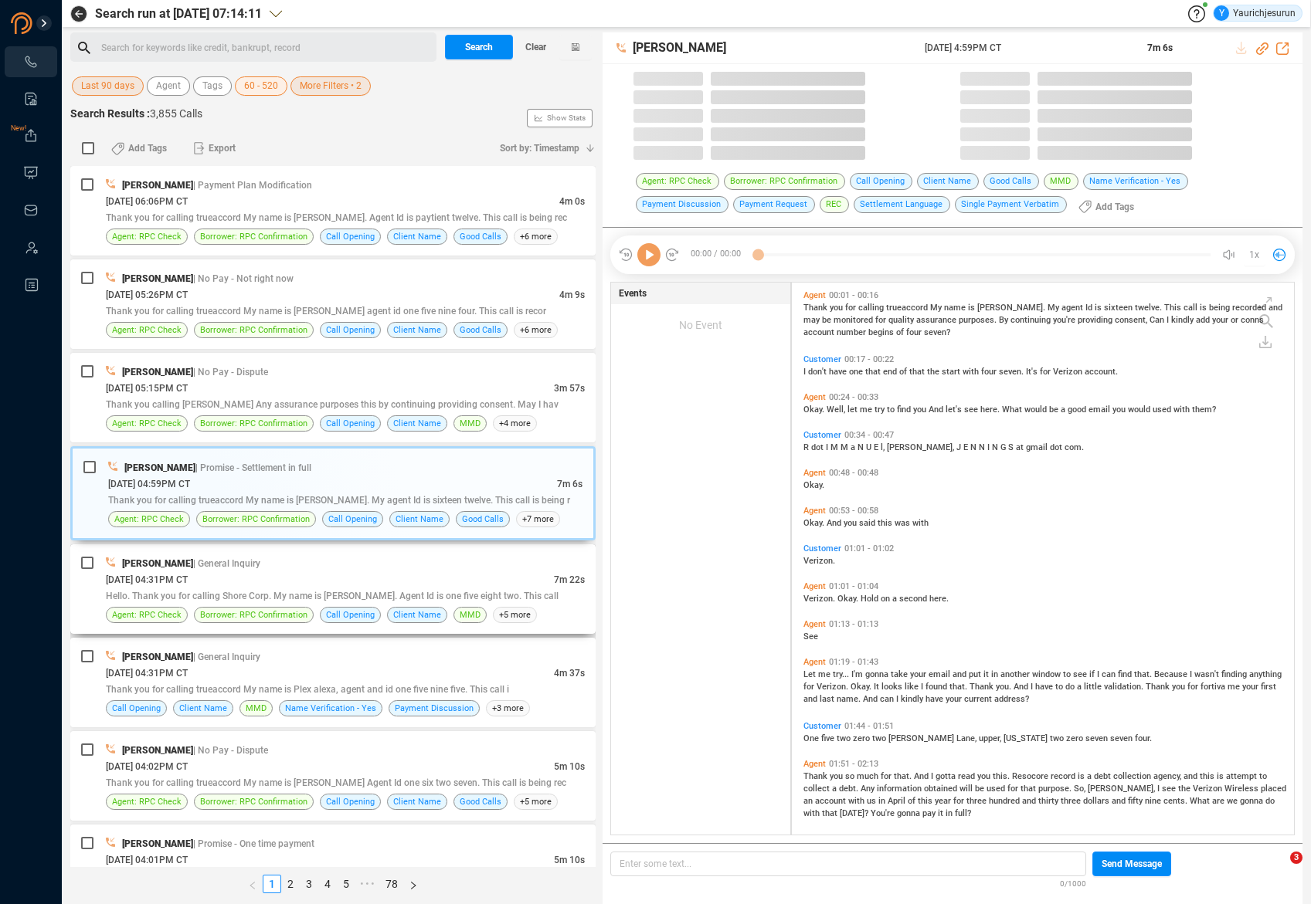
click at [265, 576] on div "[DATE] 04:31PM CT" at bounding box center [330, 580] width 448 height 16
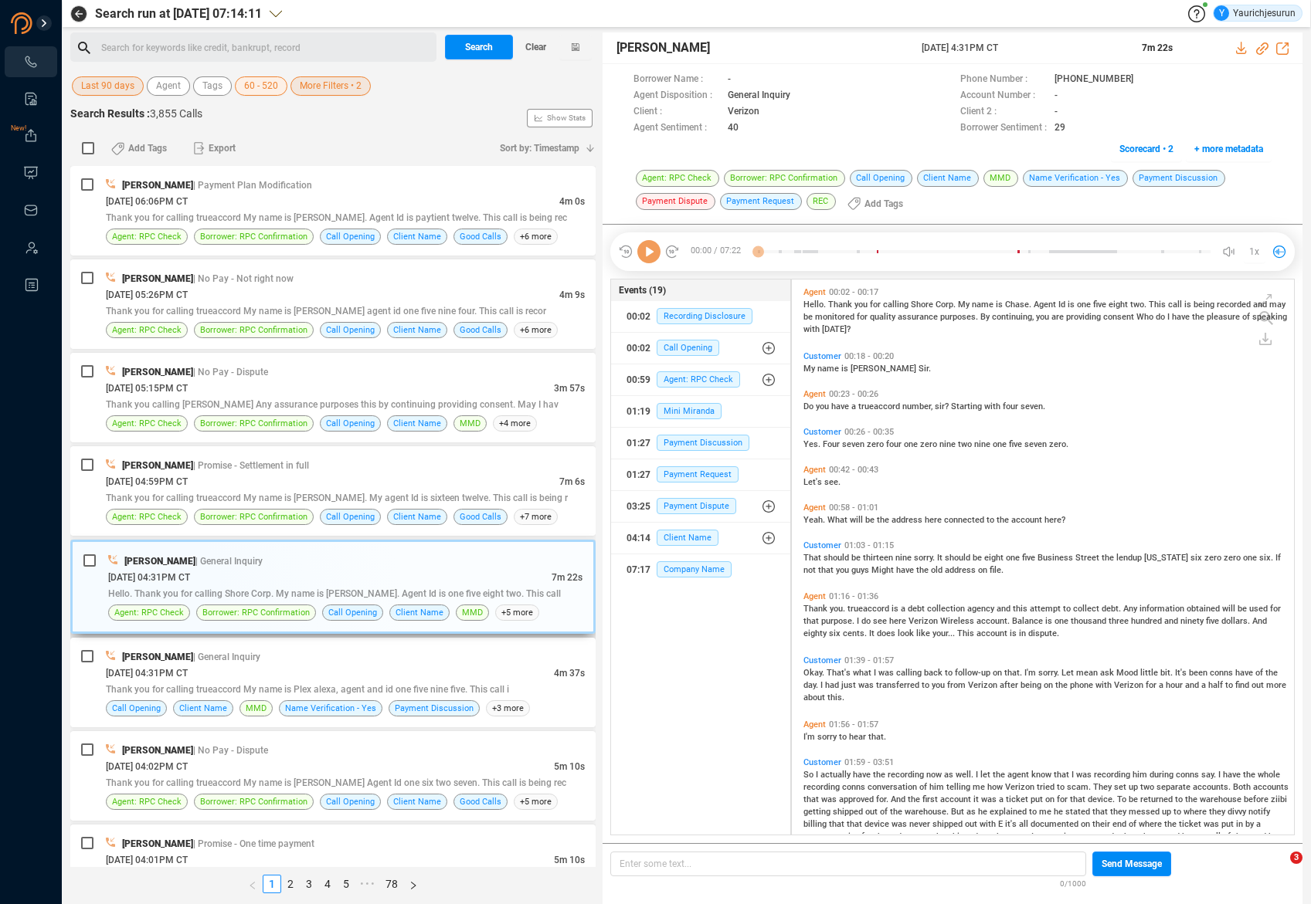
scroll to position [552, 494]
click at [264, 673] on div "[DATE] 04:31PM CT" at bounding box center [330, 673] width 448 height 16
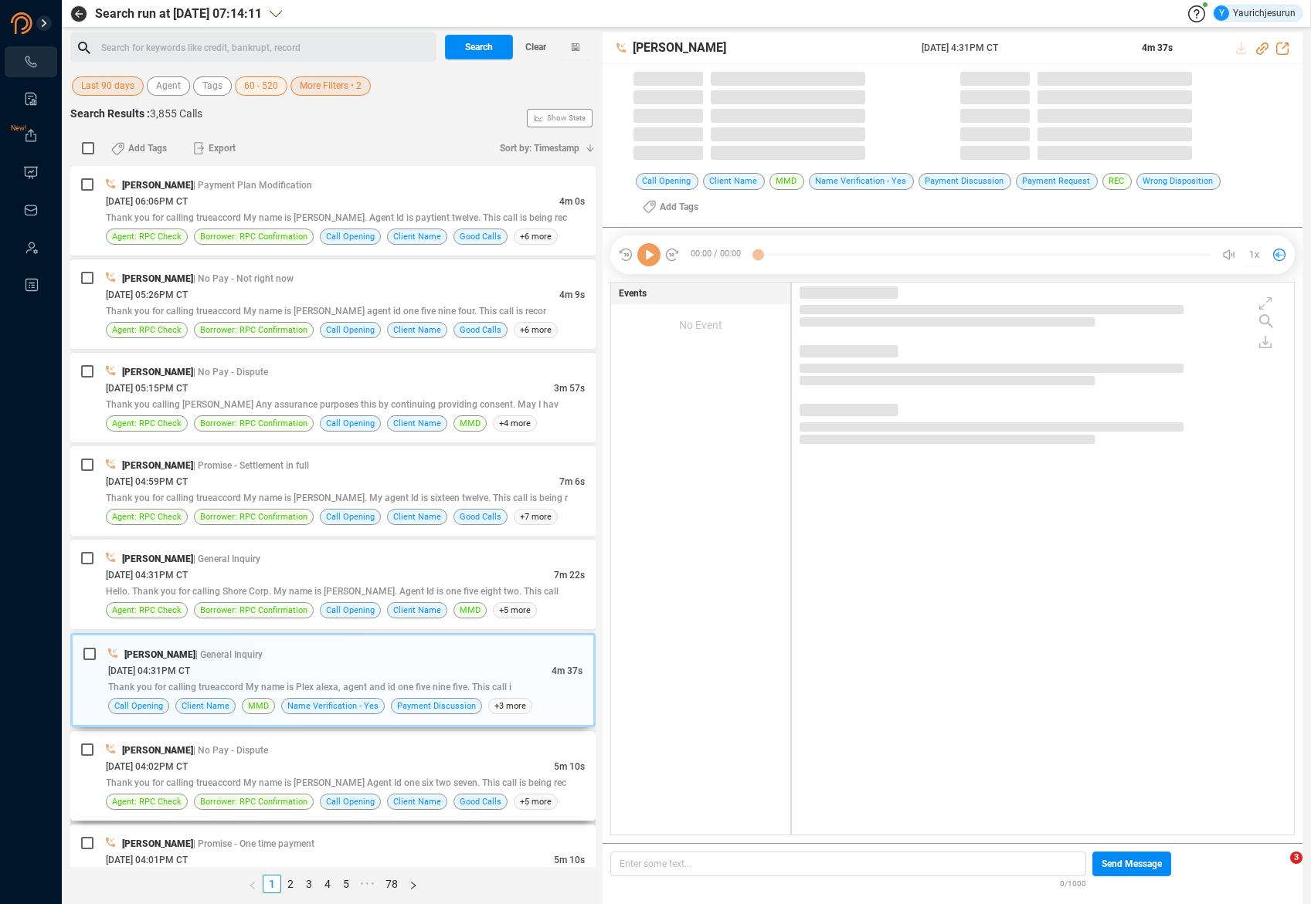
click at [265, 764] on div "[DATE] 04:02PM CT" at bounding box center [330, 766] width 448 height 16
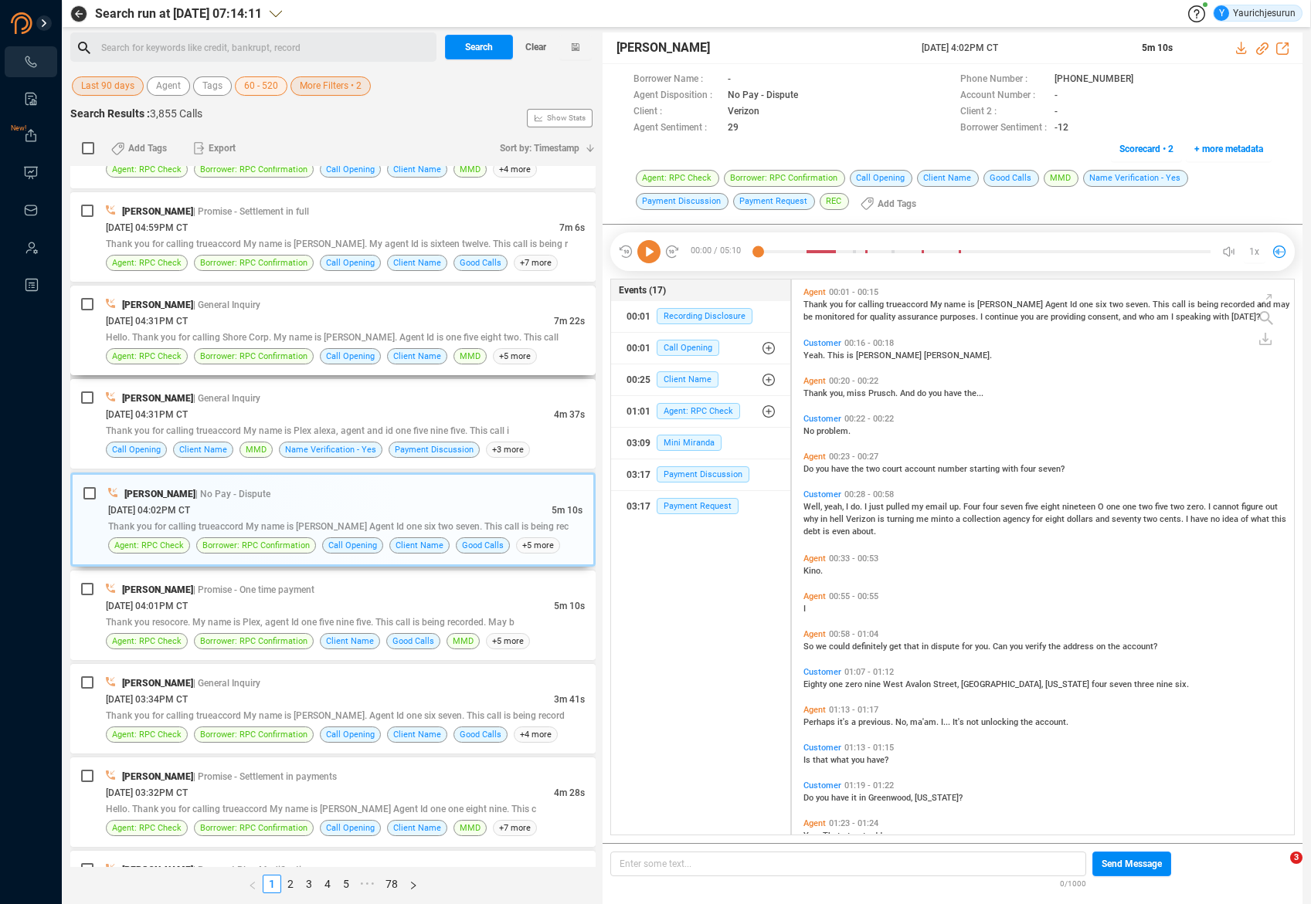
scroll to position [265, 0]
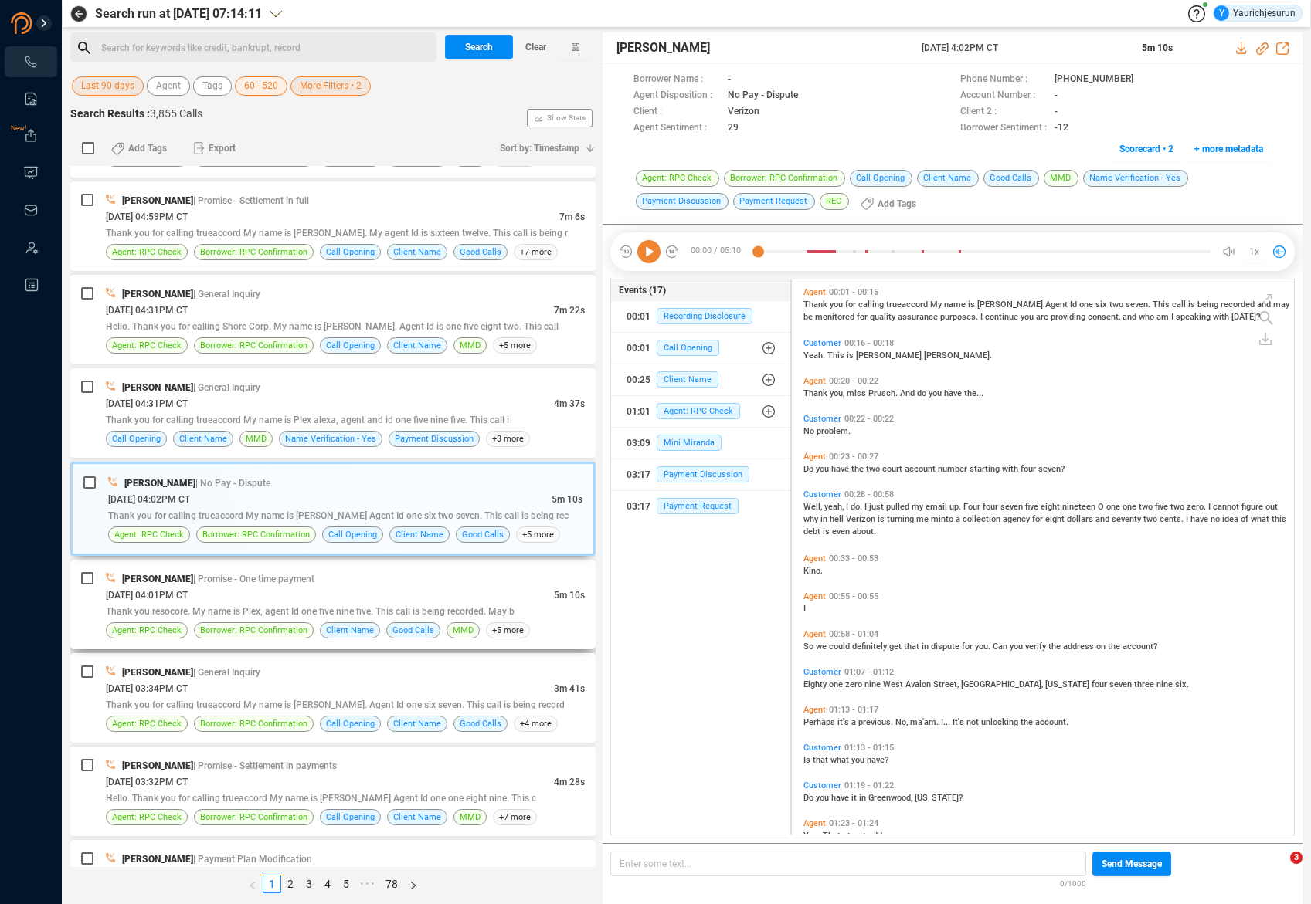
click at [361, 588] on div "[DATE] 04:01PM CT" at bounding box center [330, 595] width 448 height 16
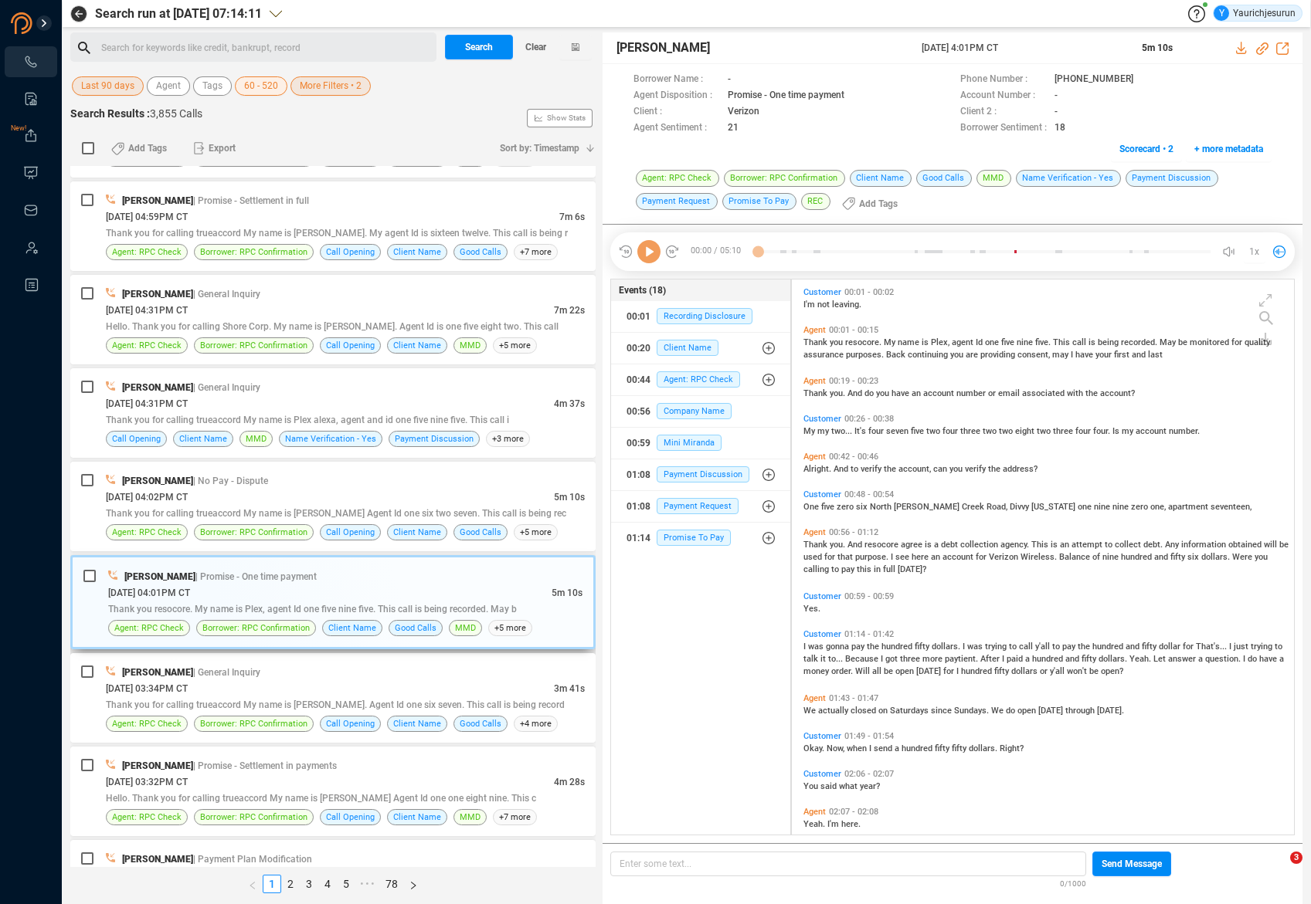
scroll to position [552, 494]
click at [643, 249] on icon at bounding box center [648, 251] width 23 height 23
click at [652, 249] on icon at bounding box center [648, 251] width 23 height 23
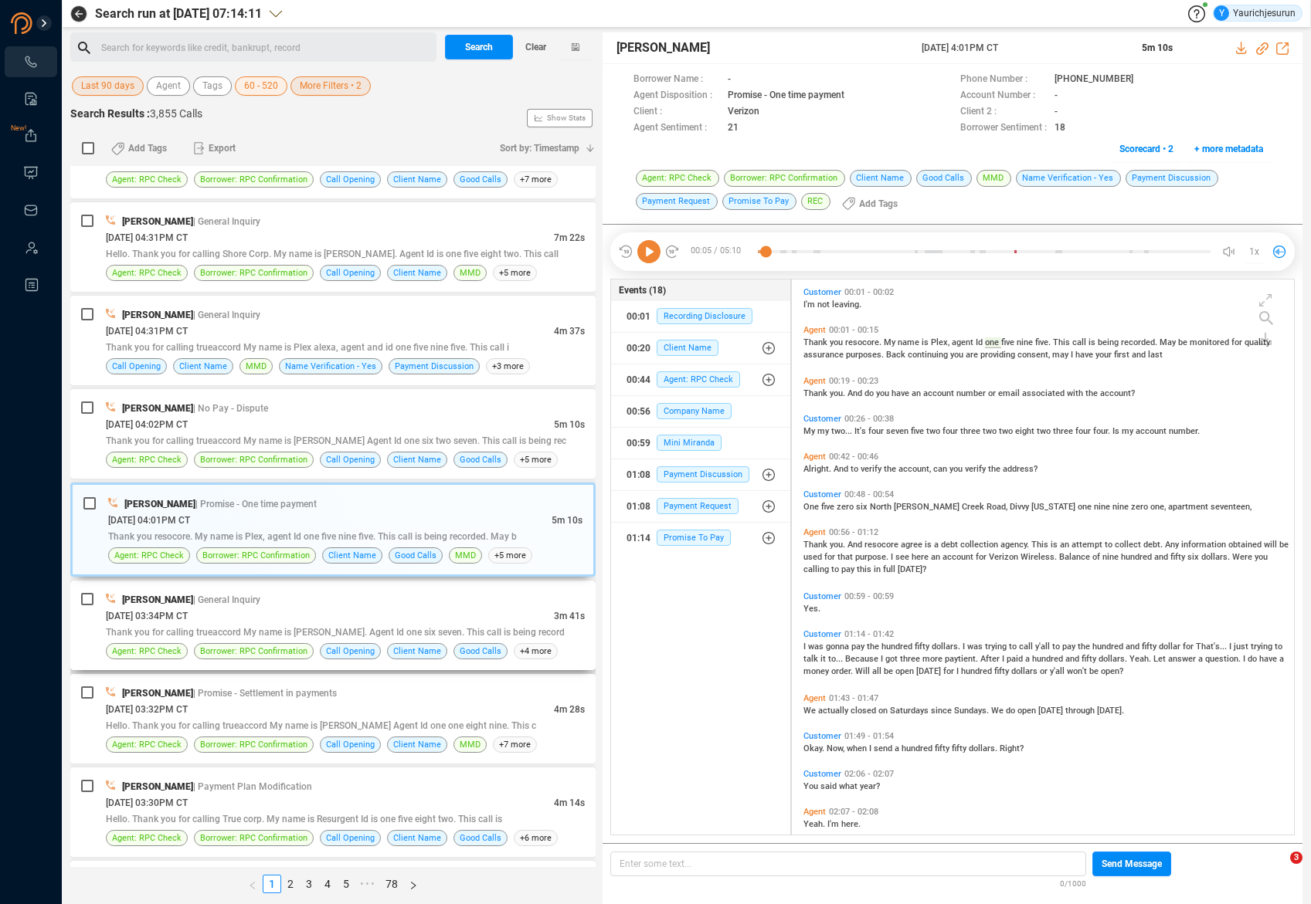
scroll to position [338, 0]
click at [416, 693] on div "[PERSON_NAME] | Promise - Settlement in payments" at bounding box center [345, 693] width 479 height 16
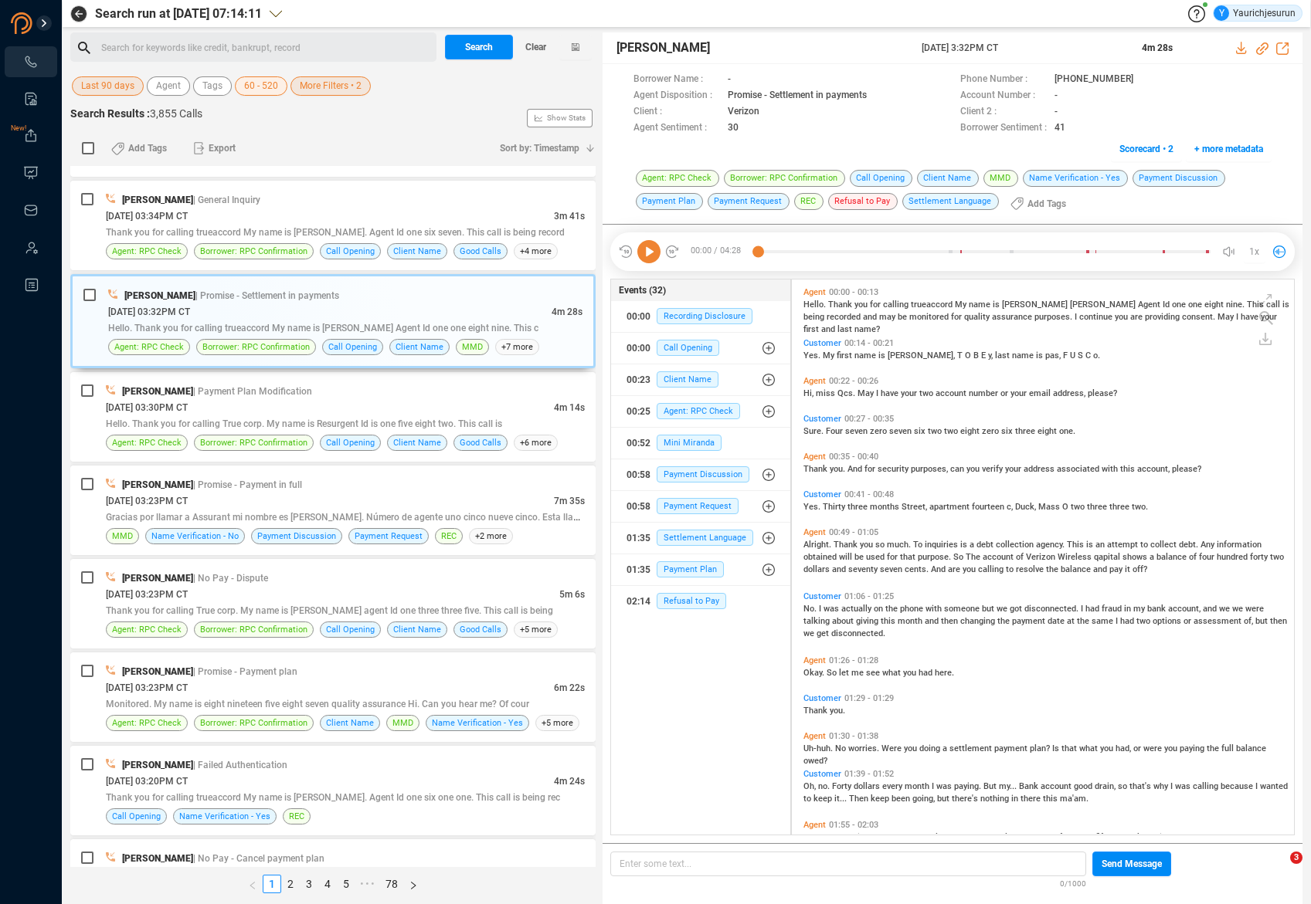
scroll to position [871, 0]
